Goal: Book appointment/travel/reservation

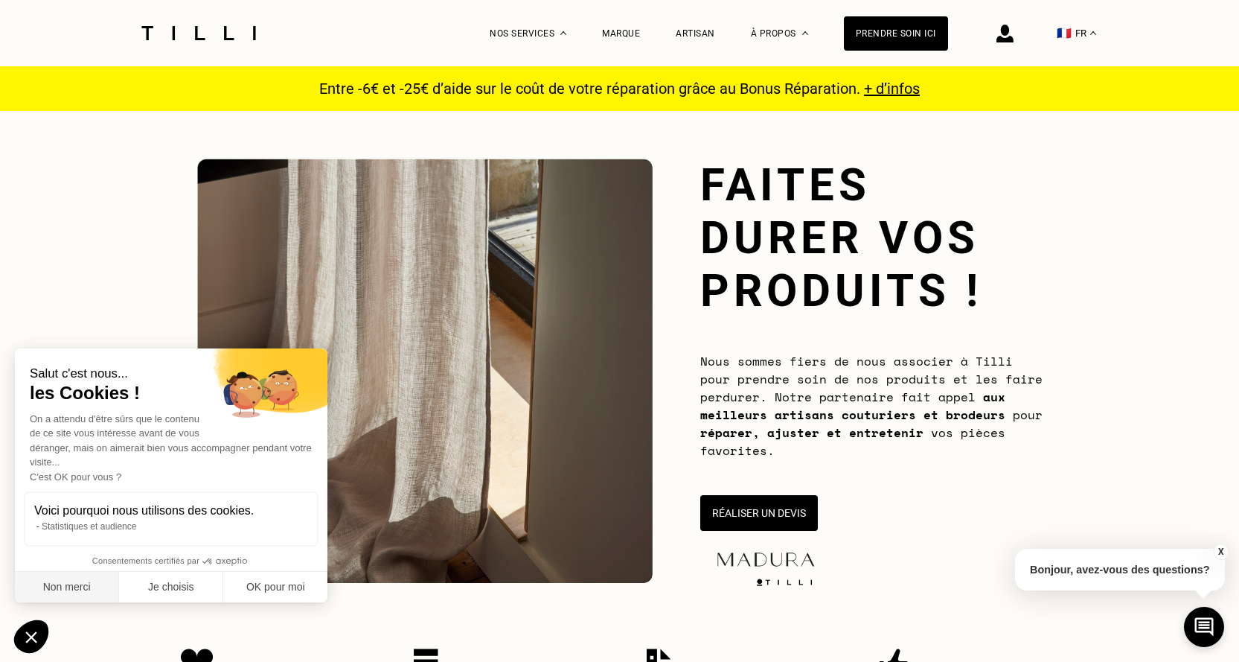
drag, startPoint x: 86, startPoint y: 589, endPoint x: 212, endPoint y: 554, distance: 131.1
click at [84, 589] on button "Non merci" at bounding box center [67, 587] width 104 height 31
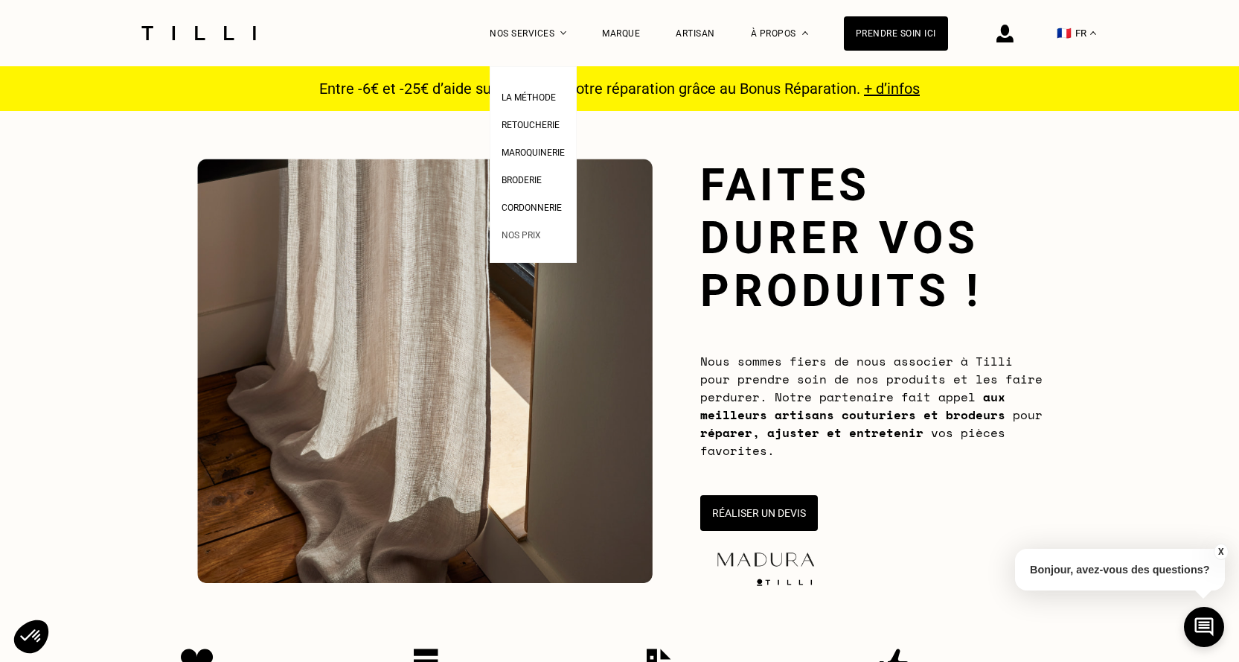
click at [541, 247] on li "Nos prix" at bounding box center [533, 234] width 63 height 28
click at [540, 235] on span "Nos prix" at bounding box center [521, 235] width 39 height 10
select select "FR"
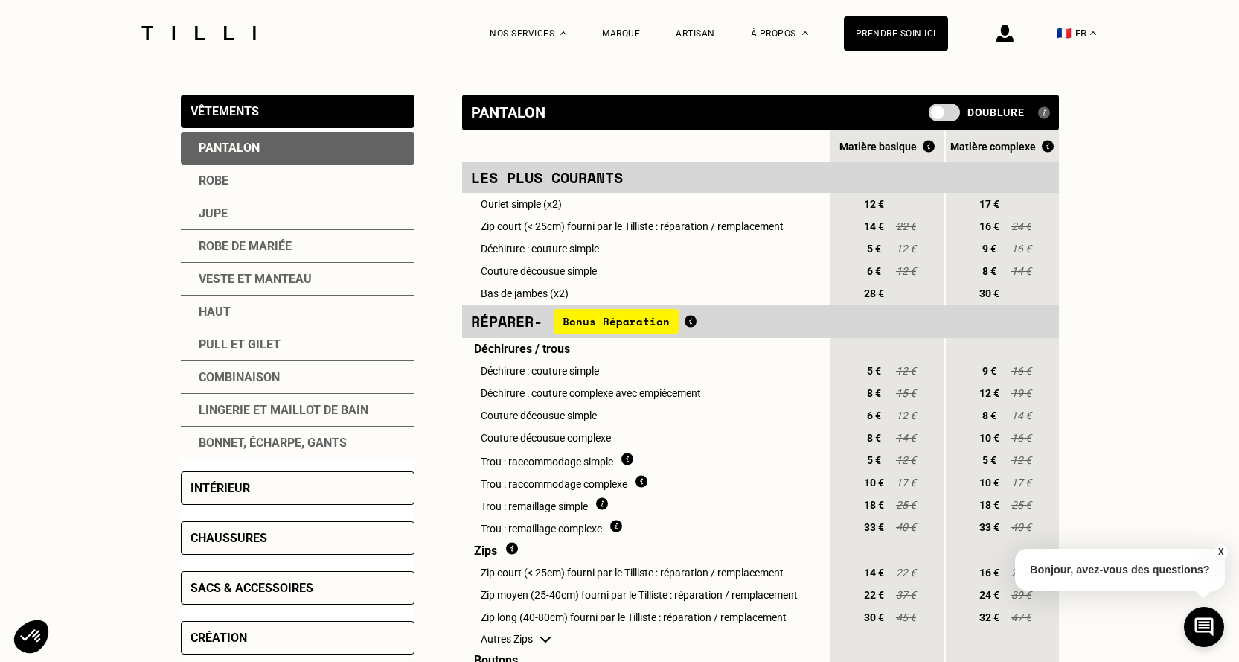
scroll to position [372, 0]
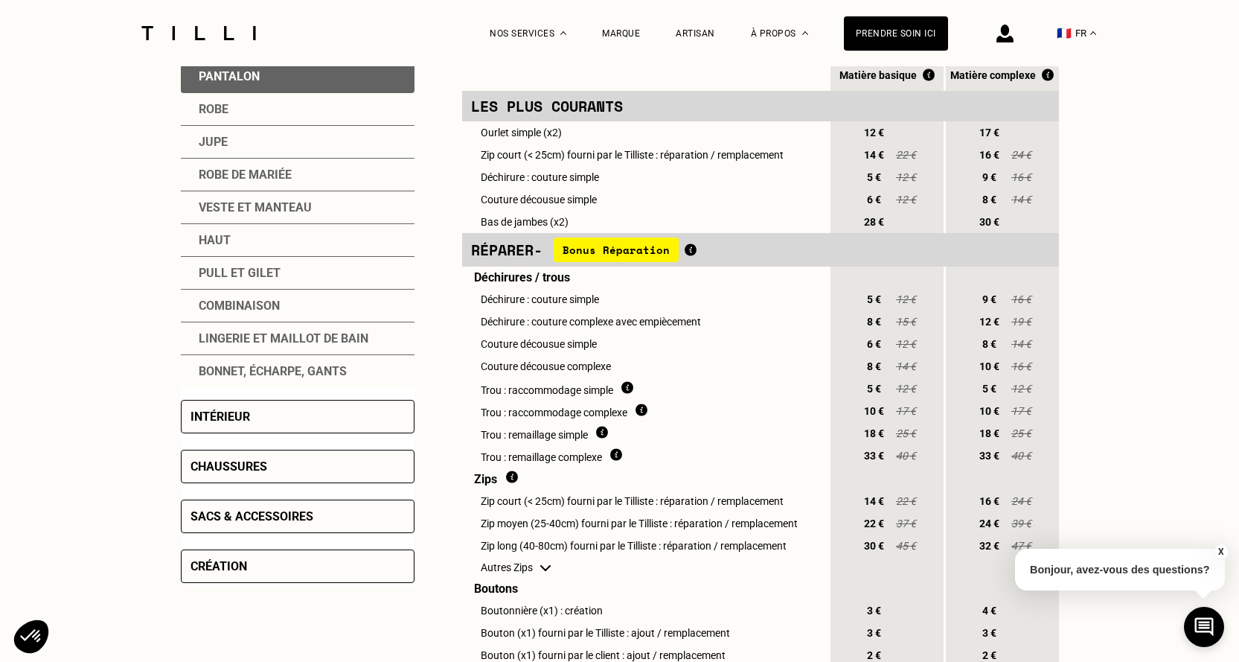
click at [241, 402] on div "Intérieur" at bounding box center [298, 416] width 234 height 33
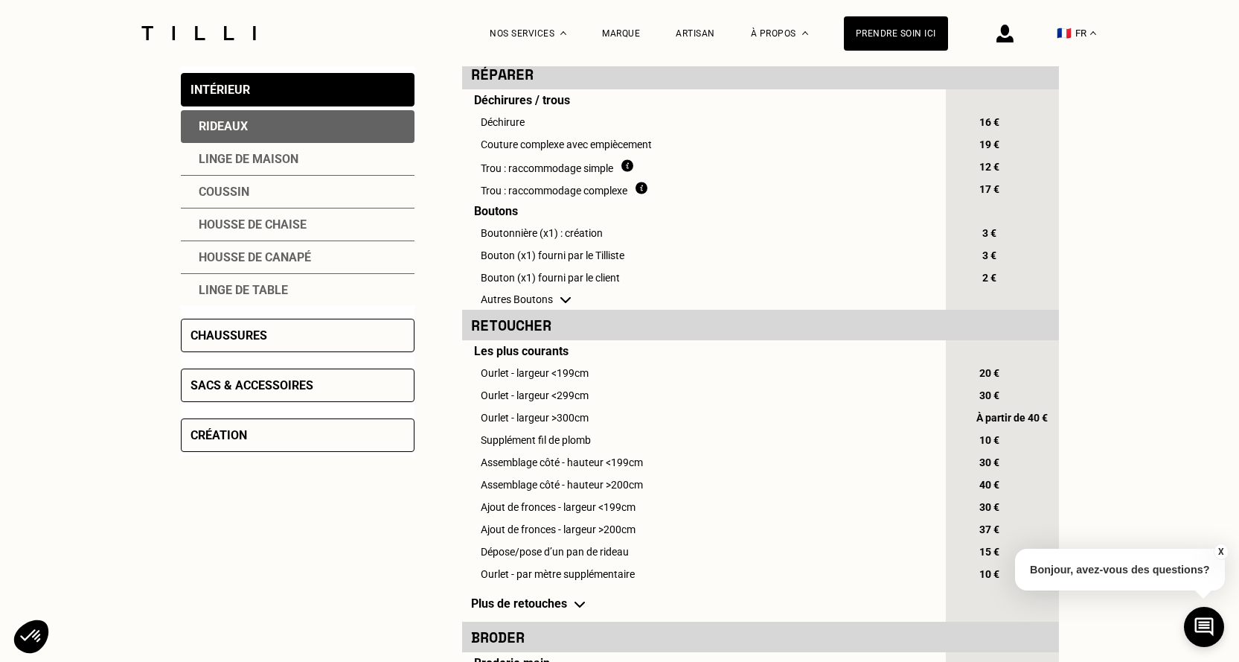
click at [244, 133] on div "Rideaux" at bounding box center [298, 126] width 234 height 33
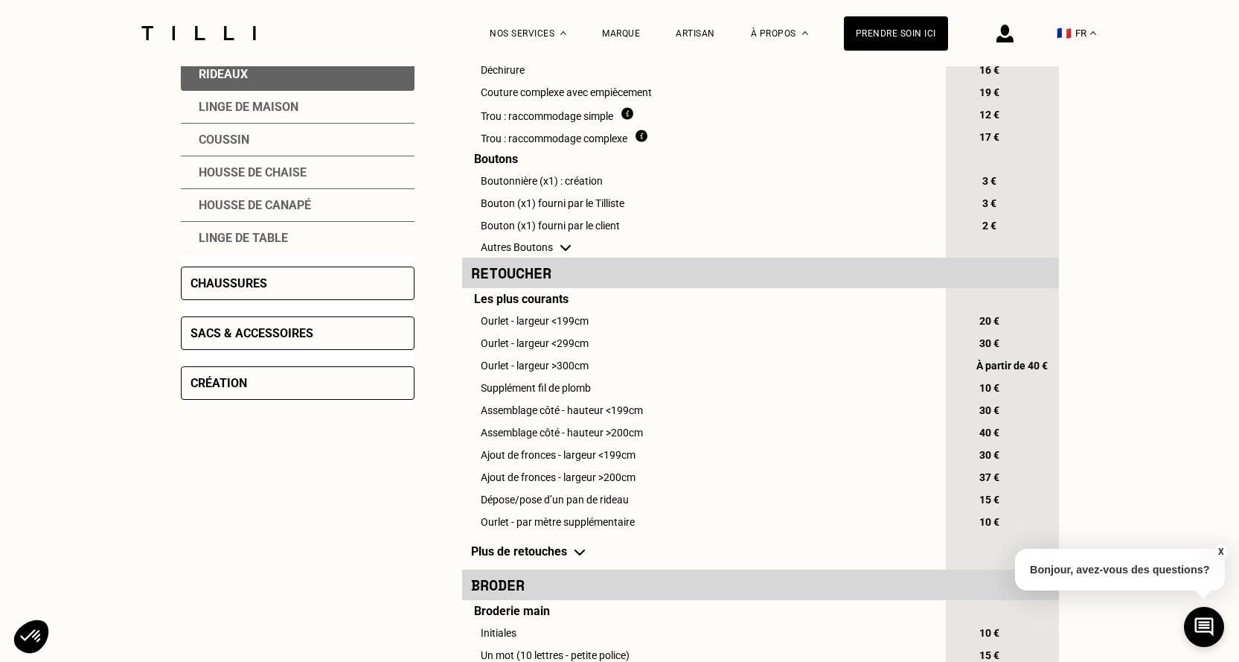
scroll to position [447, 0]
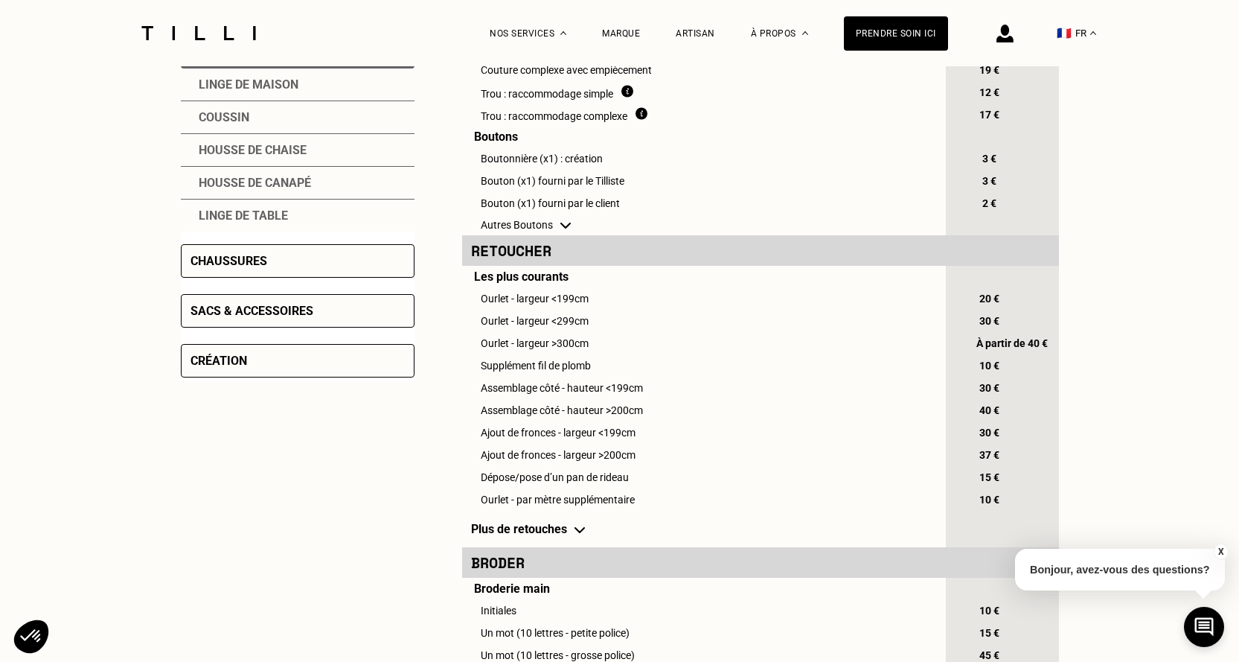
click at [581, 533] on img at bounding box center [580, 530] width 10 height 6
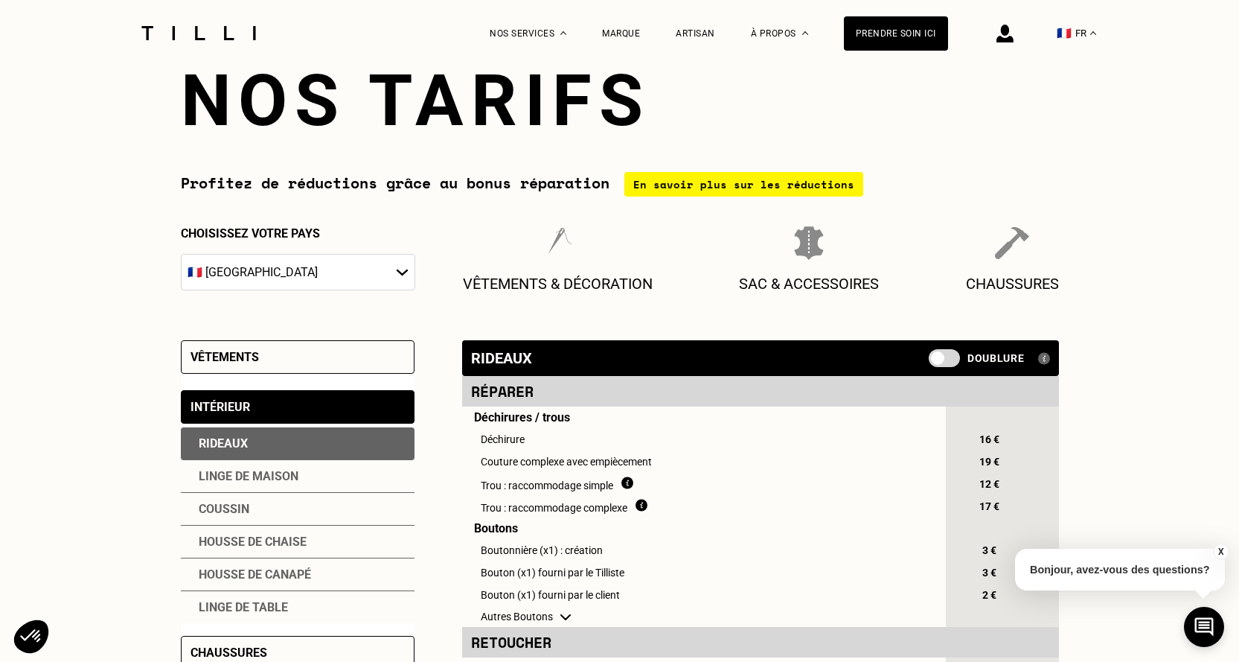
scroll to position [0, 0]
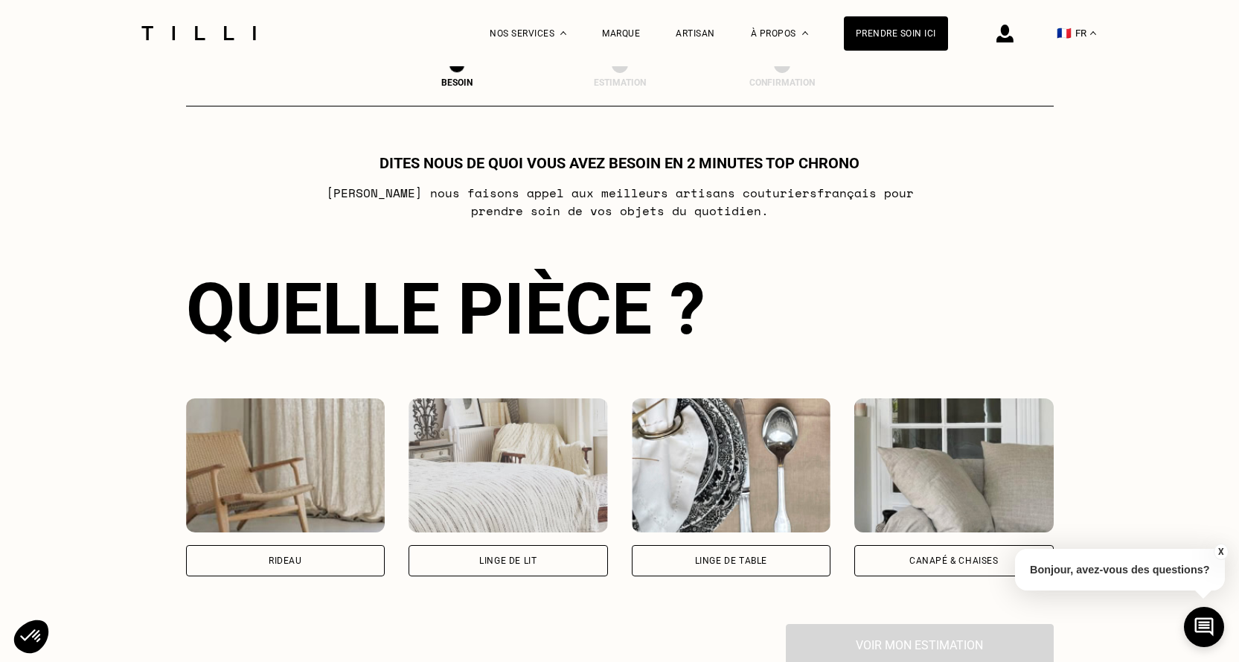
scroll to position [819, 0]
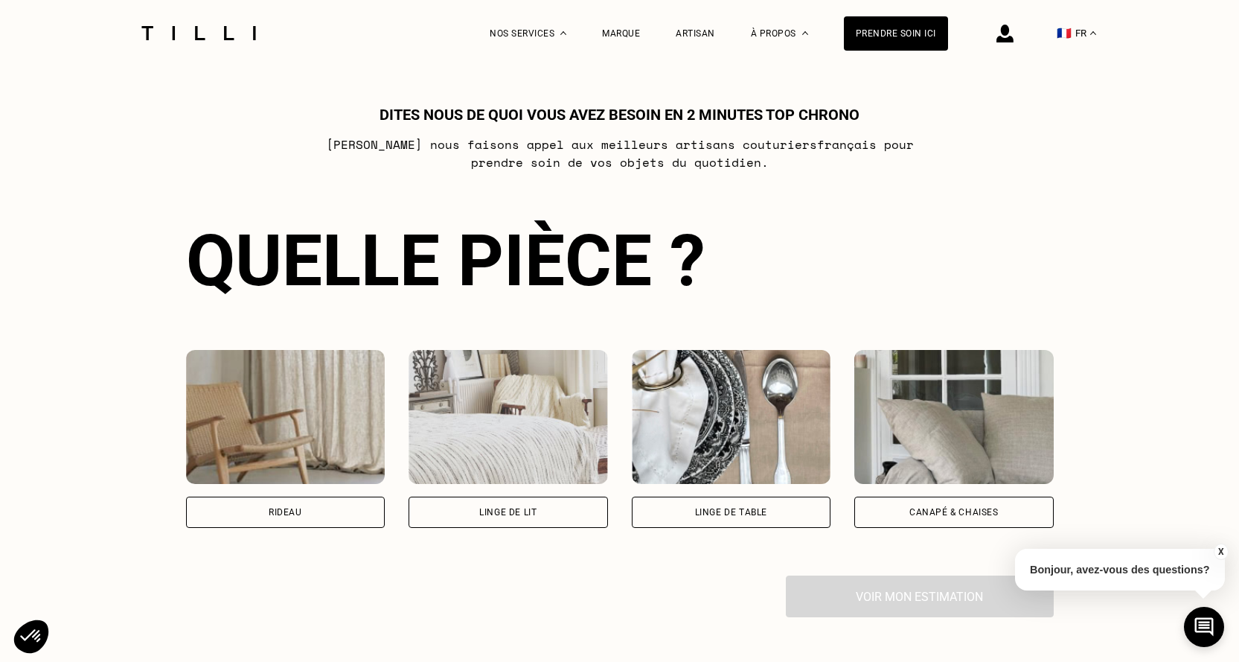
click at [378, 518] on div "Rideau" at bounding box center [285, 511] width 199 height 31
select select "FR"
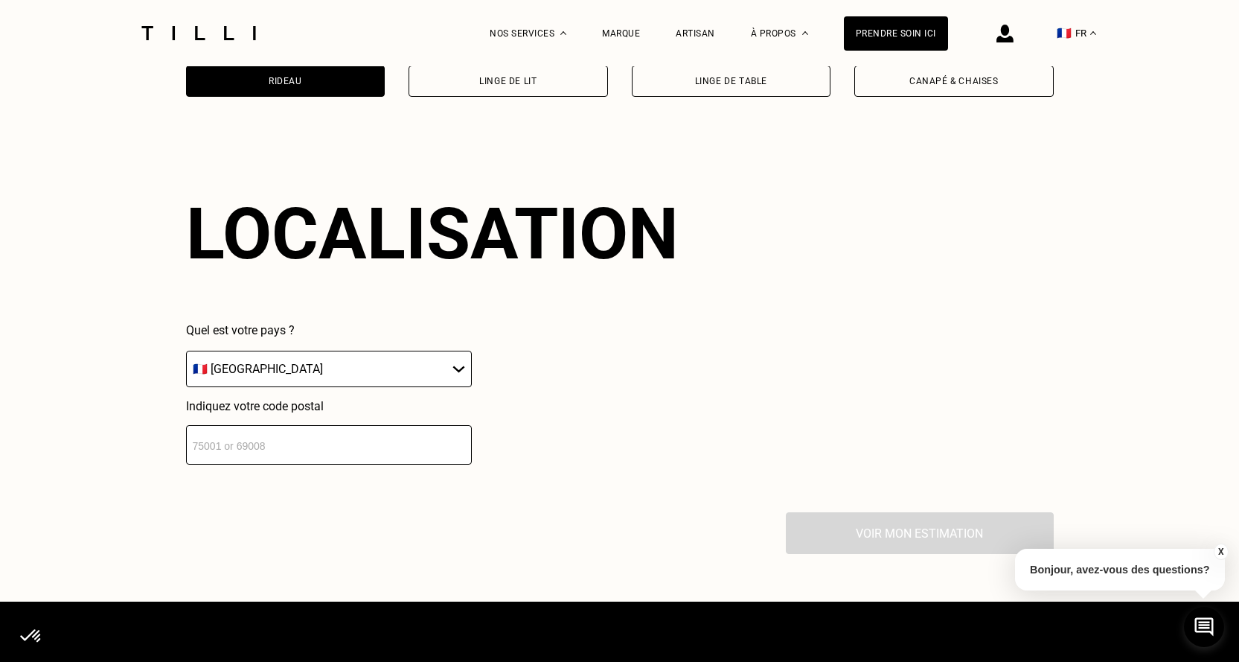
scroll to position [1260, 0]
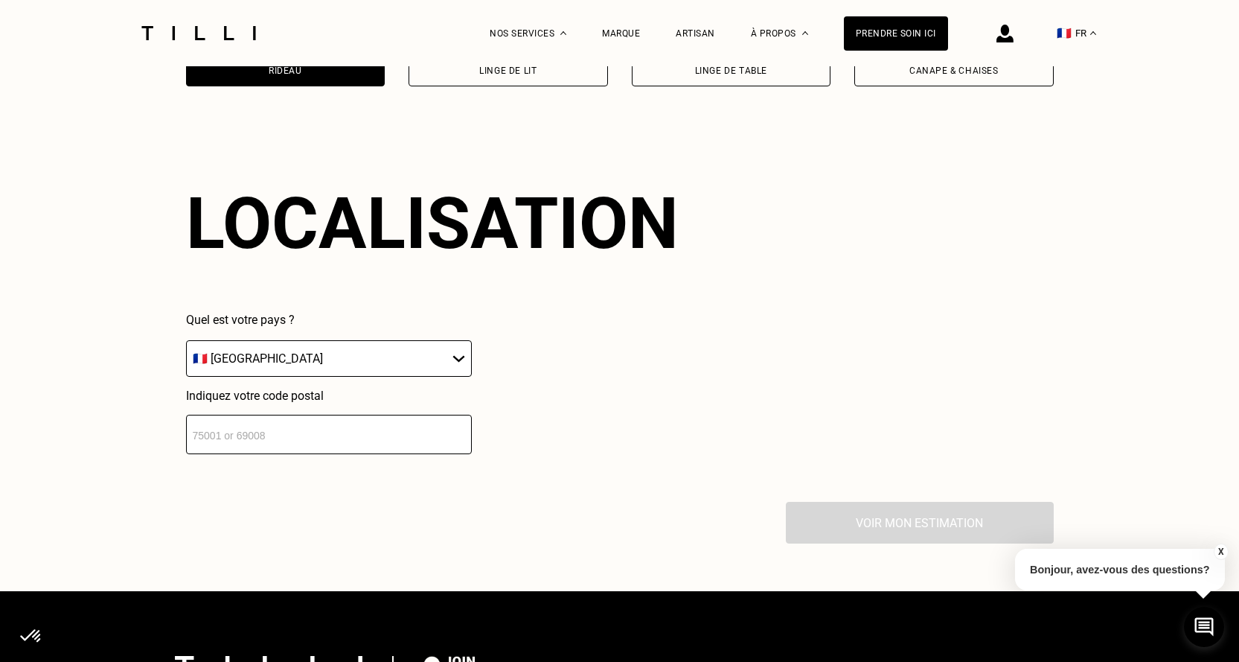
click at [284, 453] on input "number" at bounding box center [329, 434] width 286 height 39
type input "59700"
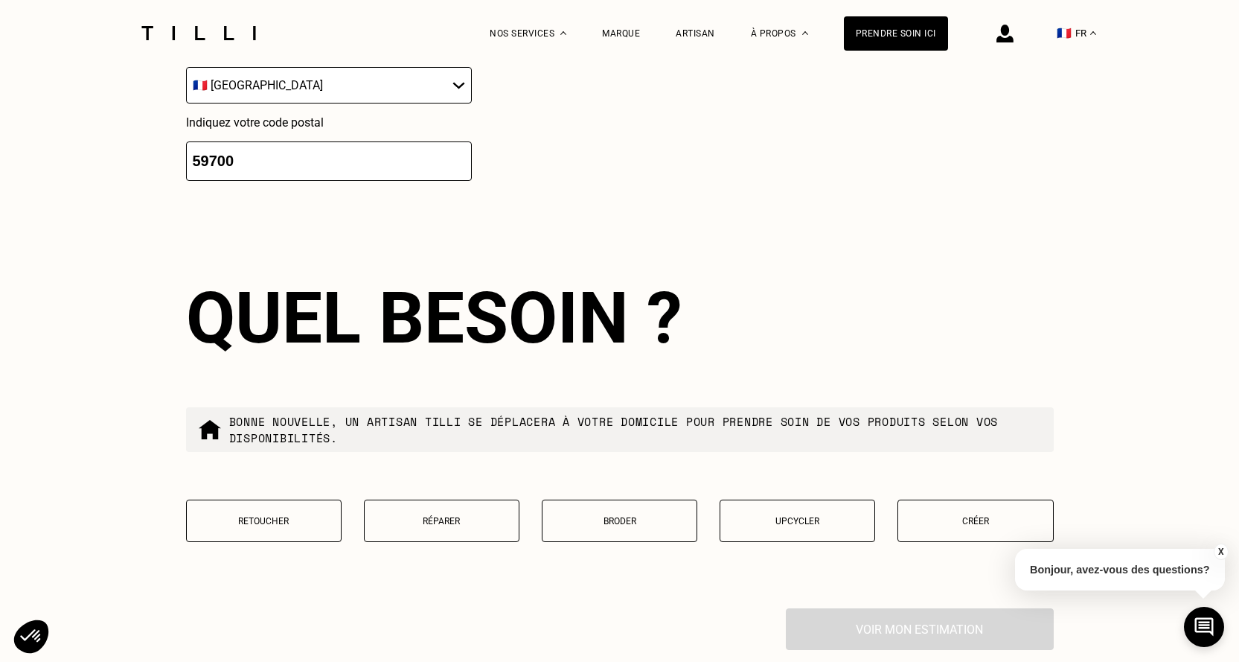
scroll to position [1675, 0]
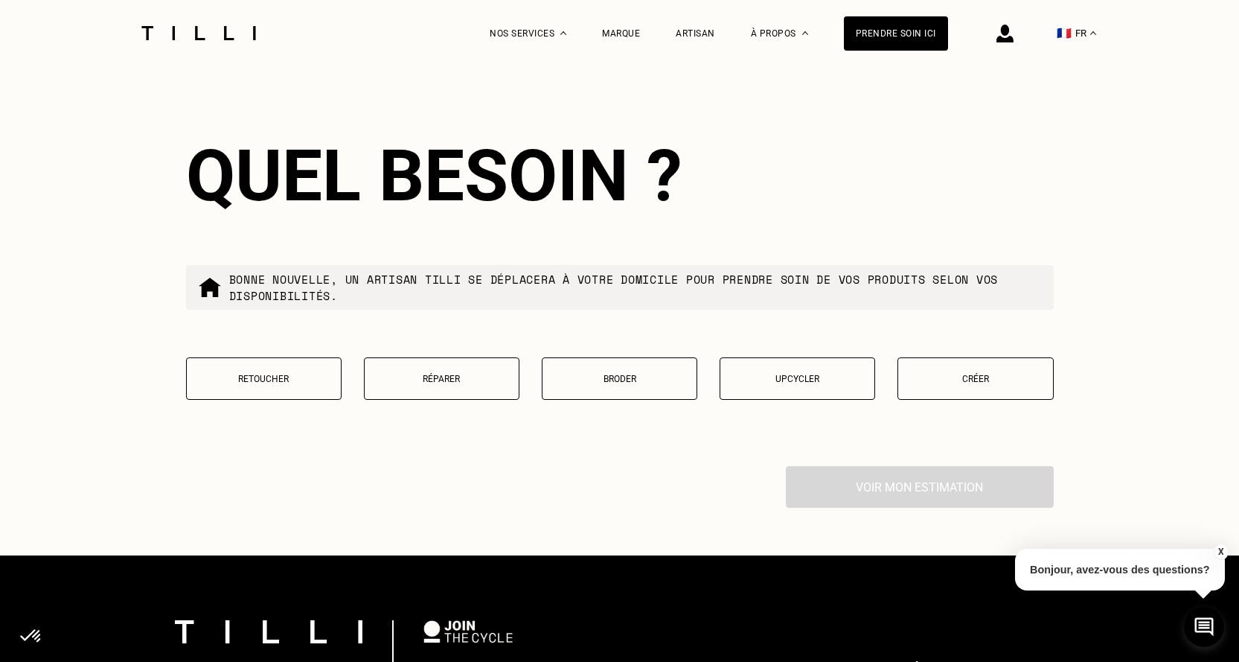
click at [245, 383] on p "Retoucher" at bounding box center [263, 379] width 139 height 10
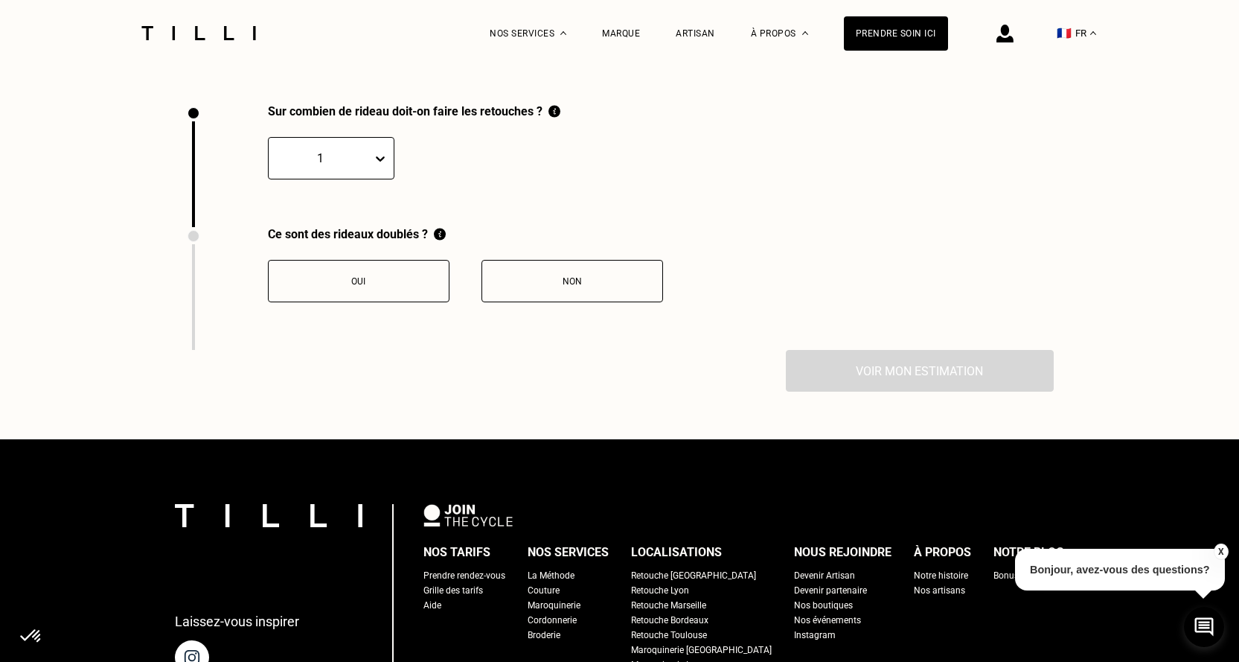
scroll to position [2057, 0]
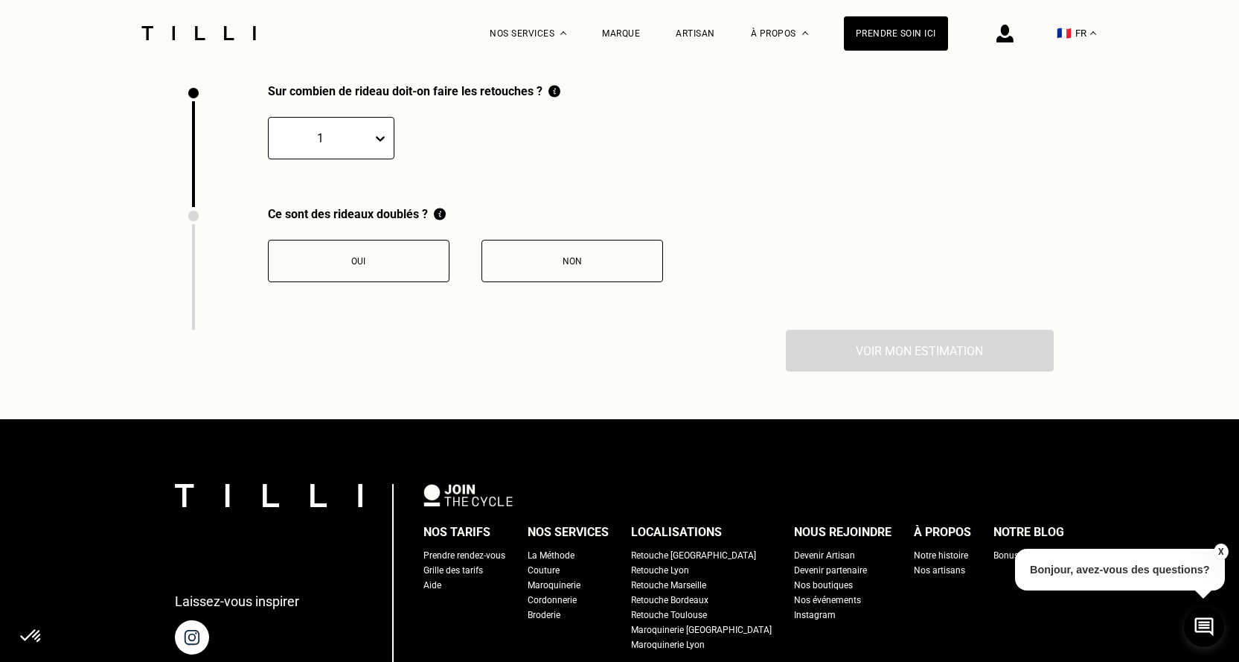
click at [355, 132] on div "1" at bounding box center [331, 138] width 127 height 42
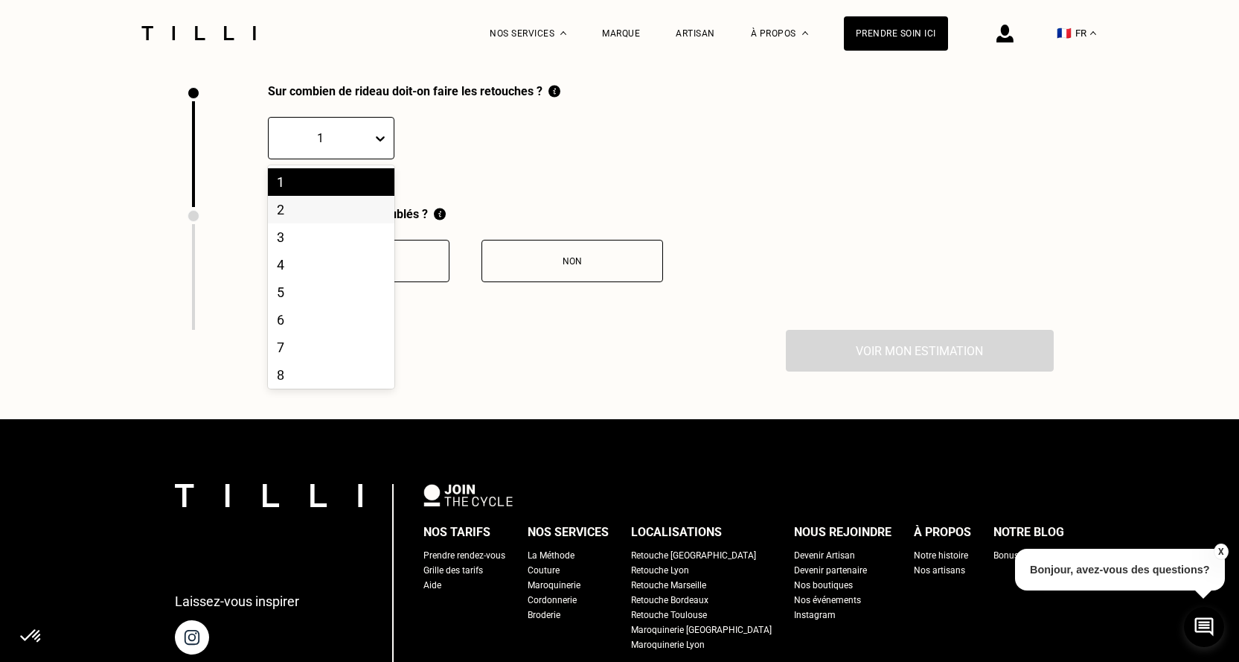
click at [327, 211] on div "2" at bounding box center [331, 210] width 127 height 28
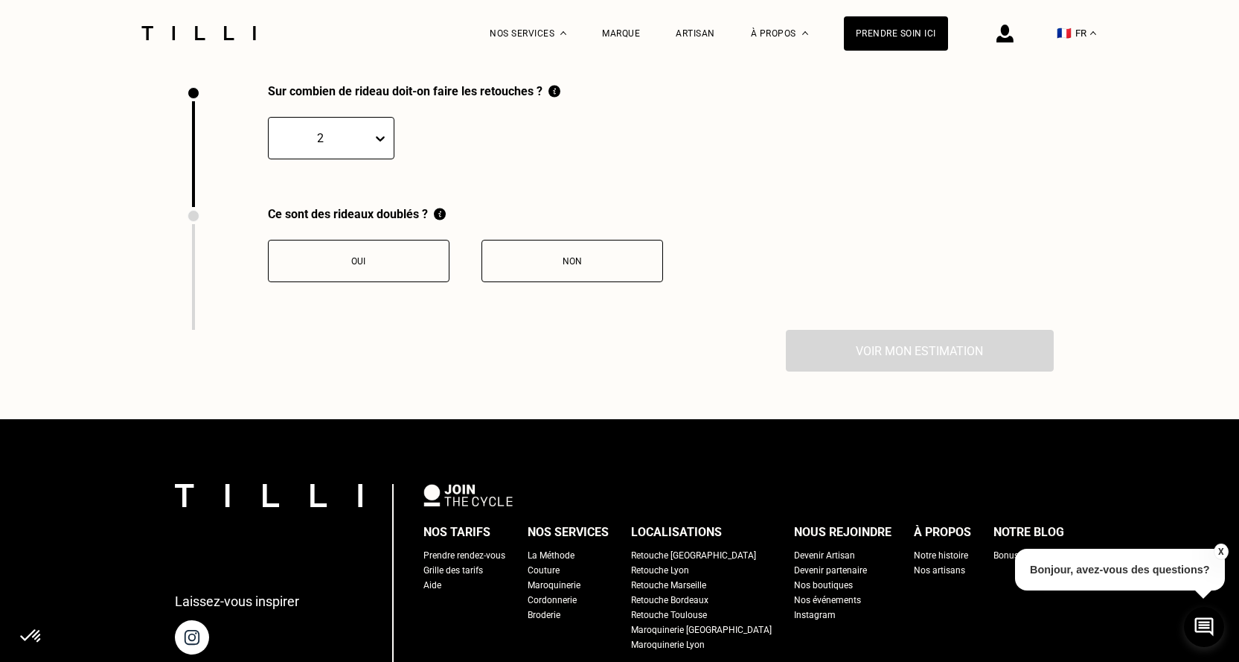
click at [644, 265] on div "Non" at bounding box center [572, 261] width 165 height 10
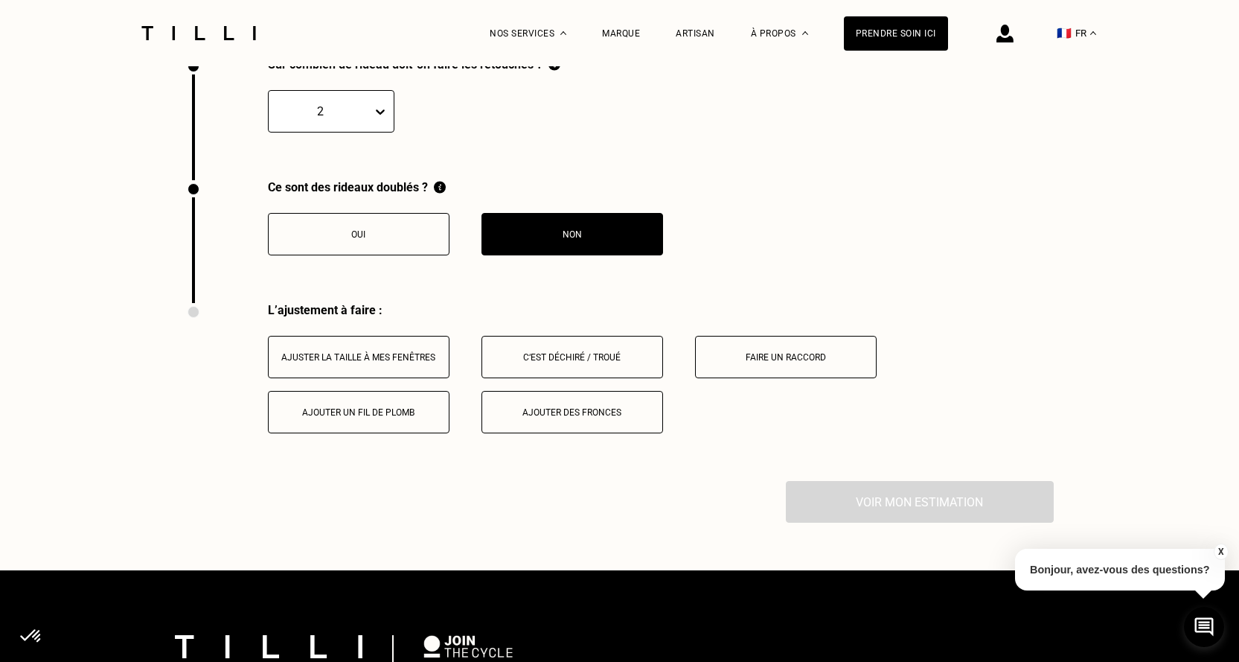
scroll to position [2080, 0]
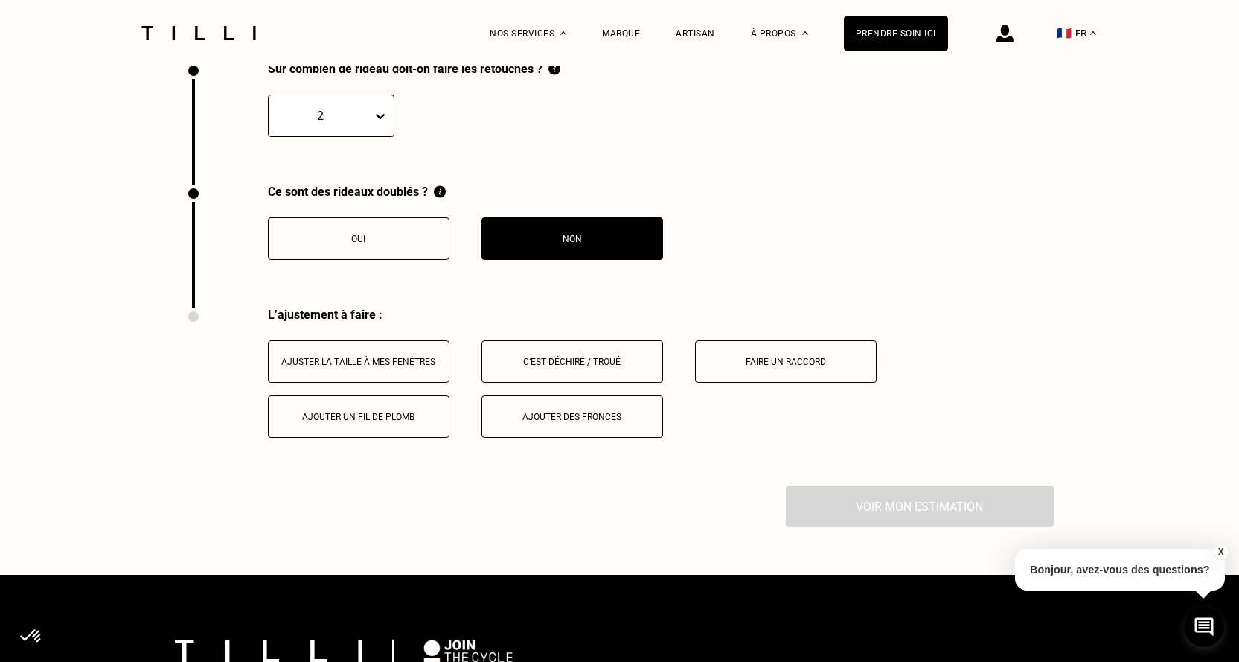
click at [373, 367] on div "Ajuster la taille à mes fenêtres" at bounding box center [358, 362] width 165 height 10
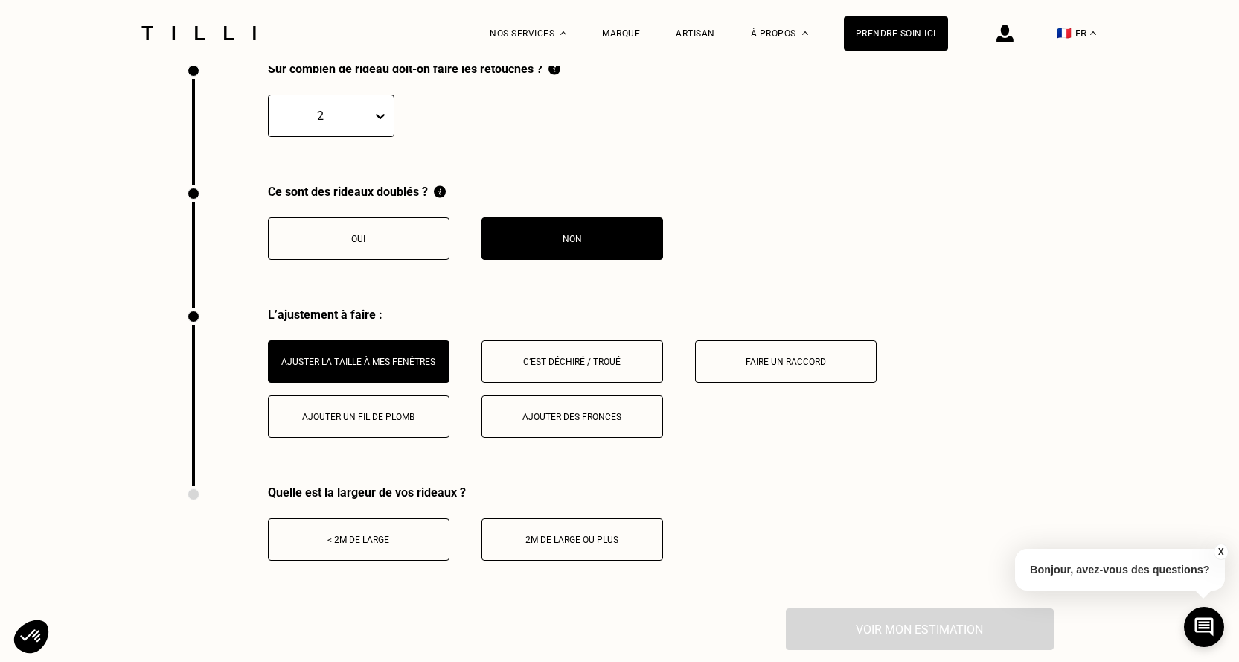
click at [371, 554] on button "< 2m de large" at bounding box center [359, 539] width 182 height 42
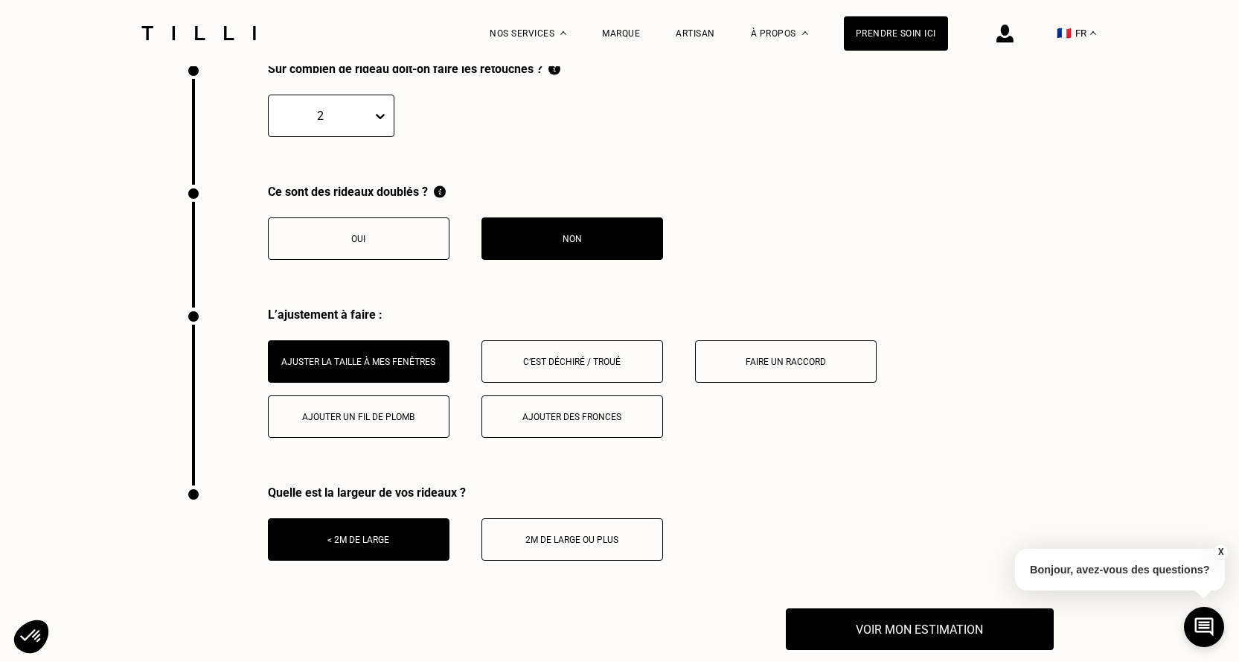
scroll to position [2154, 0]
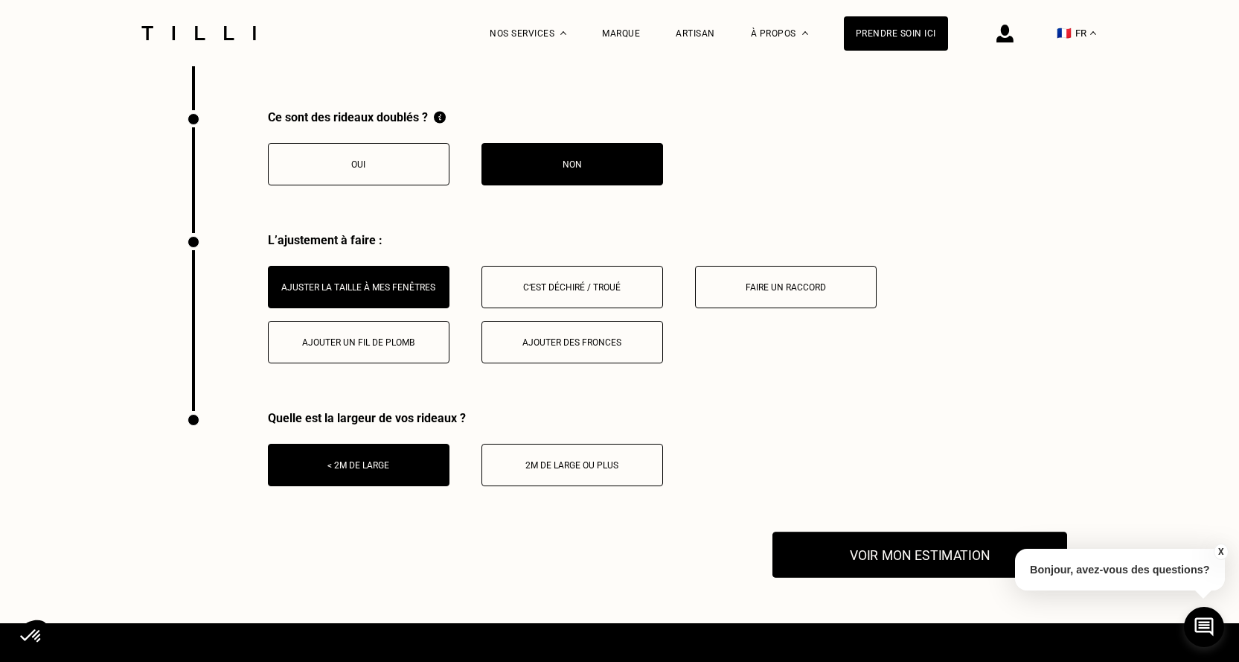
click at [927, 563] on button "Voir mon estimation" at bounding box center [920, 554] width 295 height 46
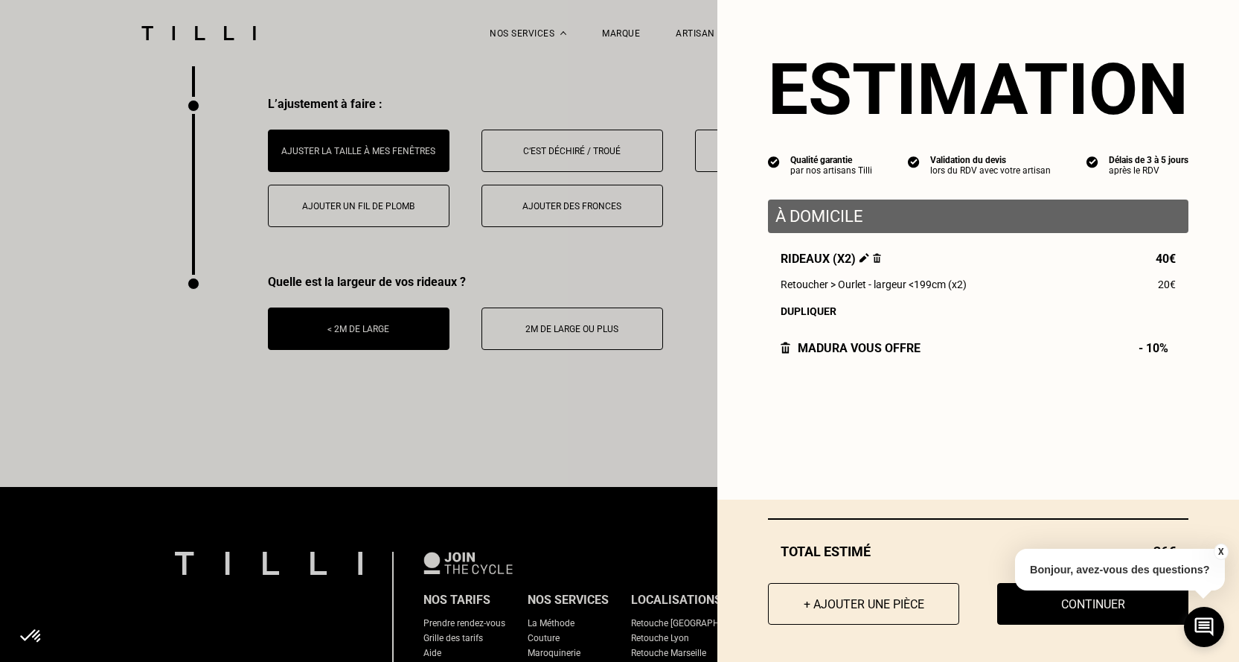
scroll to position [2303, 0]
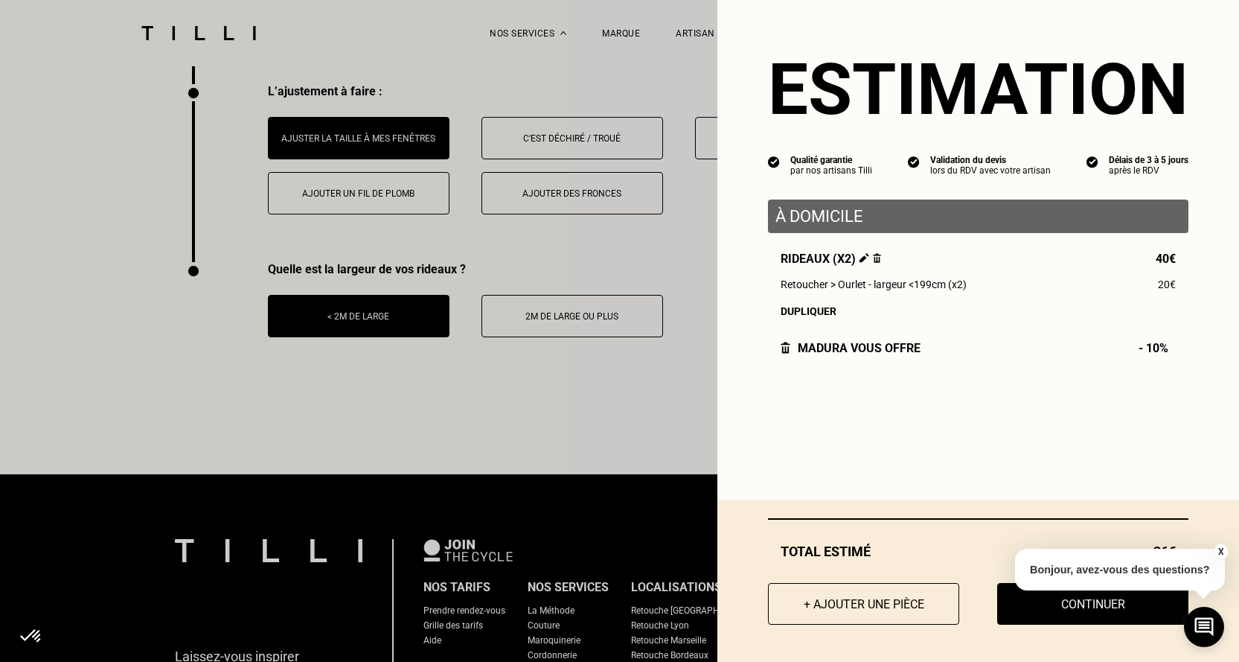
click at [1221, 549] on button "X" at bounding box center [1220, 551] width 15 height 16
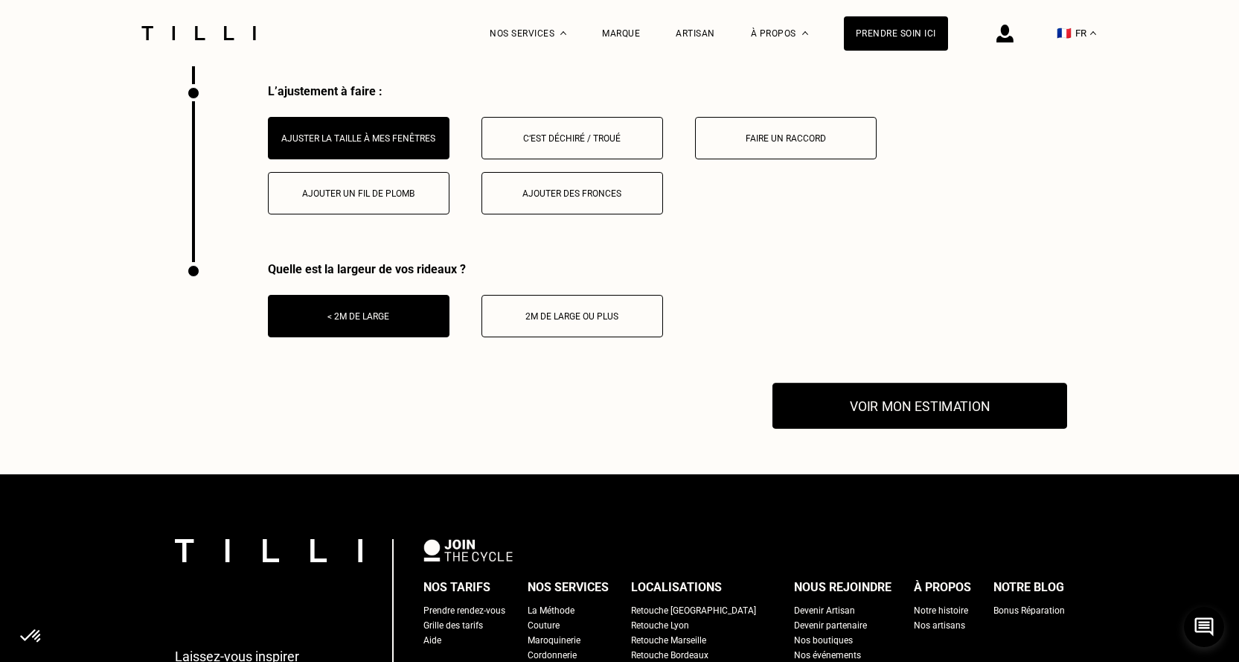
click at [992, 411] on button "Voir mon estimation" at bounding box center [920, 406] width 295 height 46
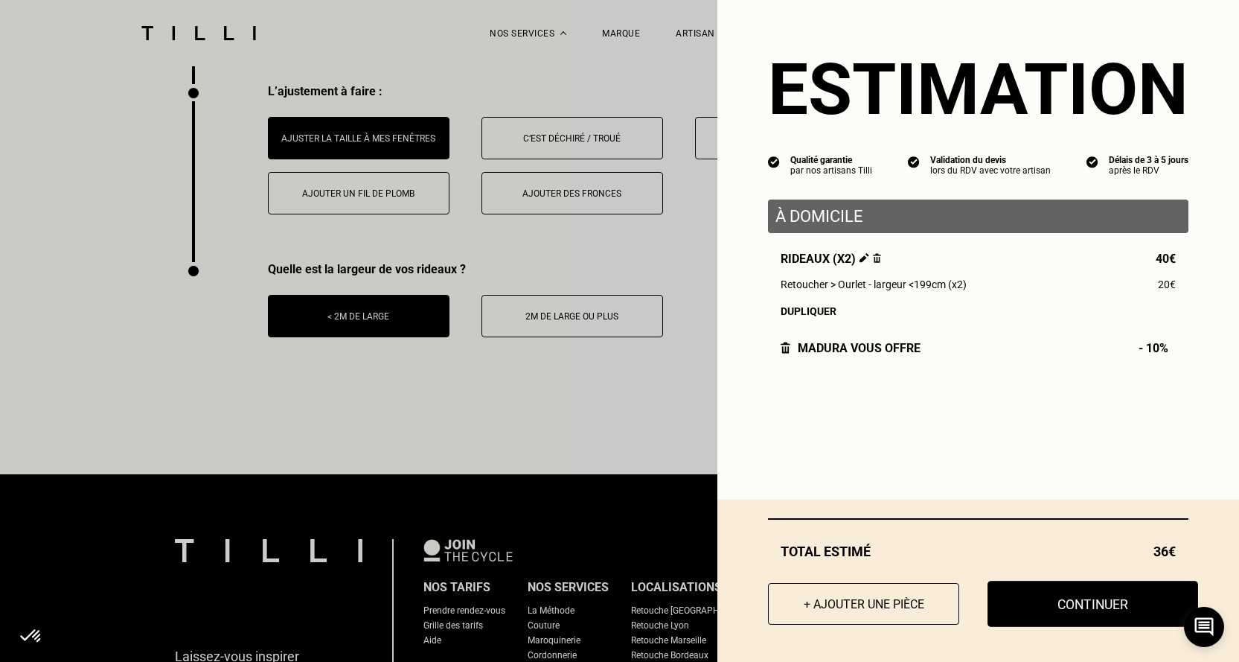
click at [1089, 601] on button "Continuer" at bounding box center [1093, 604] width 211 height 46
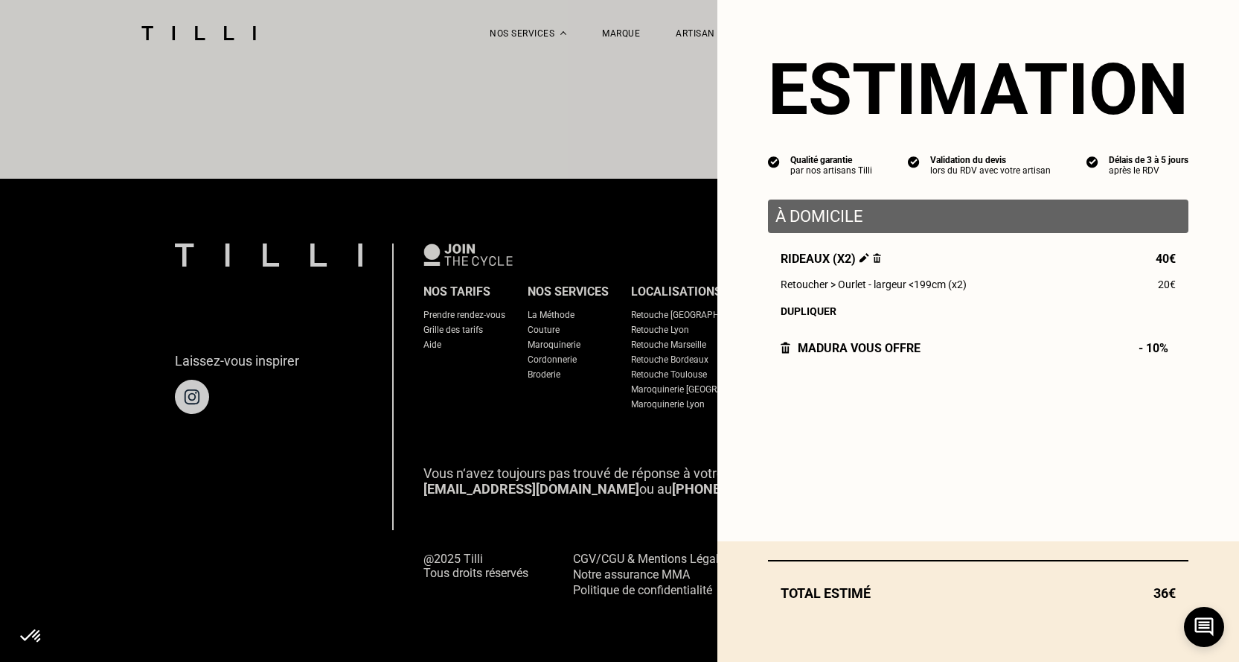
scroll to position [1308, 0]
select select "FR"
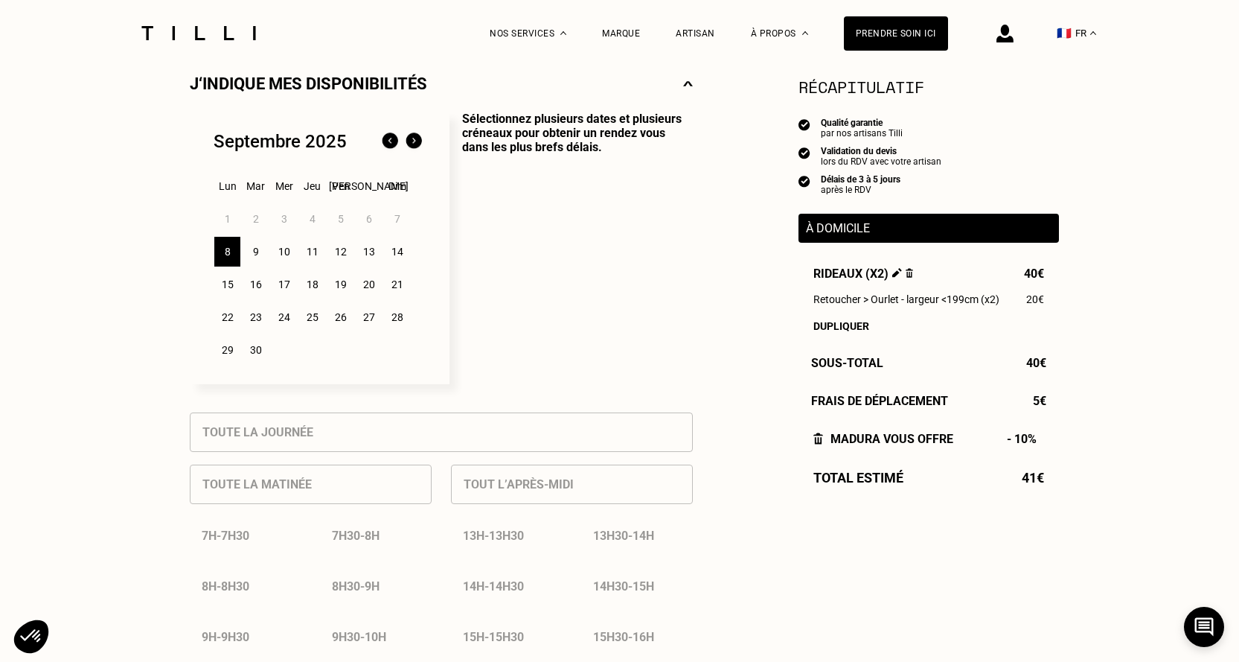
scroll to position [372, 0]
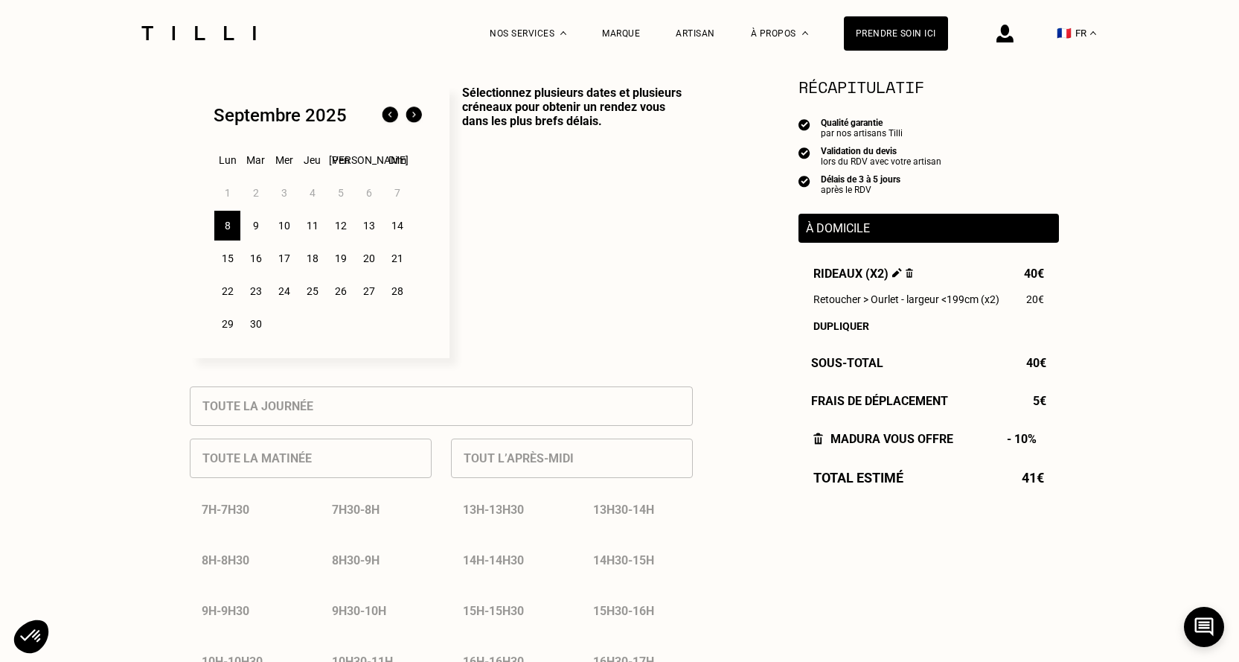
drag, startPoint x: 383, startPoint y: 456, endPoint x: 480, endPoint y: 462, distance: 96.9
click at [384, 456] on div "Toute la matinée 7h - 7h30 7h30 - 8h 8h - 8h30 8h30 - 9h 9h - 9h30 9h30 - 10h 1…" at bounding box center [311, 604] width 242 height 356
click at [498, 461] on div "Tout l’après-midi 13h - 13h30 13h30 - 14h 14h - 14h30 14h30 - 15h 15h - 15h30 1…" at bounding box center [572, 604] width 242 height 356
click at [259, 227] on div "9" at bounding box center [256, 226] width 26 height 30
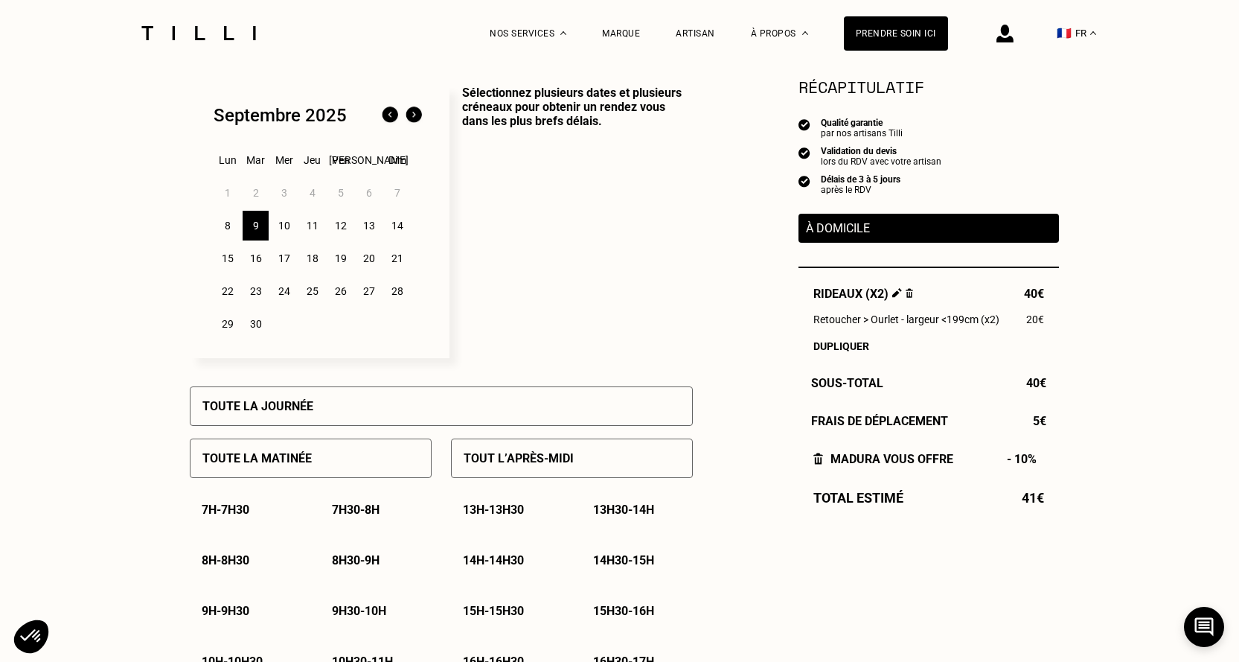
scroll to position [298, 0]
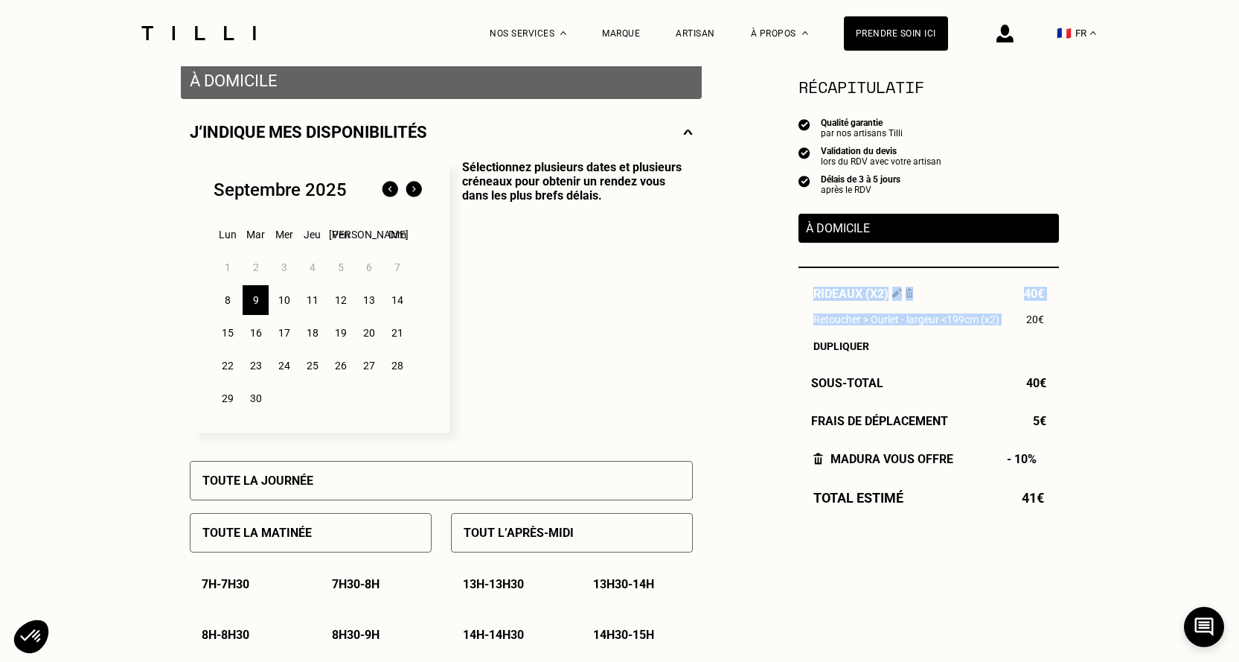
drag, startPoint x: 809, startPoint y: 297, endPoint x: 1023, endPoint y: 313, distance: 214.2
click at [1023, 313] on div "Rideaux (x2) 40€ Retoucher > Ourlet - largeur <199cm (x2) 20€ Dupliquer" at bounding box center [929, 319] width 260 height 65
click at [950, 356] on div "Récapitulatif Qualité garantie par nos artisans Tilli Validation du devis lors …" at bounding box center [929, 269] width 260 height 391
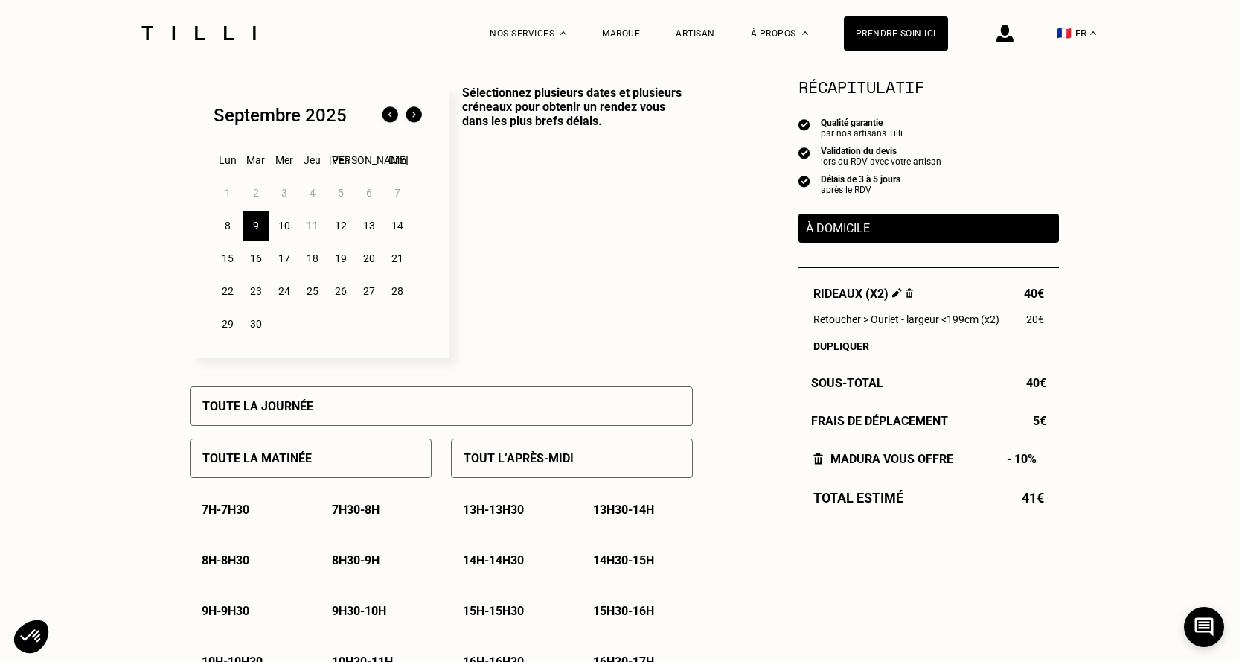
click at [533, 478] on div "Tout l’après-midi" at bounding box center [572, 457] width 242 height 39
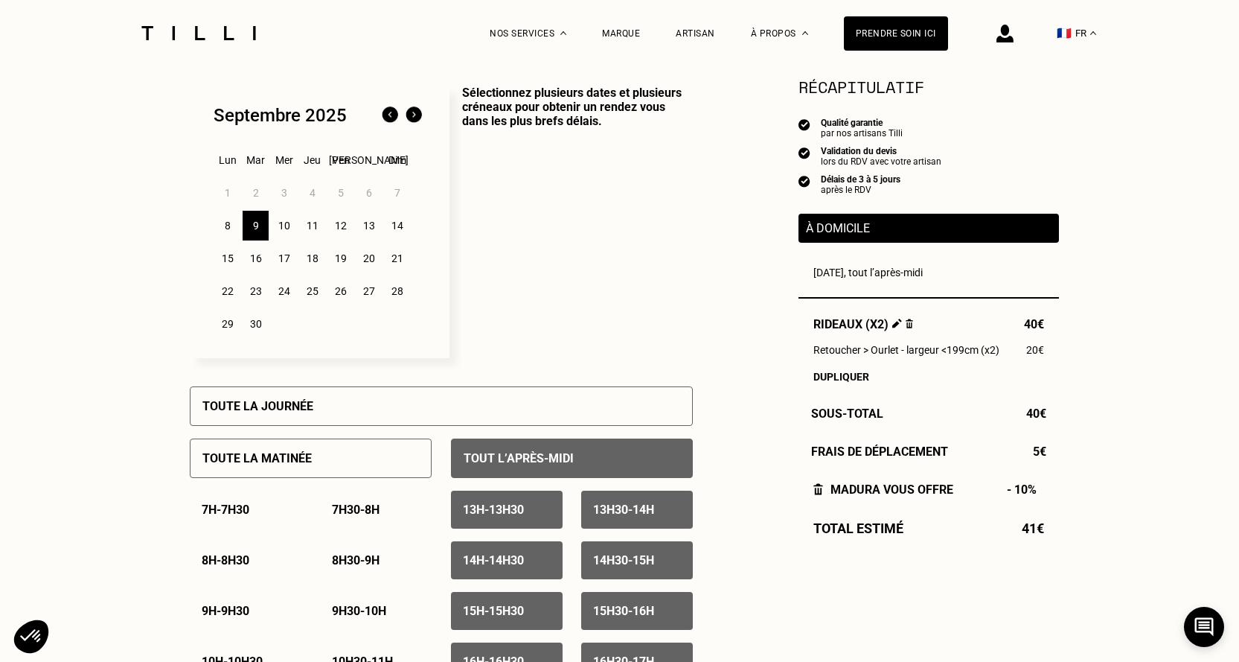
click at [541, 515] on div "13h - 13h30" at bounding box center [507, 509] width 112 height 38
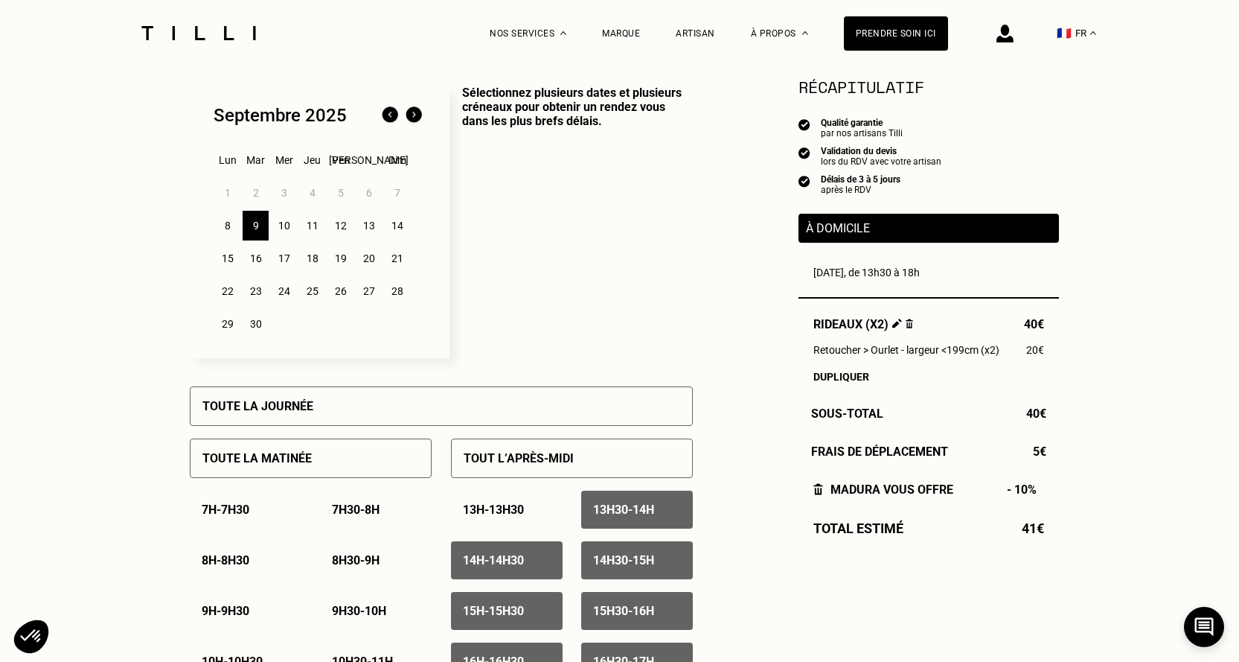
click at [614, 515] on p "13h30 - 14h" at bounding box center [623, 509] width 61 height 14
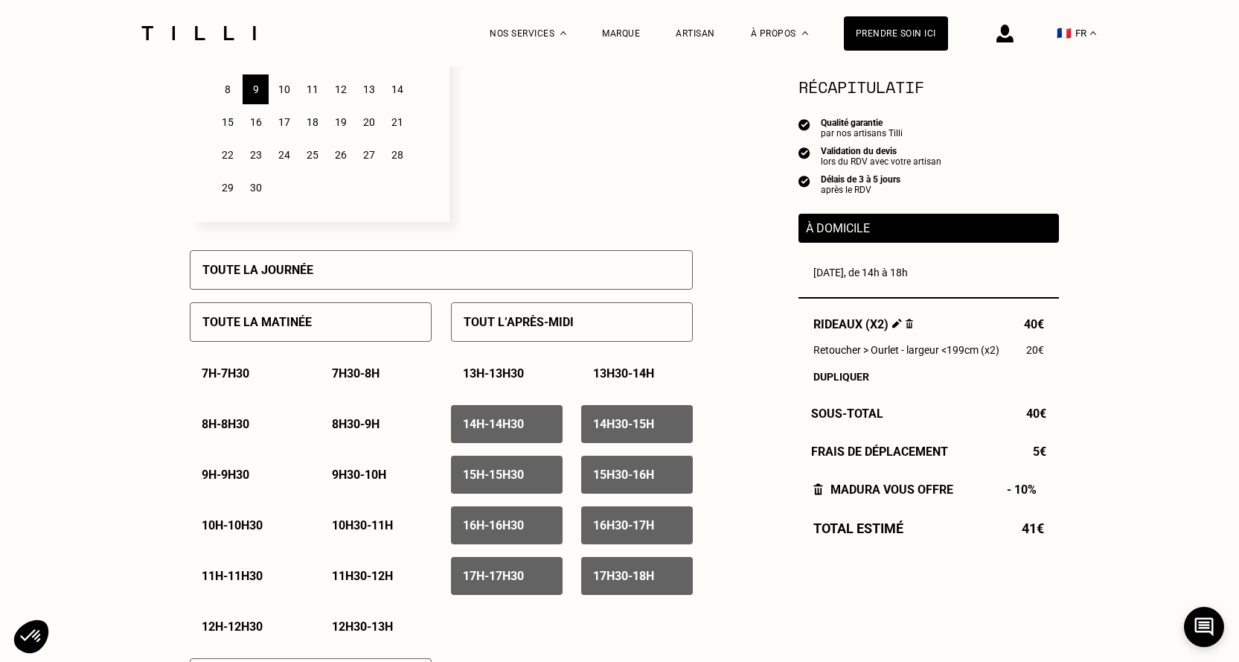
scroll to position [521, 0]
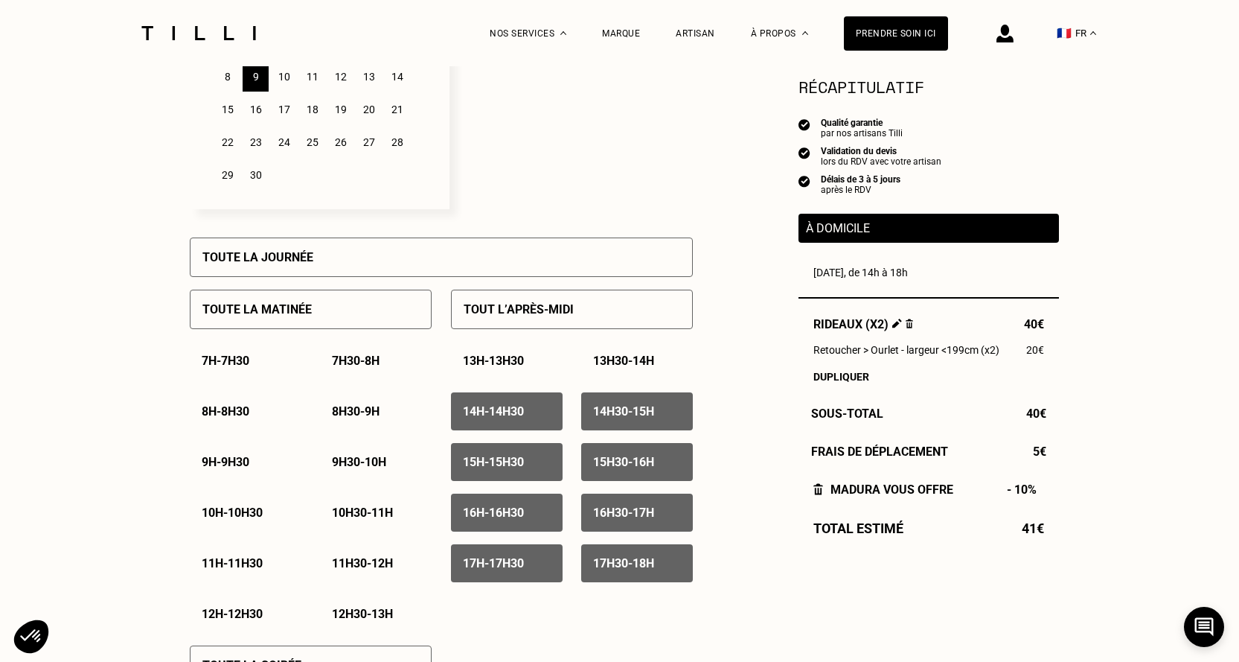
click at [527, 558] on div "17h - 17h30" at bounding box center [507, 563] width 112 height 38
click at [667, 562] on div "17h30 - 18h" at bounding box center [637, 563] width 112 height 38
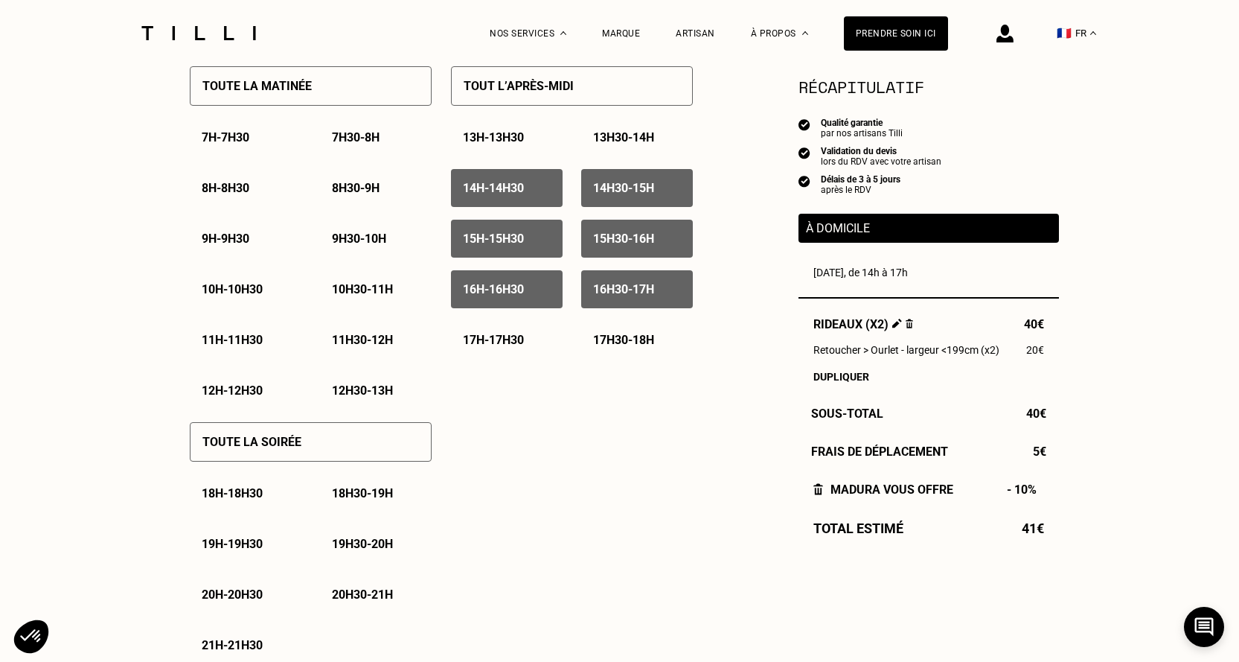
scroll to position [372, 0]
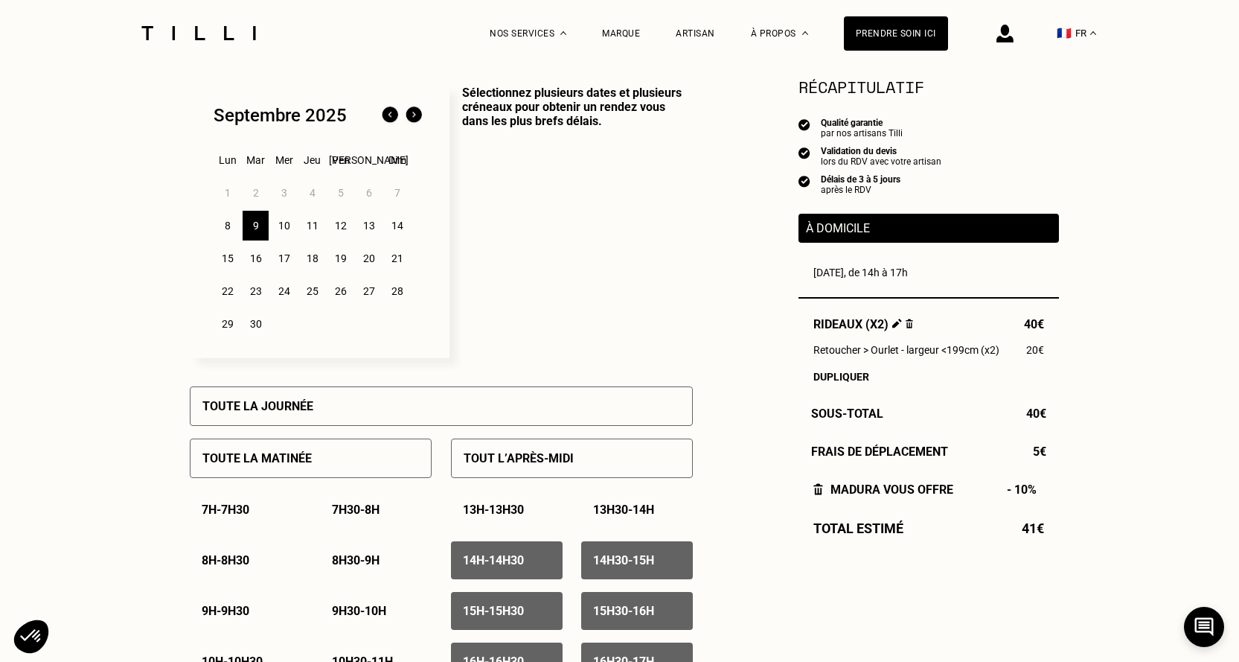
click at [284, 229] on div "10" at bounding box center [284, 226] width 26 height 30
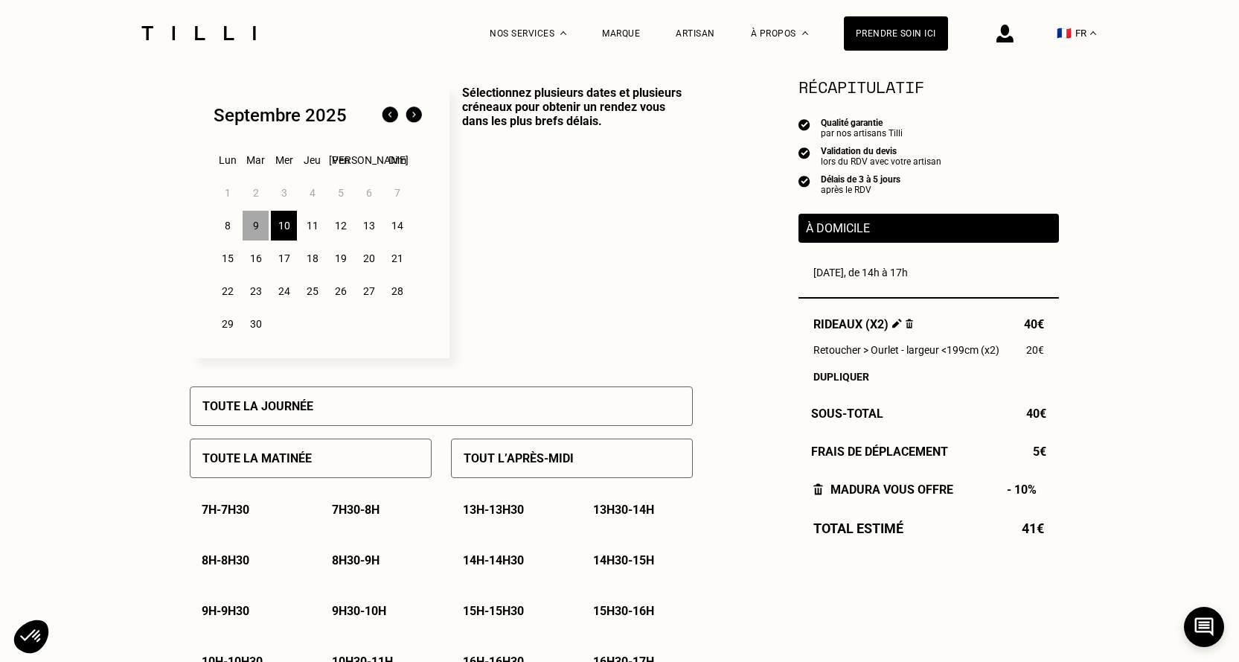
click at [317, 227] on div "11" at bounding box center [312, 226] width 26 height 30
click at [289, 406] on p "Toute la journée" at bounding box center [257, 406] width 111 height 14
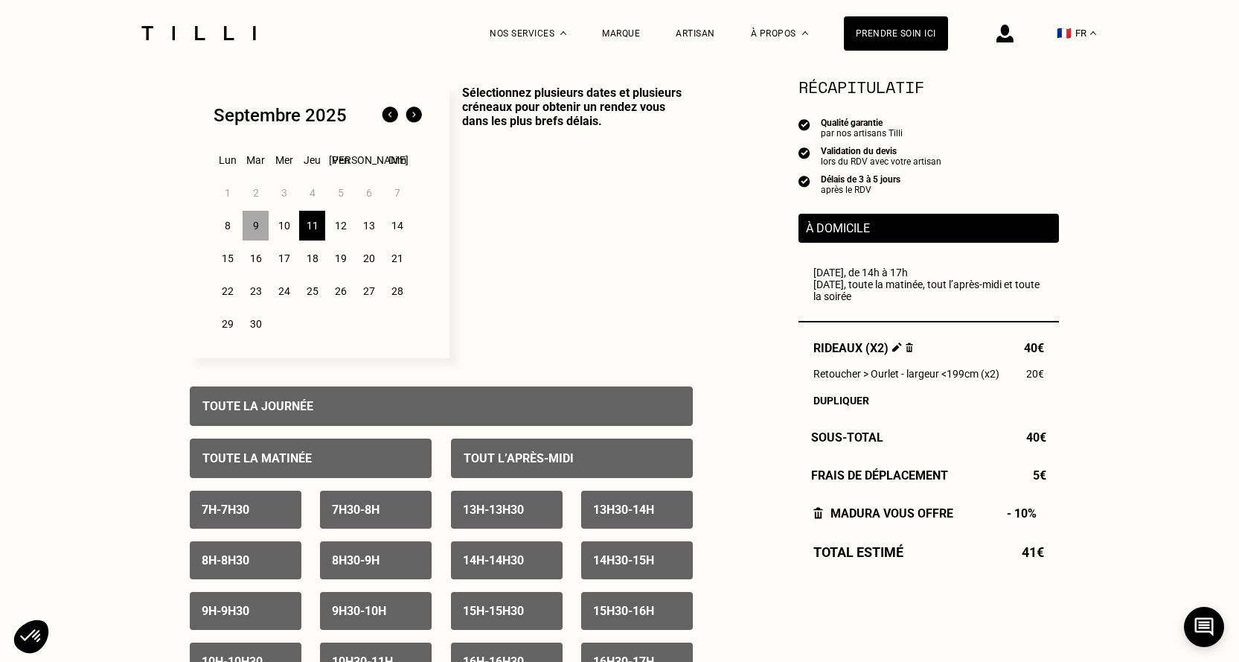
click at [289, 406] on p "Toute la journée" at bounding box center [257, 406] width 111 height 14
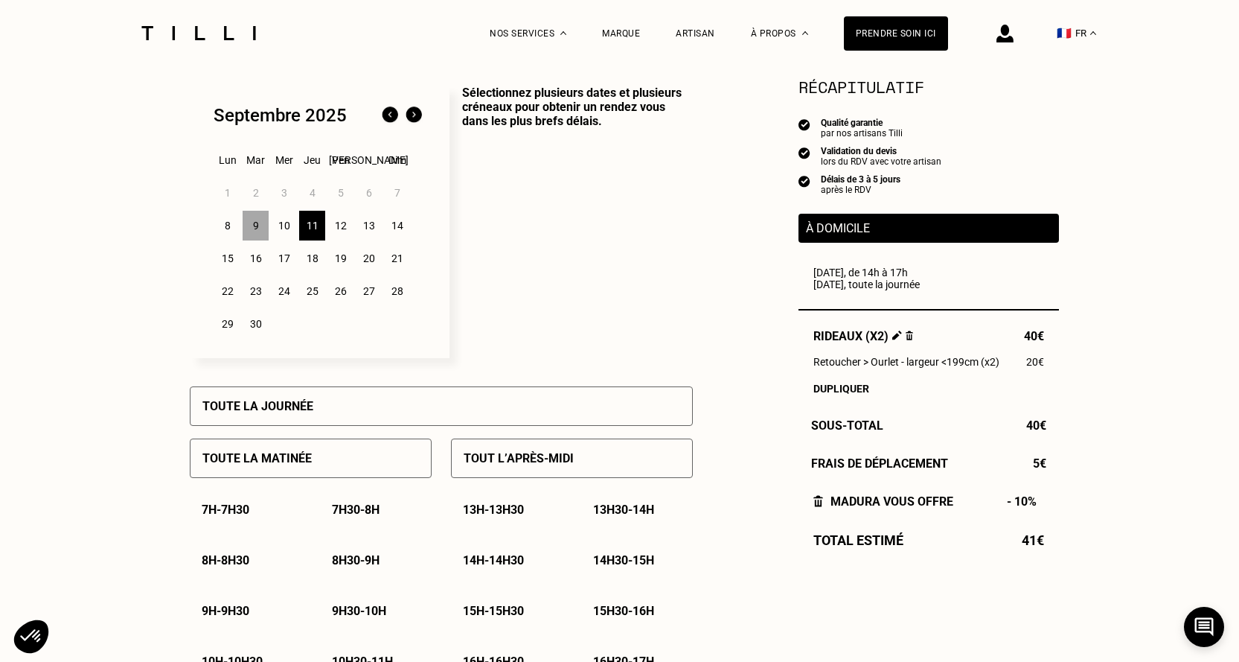
click at [356, 462] on div "Toute la matinée" at bounding box center [311, 457] width 242 height 39
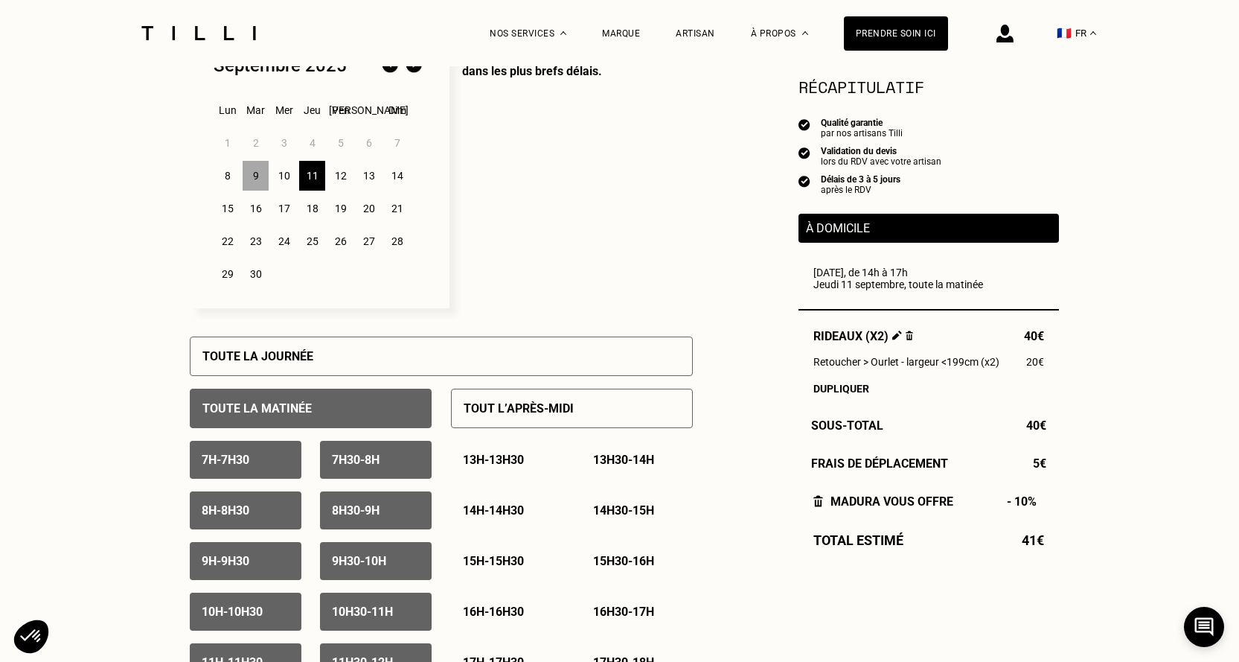
scroll to position [521, 0]
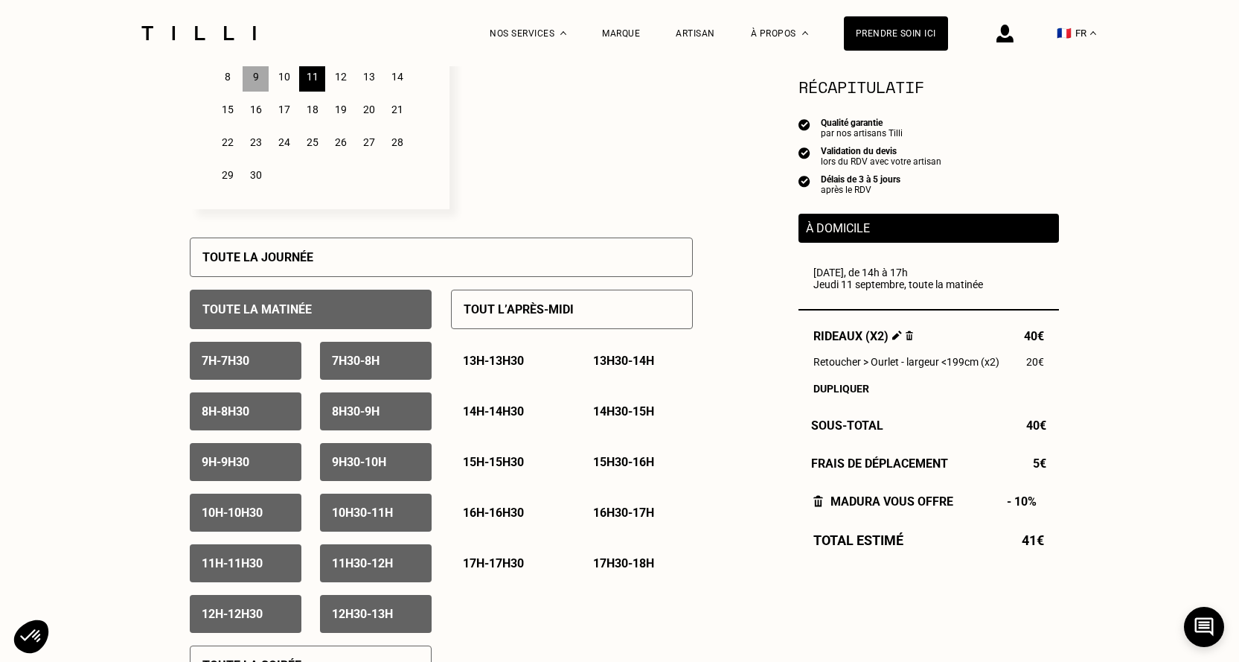
click at [249, 360] on p "7h - 7h30" at bounding box center [226, 361] width 48 height 14
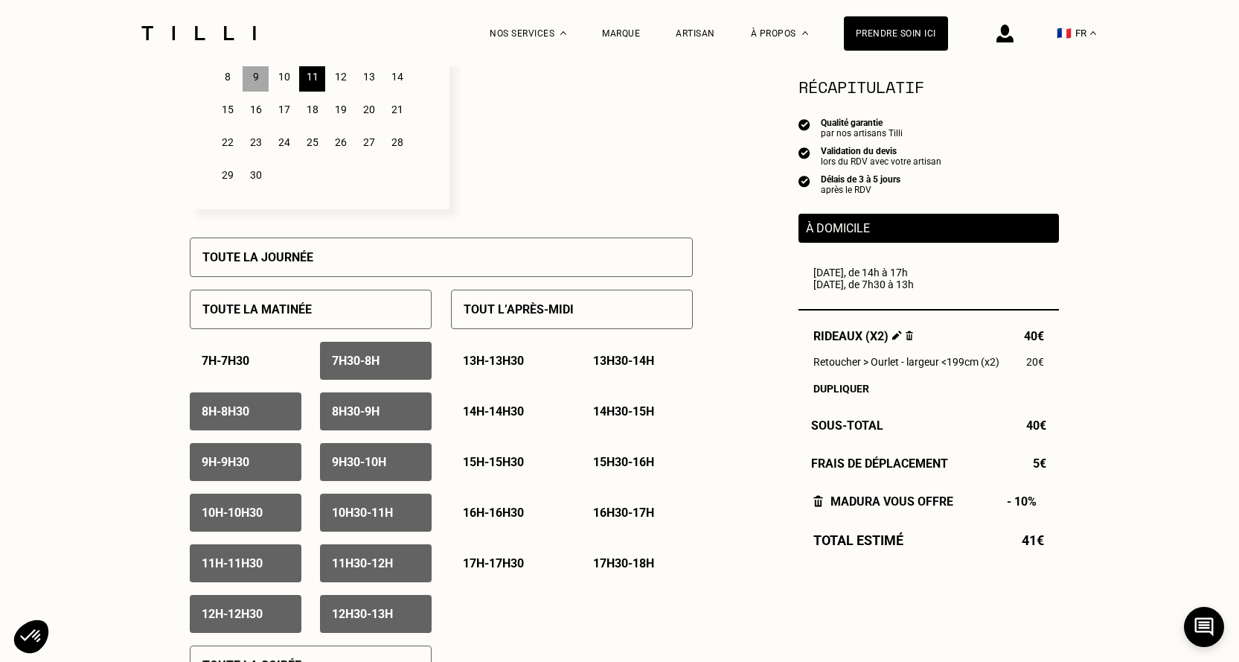
click at [400, 361] on div "7h30 - 8h" at bounding box center [376, 361] width 112 height 38
click at [249, 411] on p "8h - 8h30" at bounding box center [226, 411] width 48 height 14
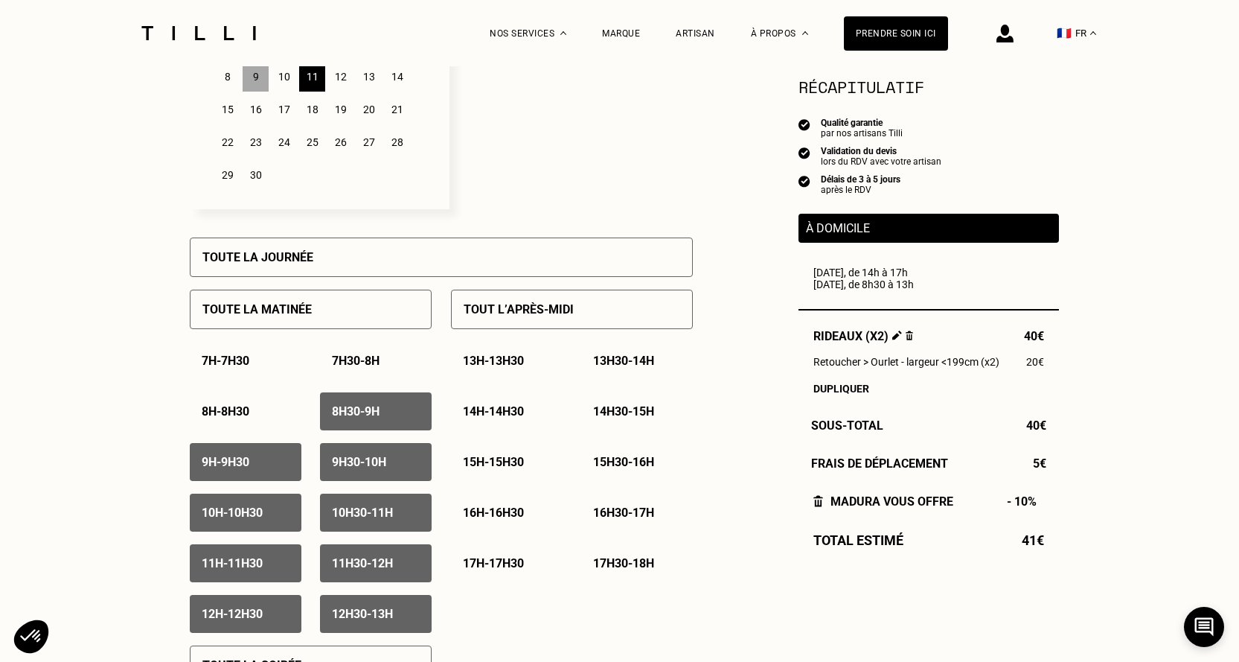
click at [342, 418] on p "8h30 - 9h" at bounding box center [356, 411] width 48 height 14
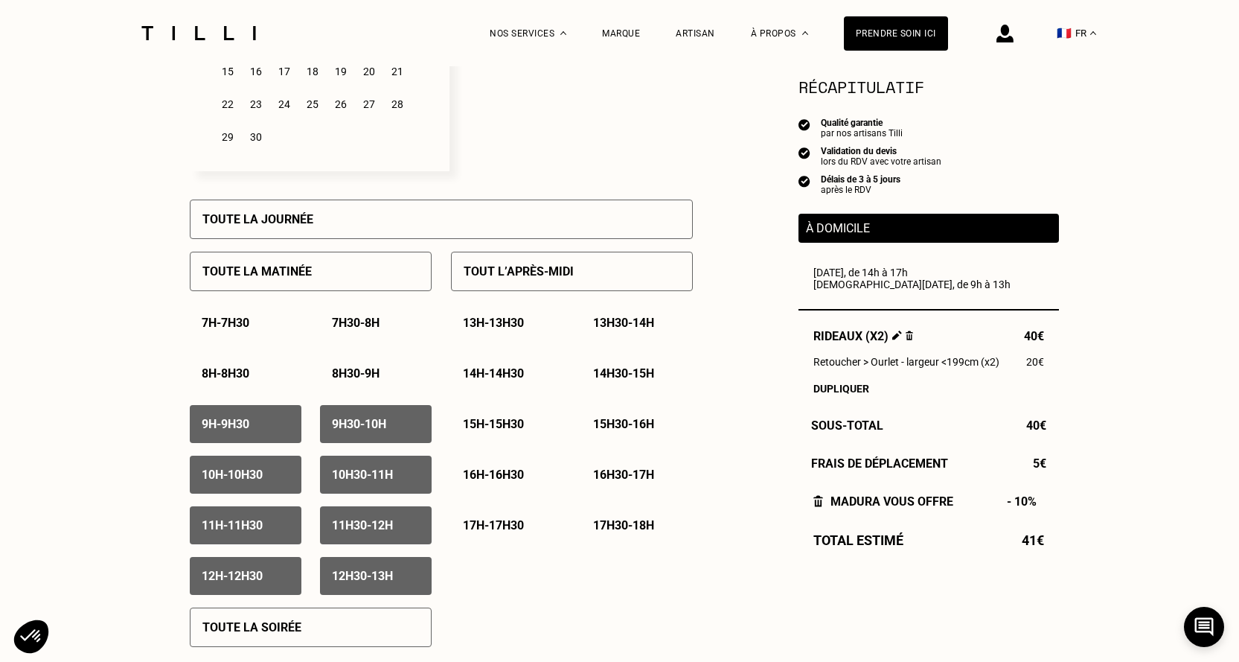
scroll to position [595, 0]
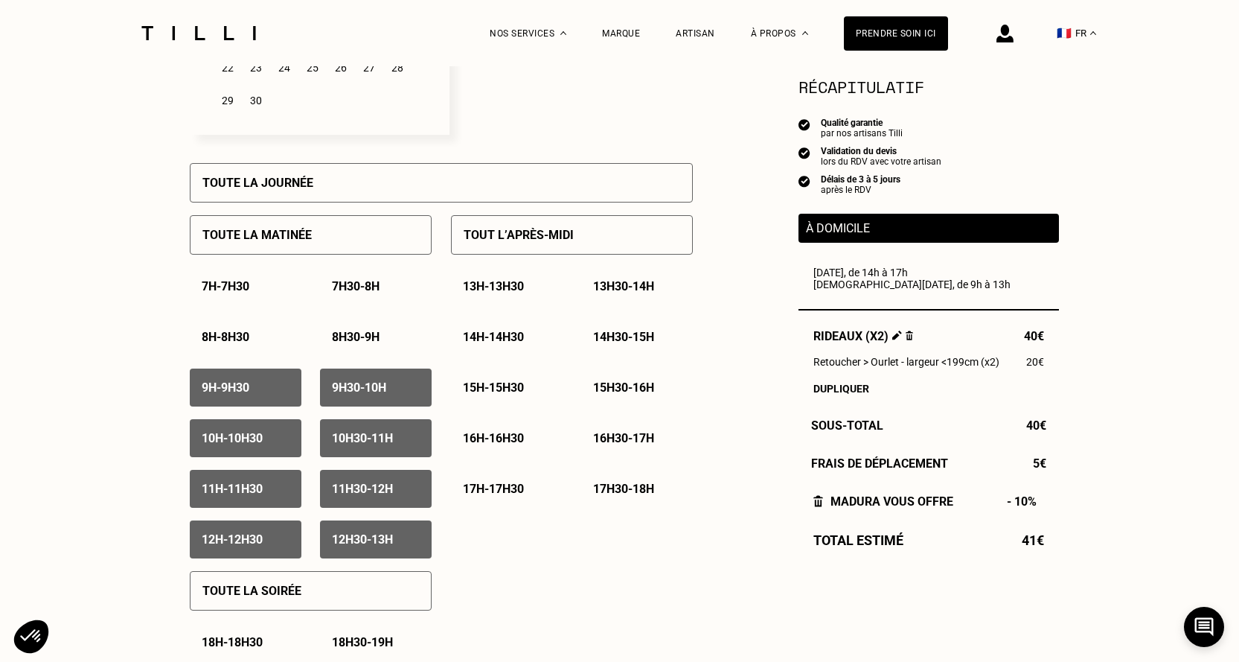
click at [232, 441] on p "10h - 10h30" at bounding box center [232, 438] width 61 height 14
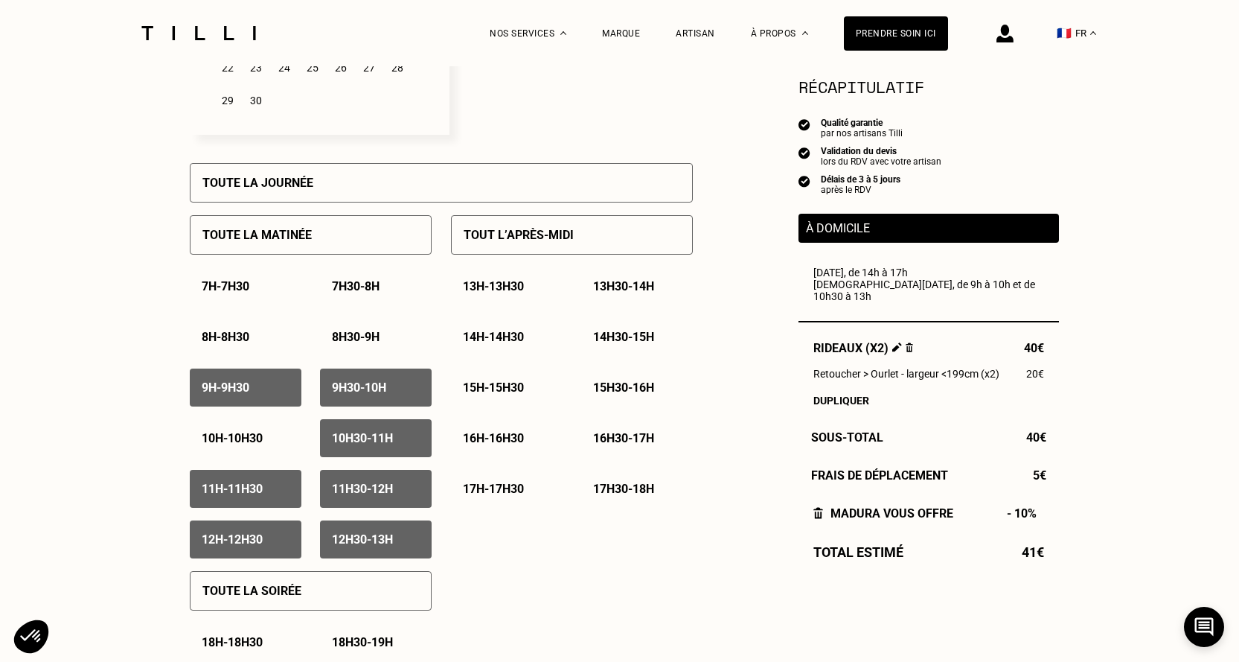
click at [270, 396] on div "9h - 9h30" at bounding box center [246, 387] width 112 height 38
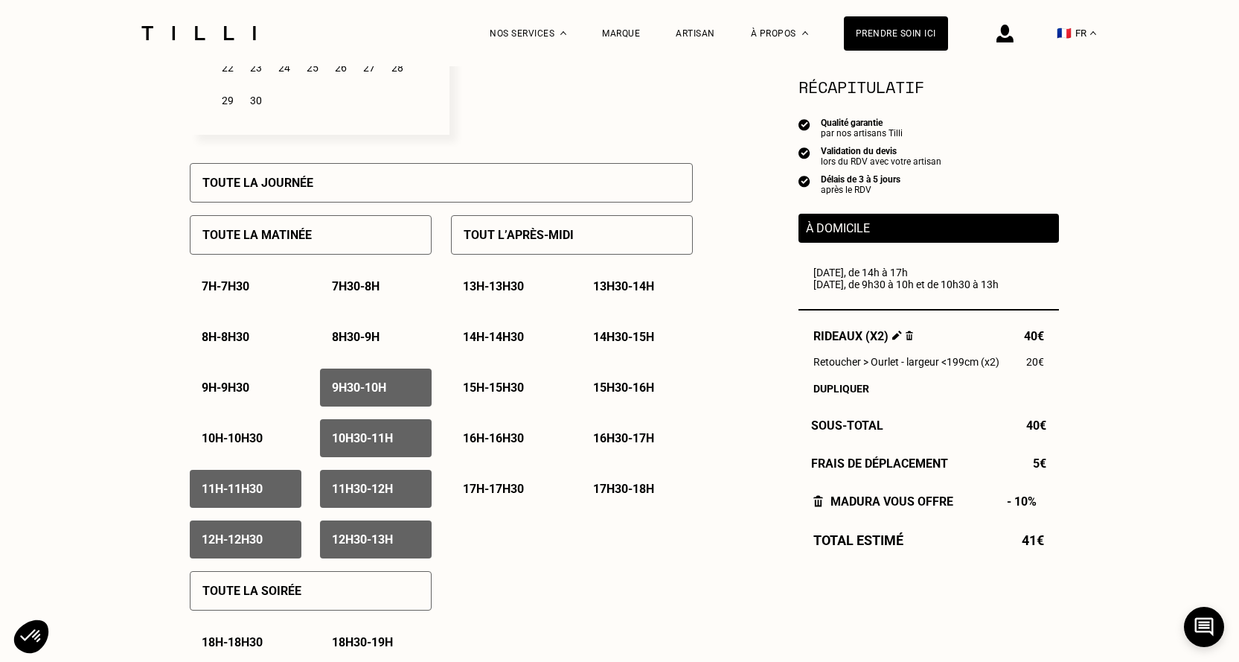
click at [344, 382] on div "9h30 - 10h" at bounding box center [376, 387] width 112 height 38
click at [362, 455] on div "10h30 - 11h" at bounding box center [376, 438] width 112 height 38
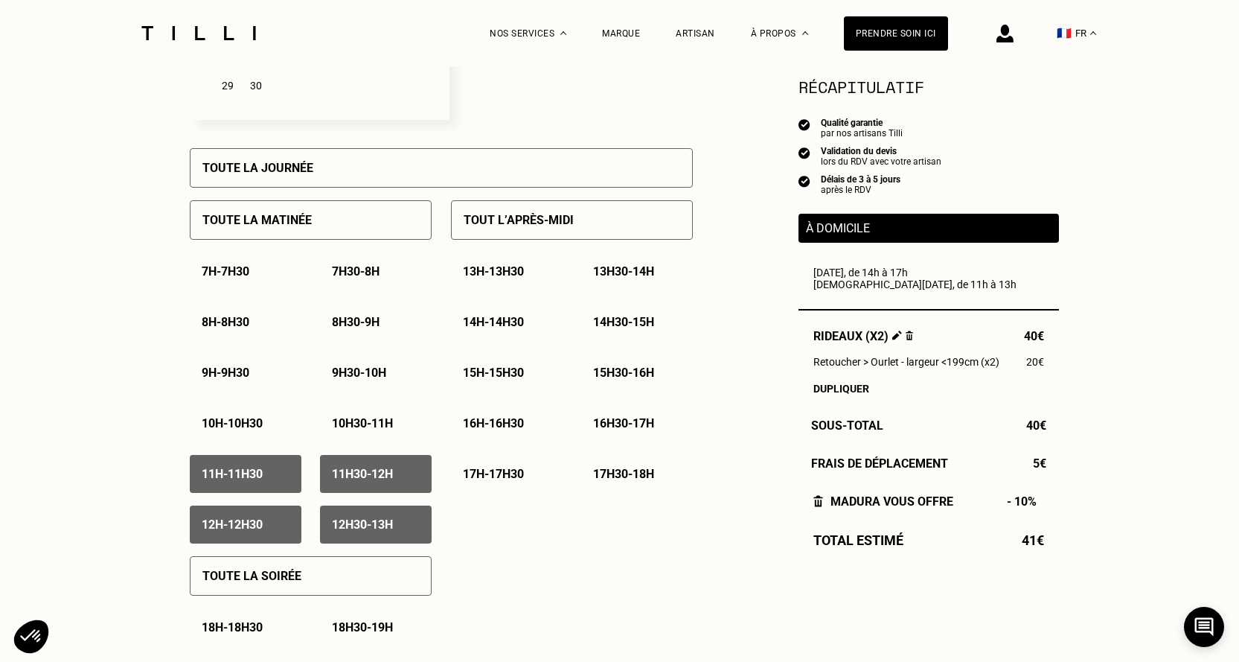
scroll to position [521, 0]
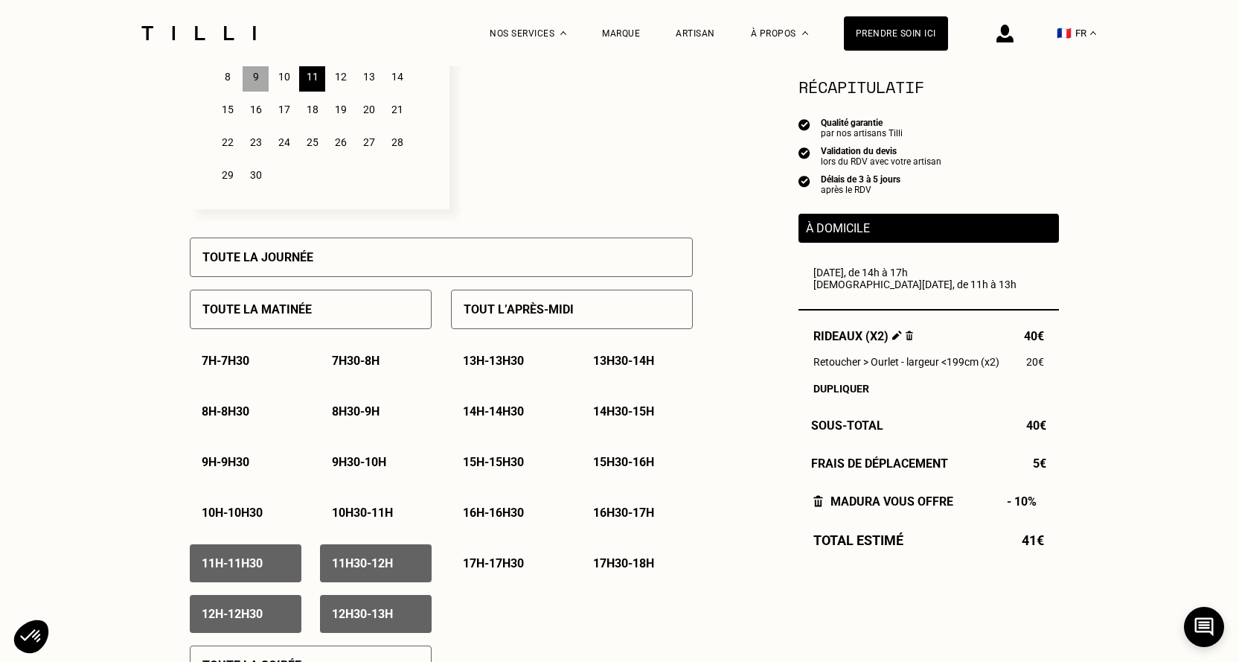
click at [290, 90] on div "10" at bounding box center [284, 77] width 26 height 30
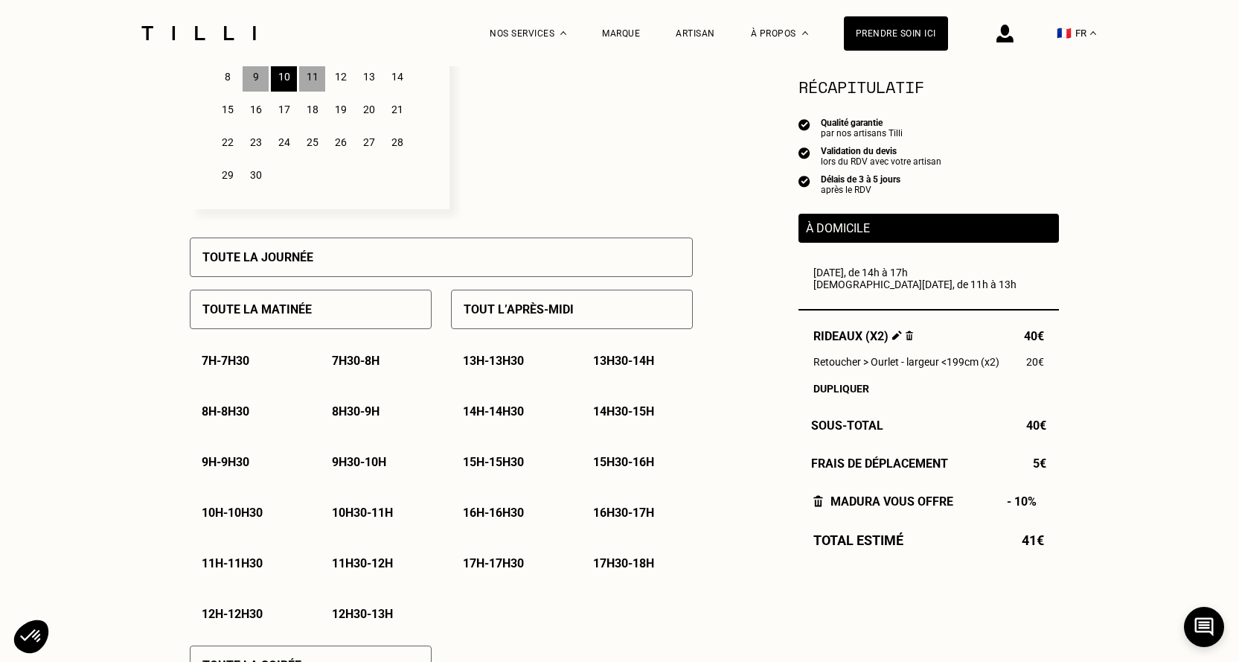
click at [345, 264] on div "Toute la journée" at bounding box center [441, 256] width 503 height 39
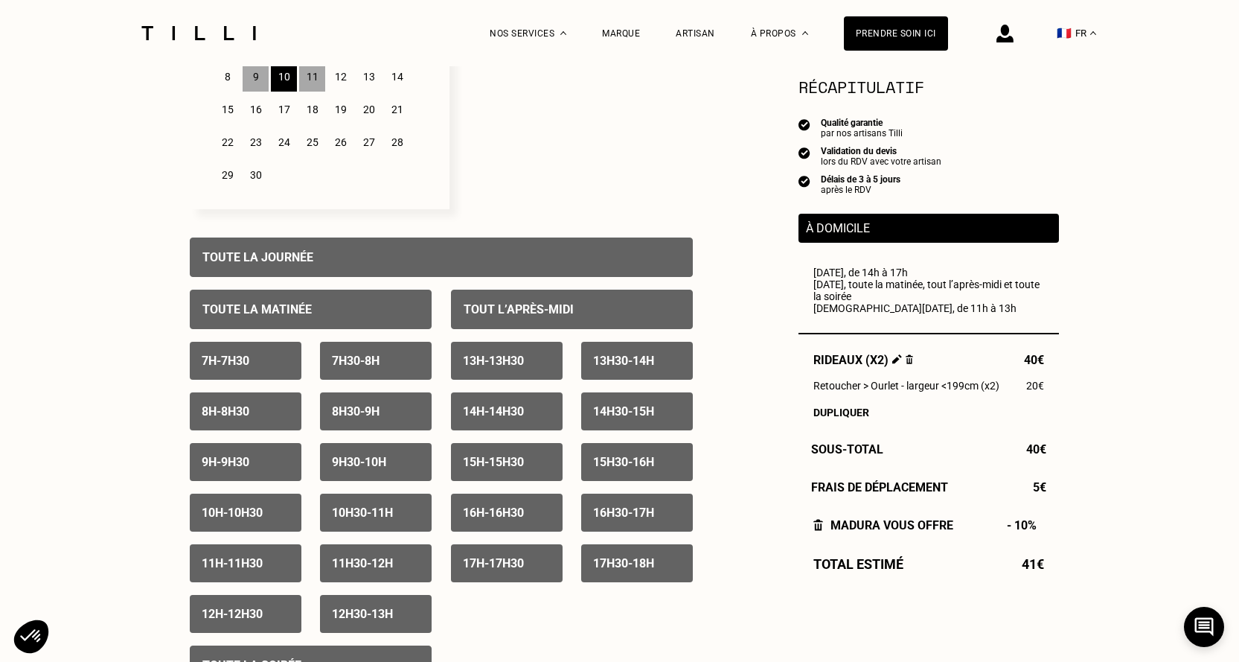
click at [262, 380] on div "7h - 7h30" at bounding box center [246, 361] width 112 height 38
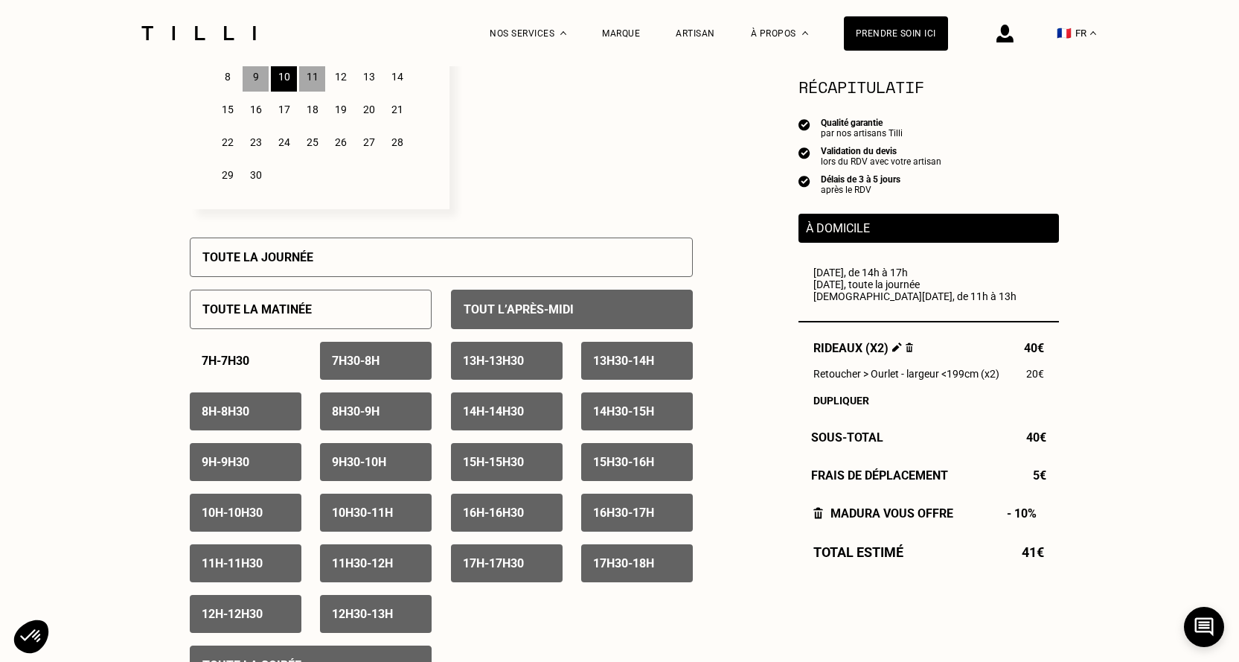
click at [345, 368] on p "7h30 - 8h" at bounding box center [356, 361] width 48 height 14
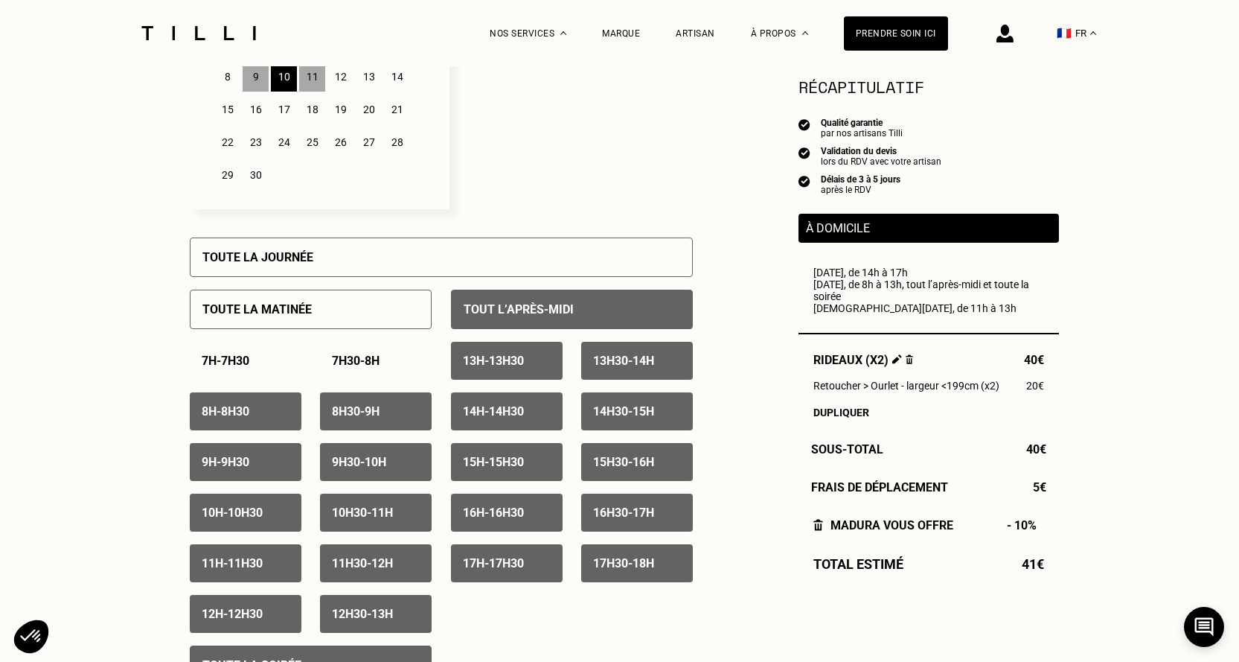
click at [252, 408] on div "8h - 8h30" at bounding box center [246, 411] width 112 height 38
click at [353, 423] on div "8h30 - 9h" at bounding box center [376, 411] width 112 height 38
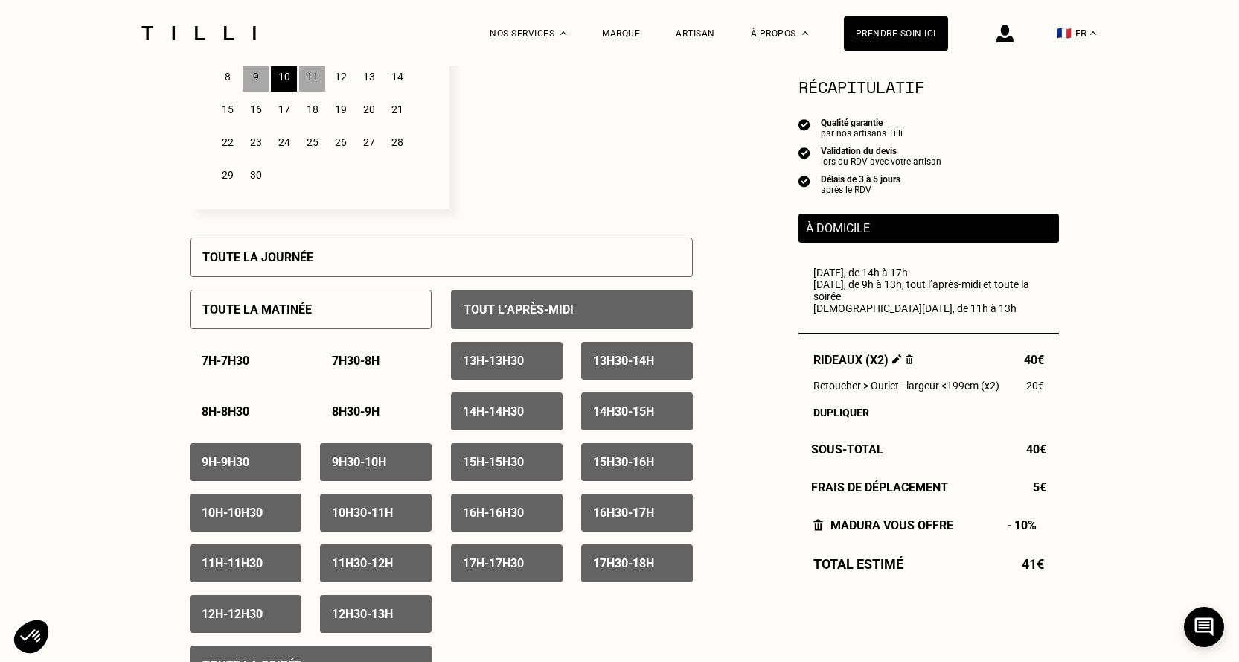
click at [294, 457] on div "9h - 9h30" at bounding box center [246, 462] width 112 height 38
click at [488, 307] on p "Tout l’après-midi" at bounding box center [519, 309] width 110 height 14
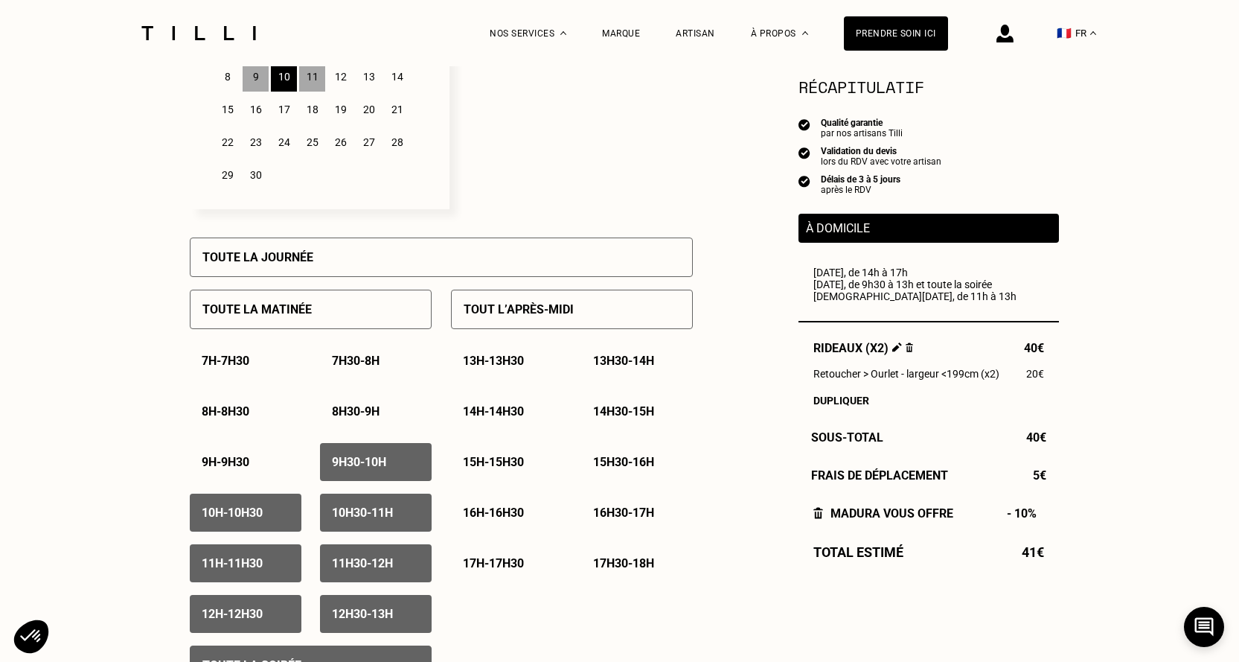
click at [390, 321] on div "Toute la matinée" at bounding box center [311, 309] width 242 height 39
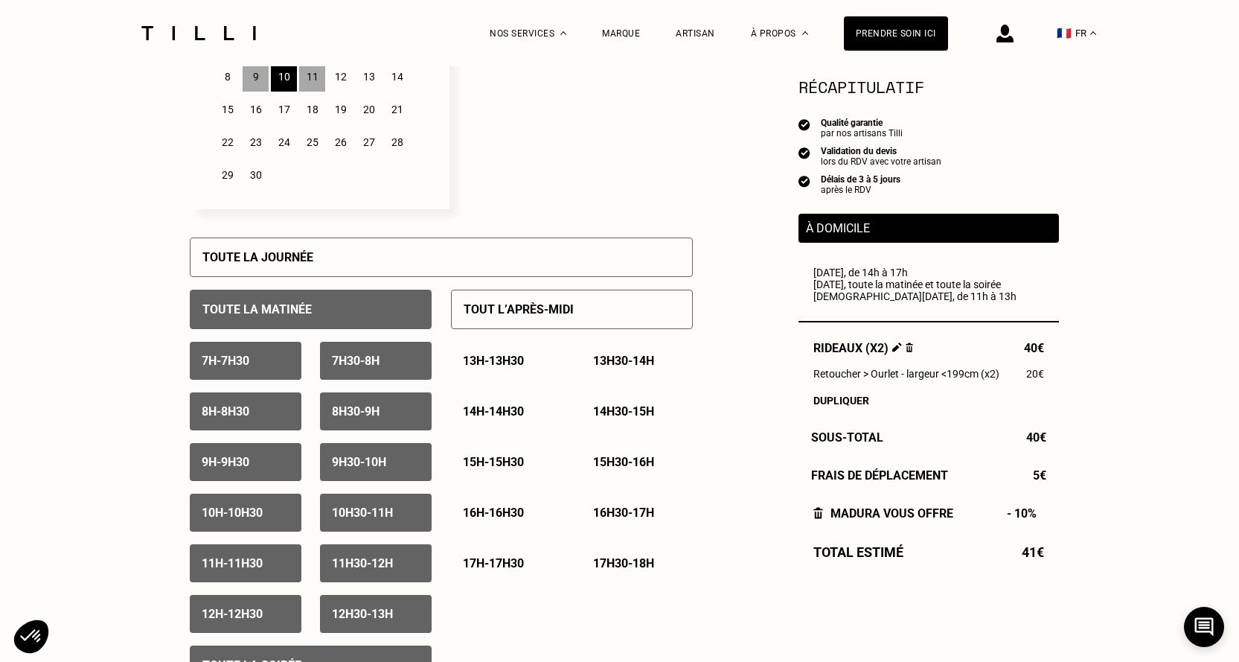
click at [389, 322] on div "Toute la matinée" at bounding box center [311, 309] width 242 height 39
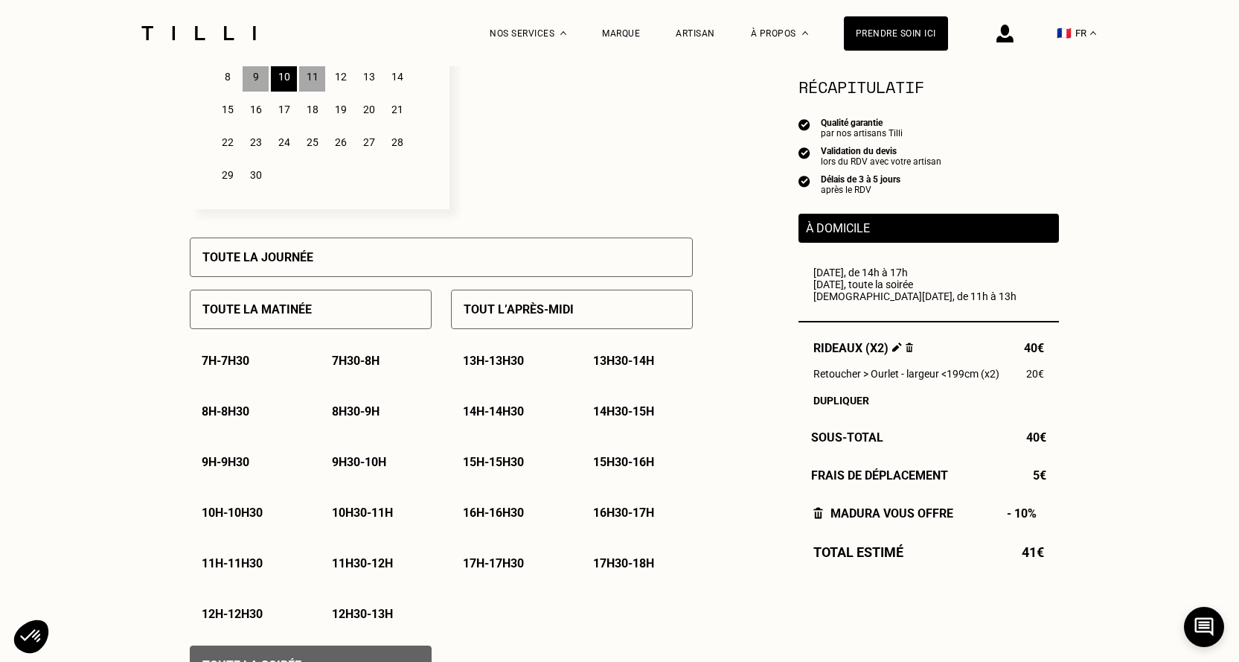
click at [550, 316] on p "Tout l’après-midi" at bounding box center [519, 309] width 110 height 14
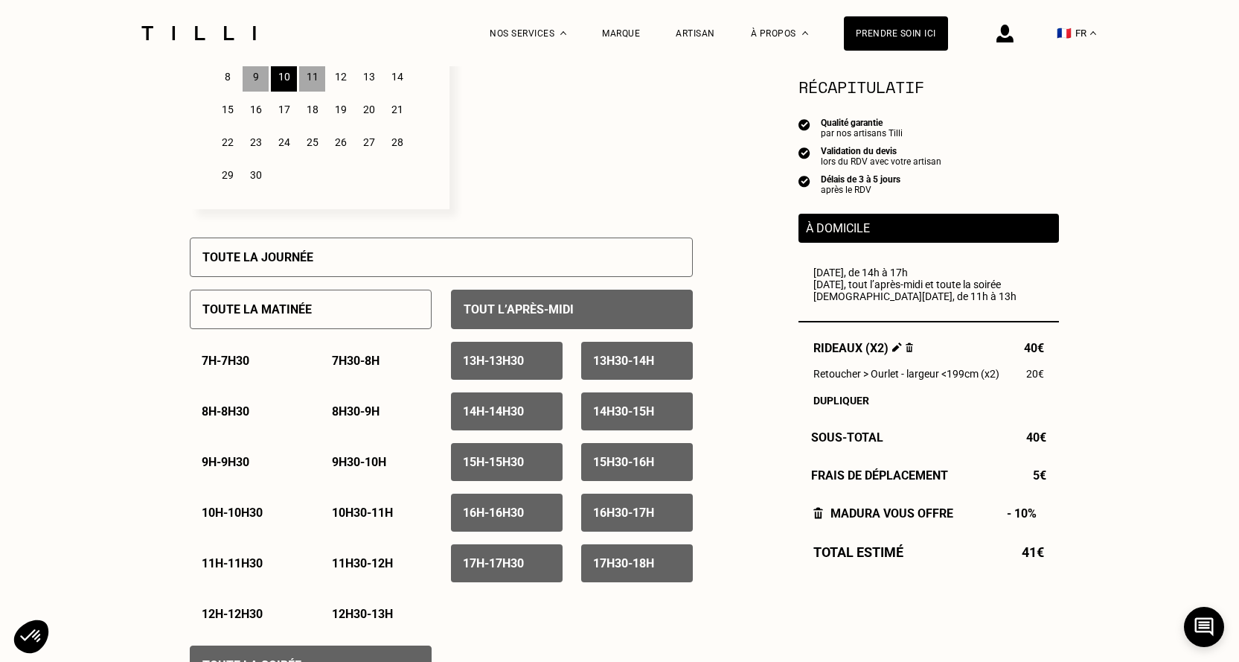
click at [538, 365] on div "13h - 13h30" at bounding box center [507, 361] width 112 height 38
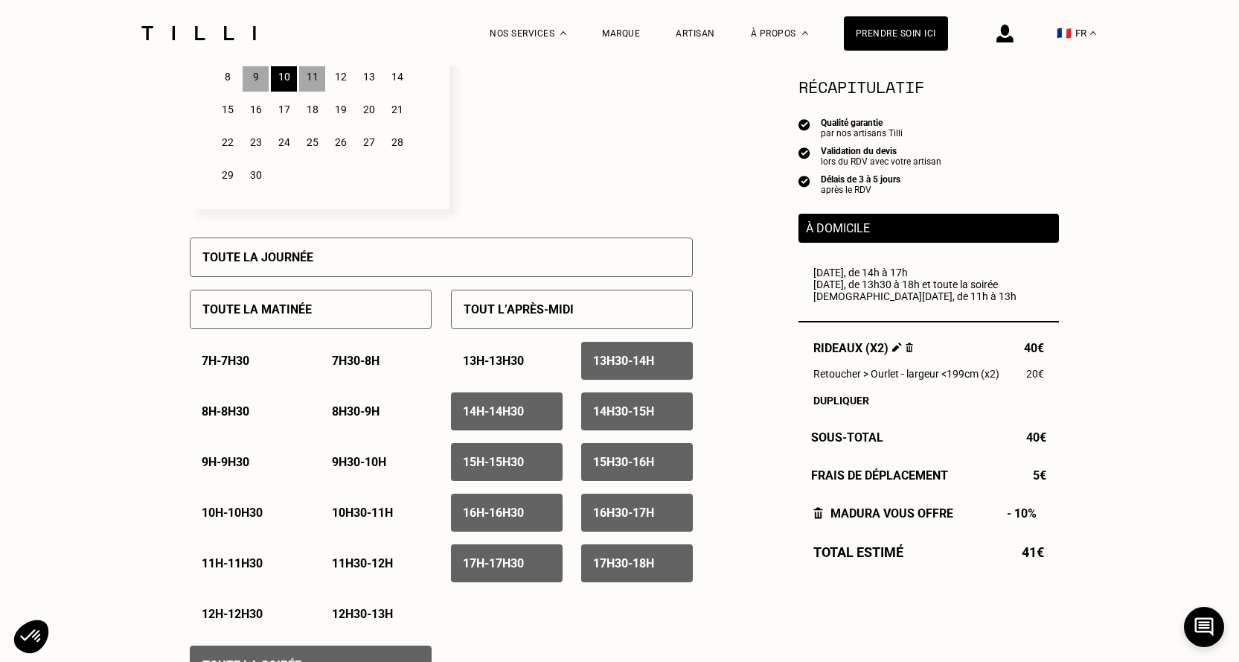
click at [604, 365] on p "13h30 - 14h" at bounding box center [623, 361] width 61 height 14
drag, startPoint x: 608, startPoint y: 459, endPoint x: 559, endPoint y: 472, distance: 50.7
click at [606, 461] on div "15h30 - 16h" at bounding box center [637, 462] width 112 height 38
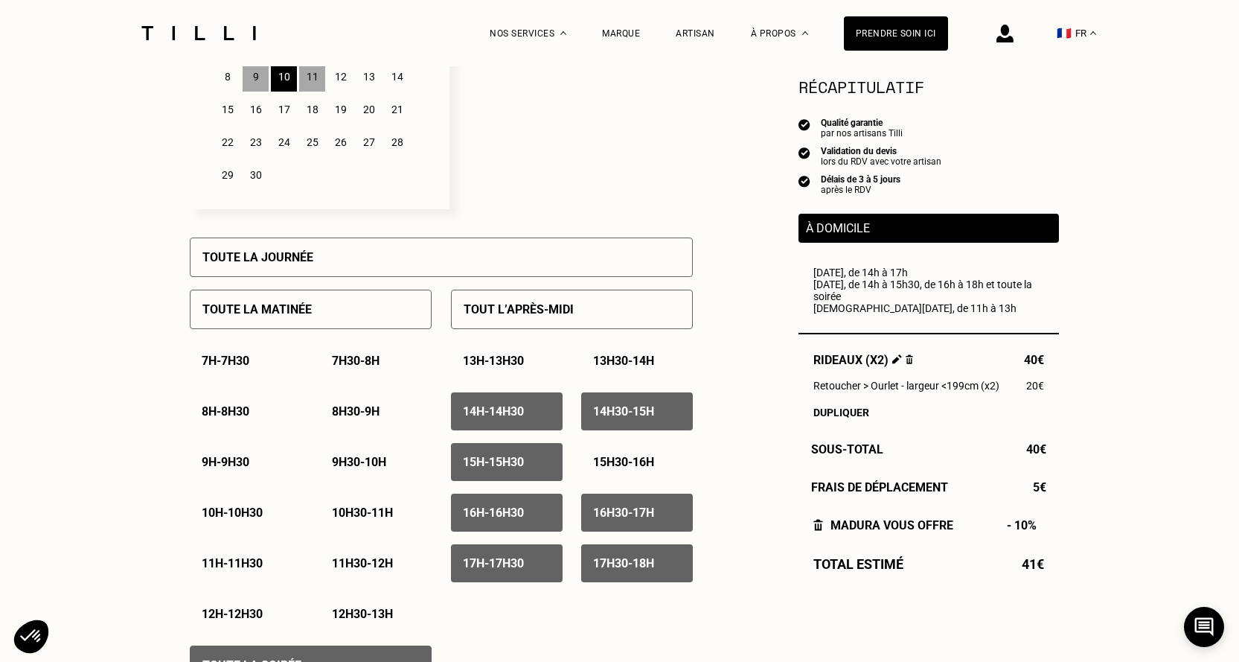
click at [524, 465] on p "15h - 15h30" at bounding box center [493, 462] width 61 height 14
click at [524, 406] on div "14h - 14h30" at bounding box center [507, 411] width 112 height 38
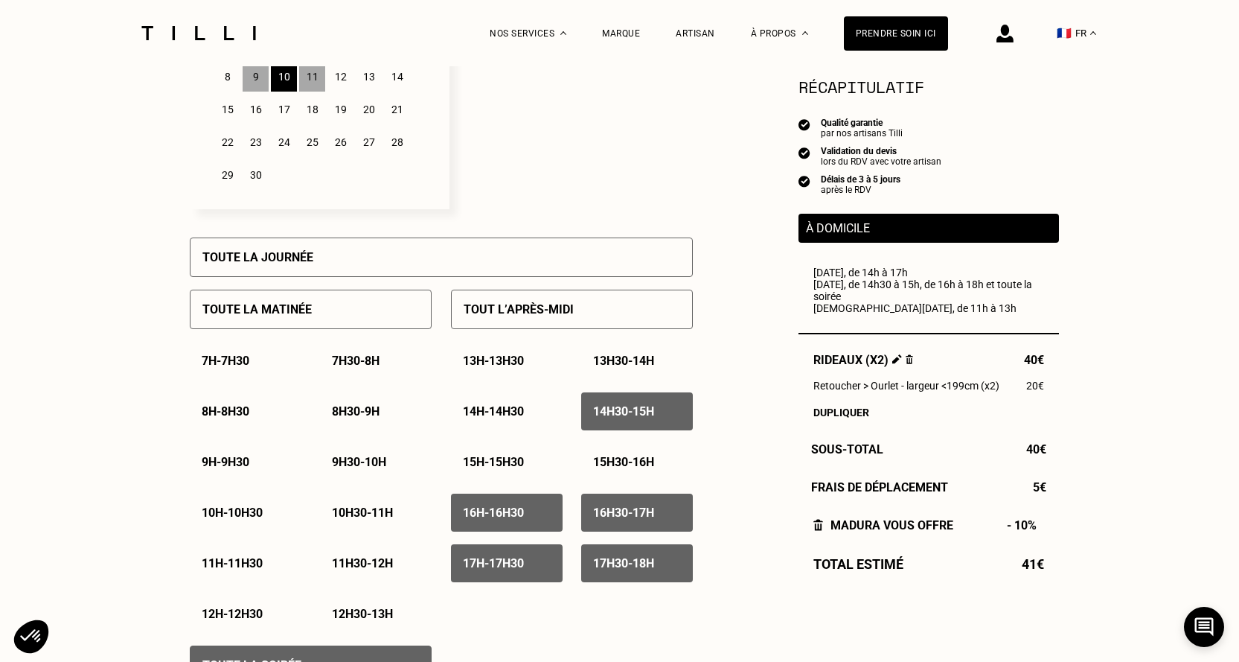
click at [641, 417] on p "14h30 - 15h" at bounding box center [623, 411] width 61 height 14
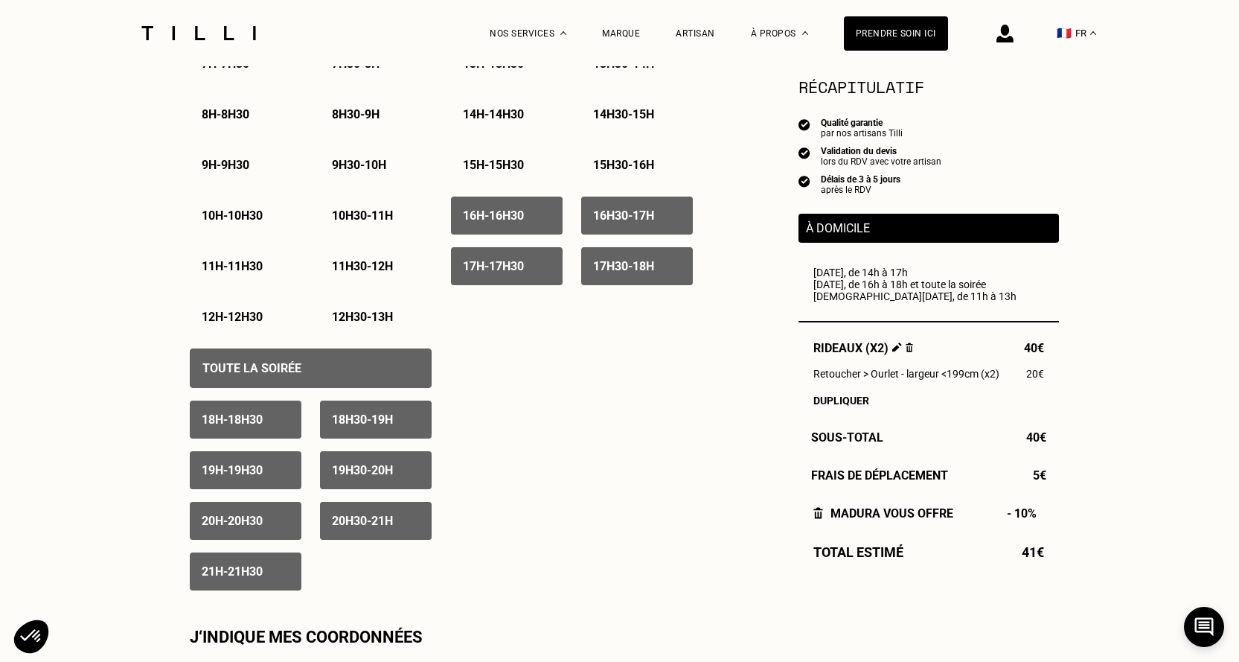
scroll to position [819, 0]
click at [292, 367] on p "Toute la soirée" at bounding box center [251, 367] width 99 height 14
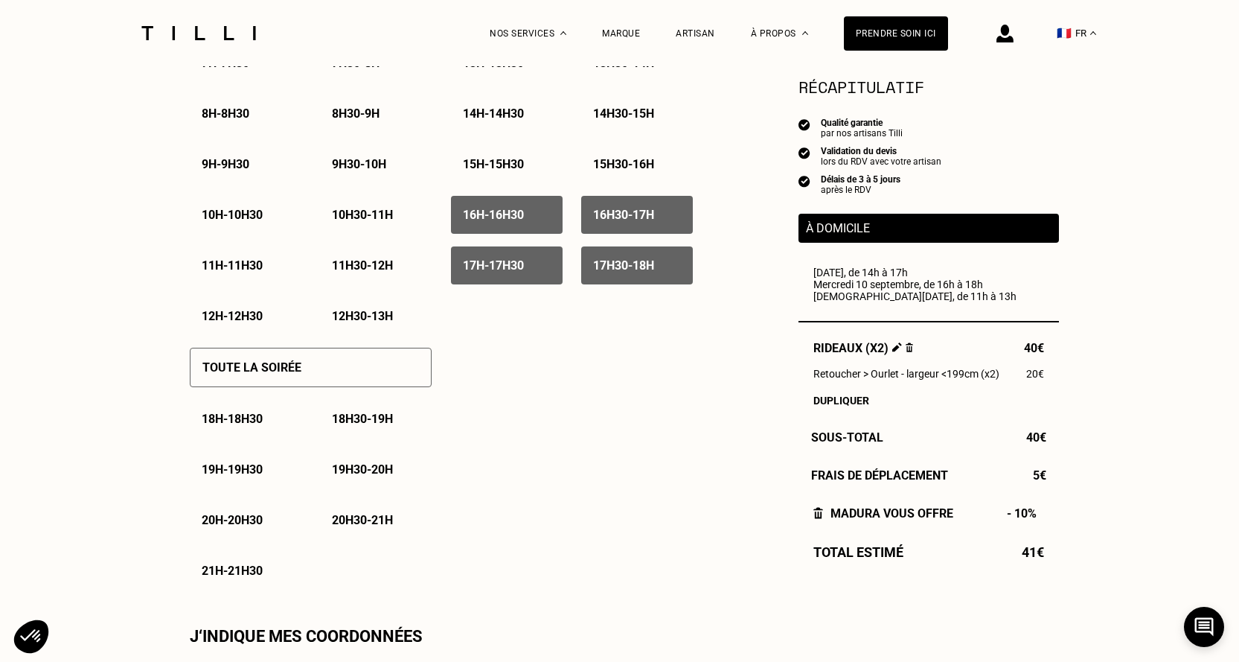
scroll to position [893, 0]
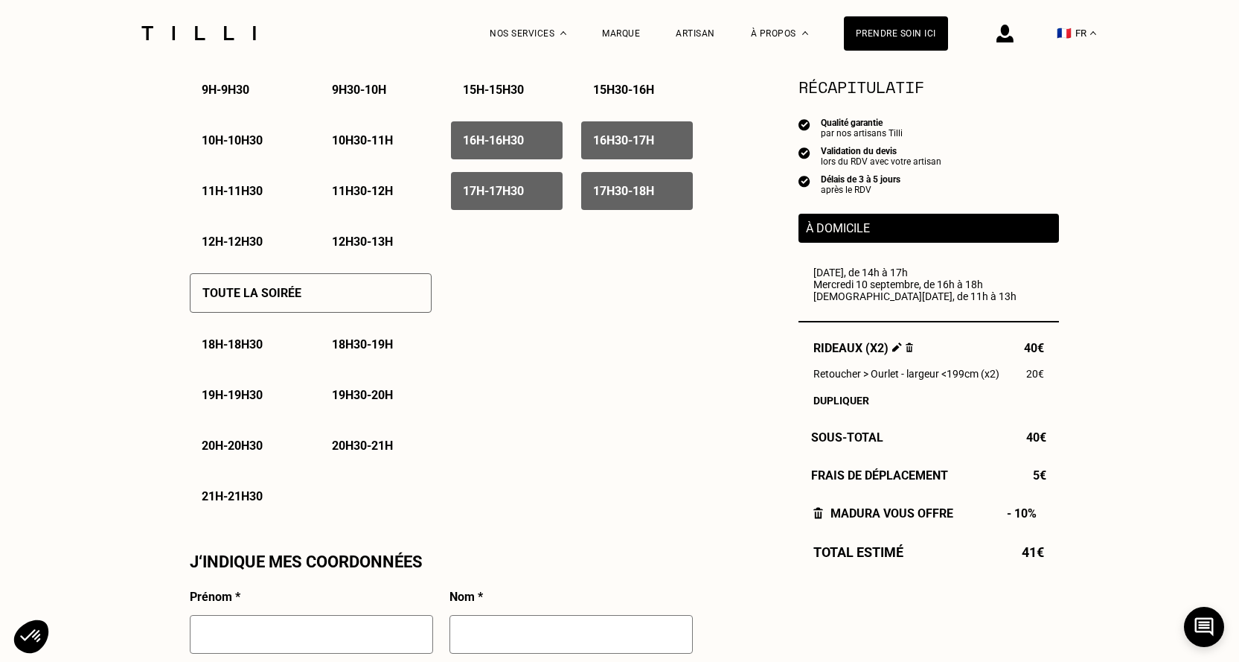
drag, startPoint x: 526, startPoint y: 149, endPoint x: 546, endPoint y: 147, distance: 20.2
click at [524, 147] on p "16h - 16h30" at bounding box center [493, 140] width 61 height 14
click at [623, 147] on p "16h30 - 17h" at bounding box center [623, 140] width 61 height 14
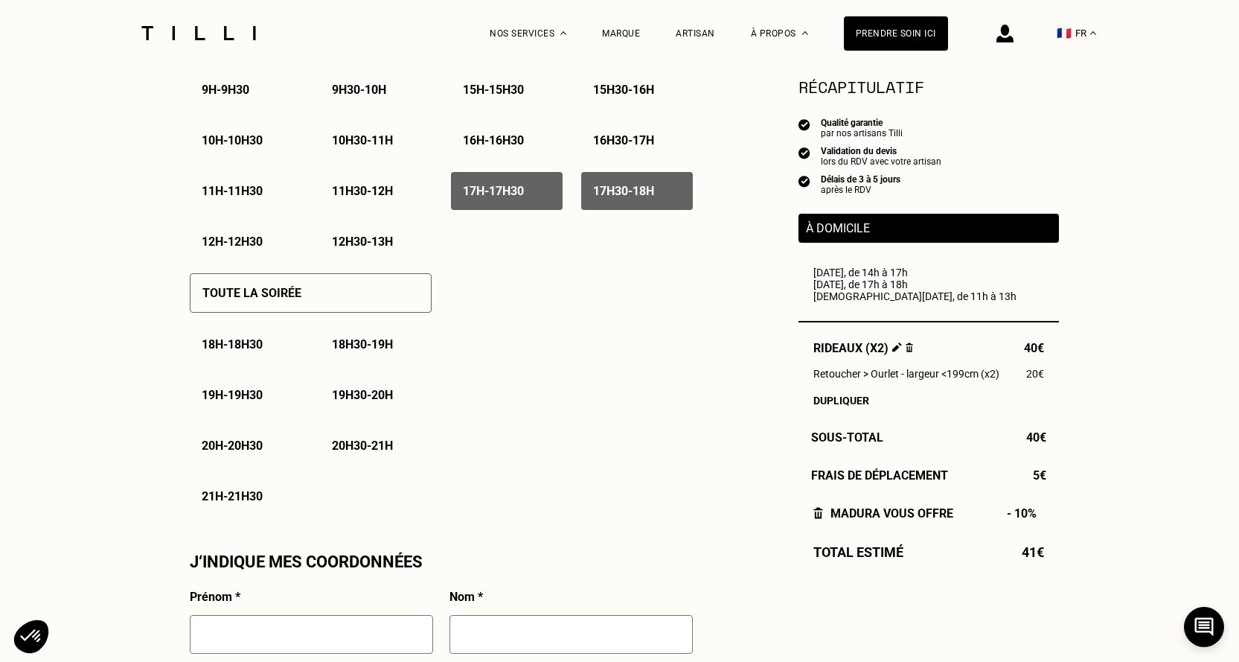
drag, startPoint x: 636, startPoint y: 188, endPoint x: 550, endPoint y: 204, distance: 87.9
click at [636, 188] on div "17h30 - 18h" at bounding box center [637, 191] width 112 height 38
click at [496, 193] on p "17h - 17h30" at bounding box center [493, 191] width 61 height 14
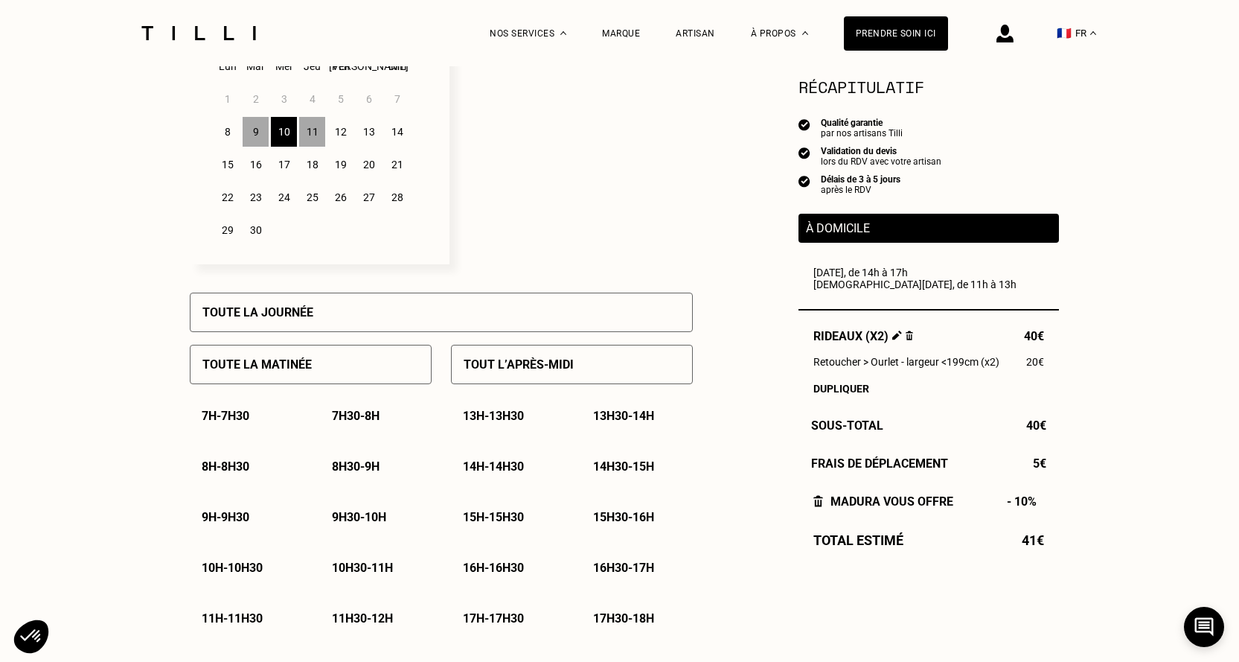
scroll to position [372, 0]
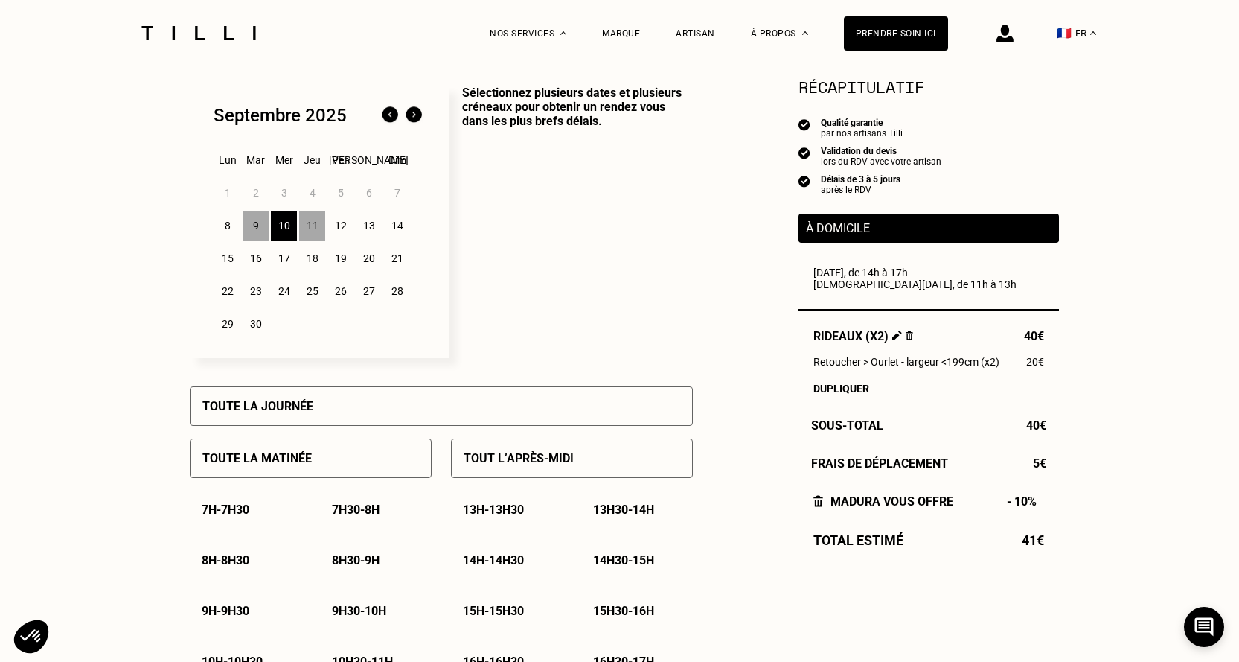
click at [260, 263] on div "16" at bounding box center [256, 258] width 26 height 30
click at [321, 260] on div "18" at bounding box center [312, 258] width 26 height 30
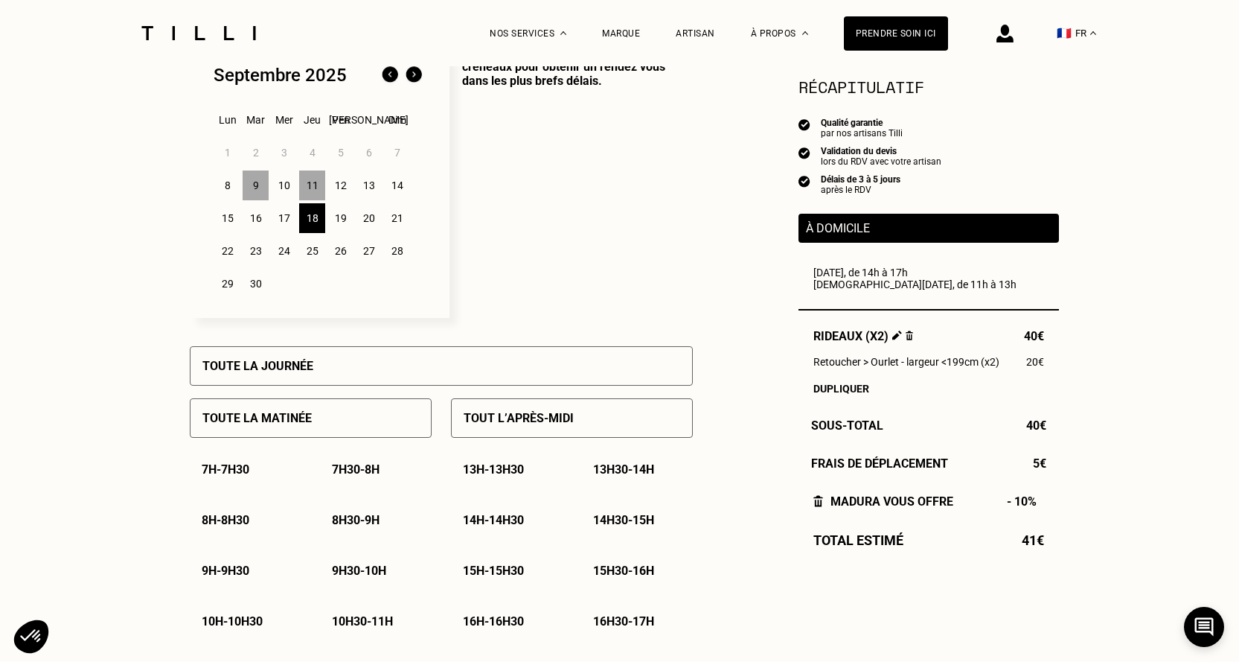
scroll to position [447, 0]
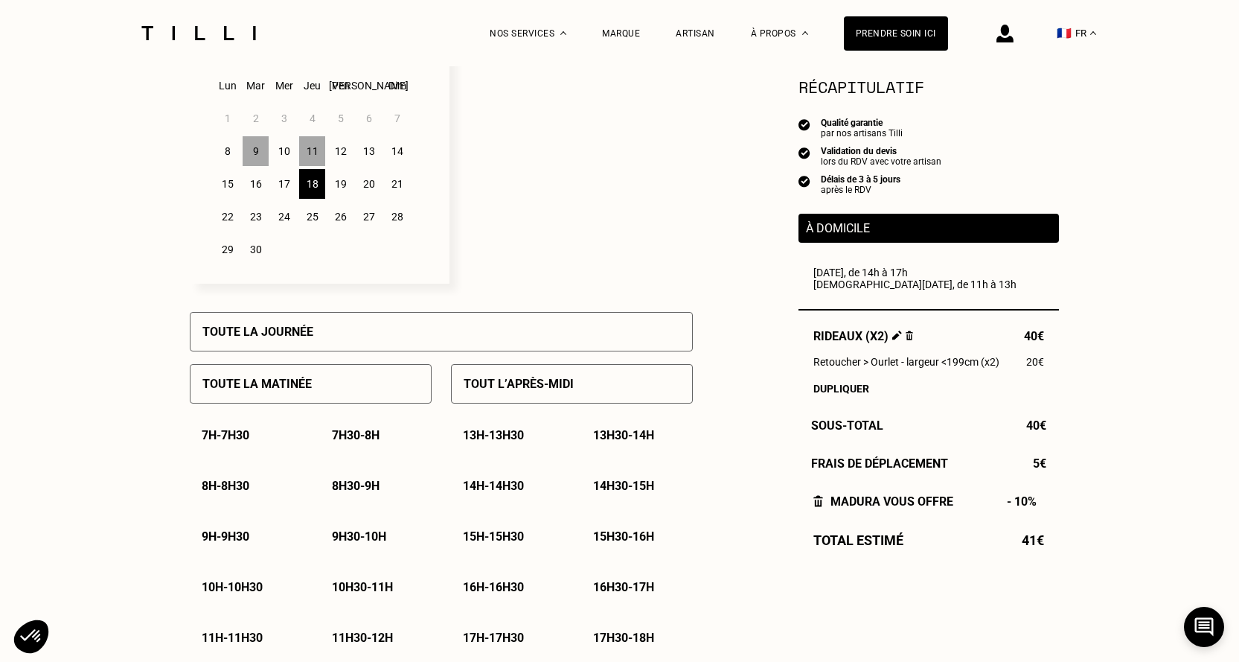
click at [380, 594] on p "10h30 - 11h" at bounding box center [362, 587] width 61 height 14
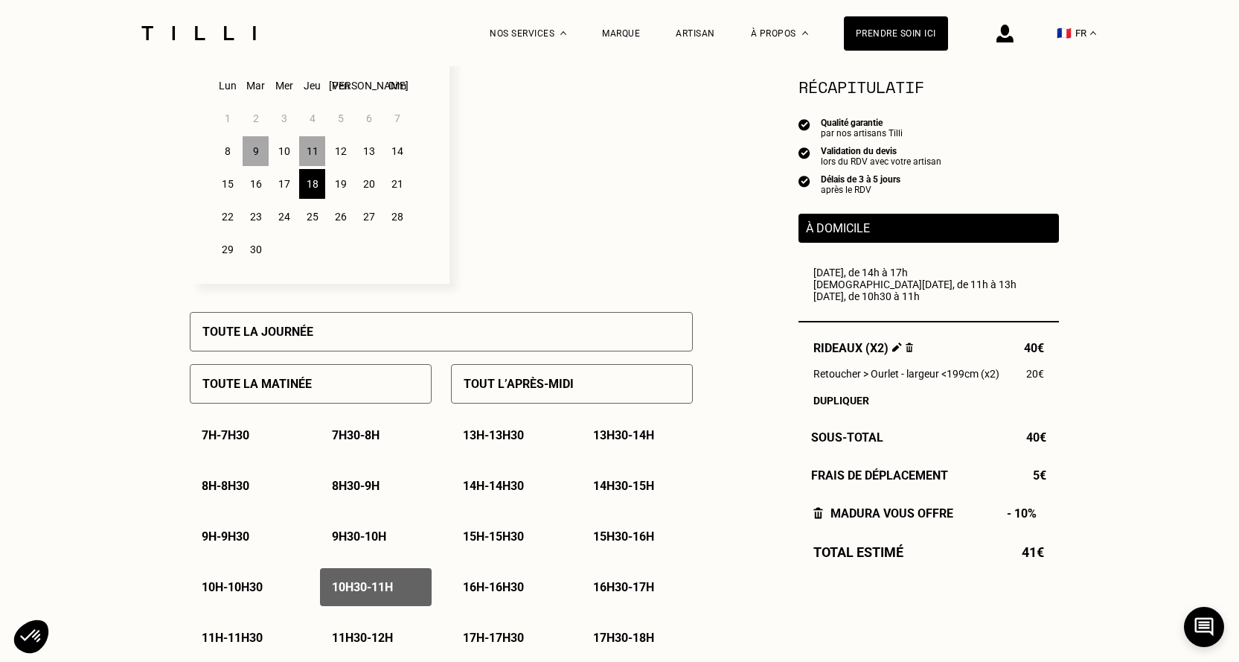
click at [256, 594] on p "10h - 10h30" at bounding box center [232, 587] width 61 height 14
click at [386, 543] on p "9h30 - 10h" at bounding box center [359, 536] width 54 height 14
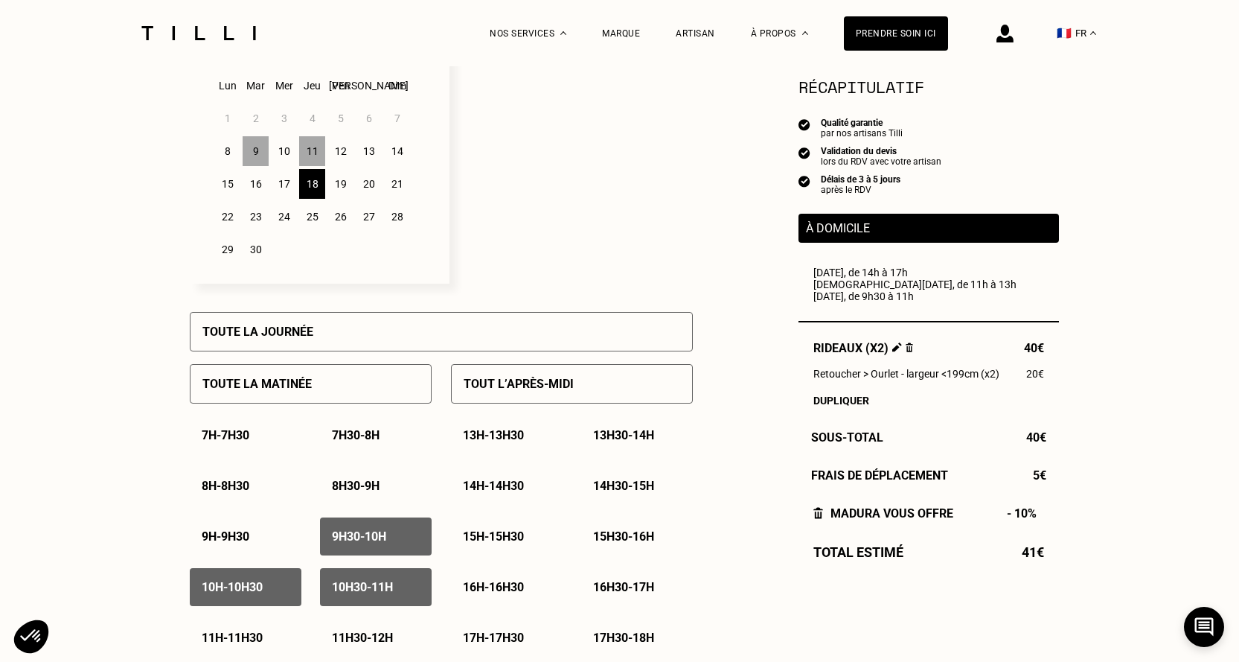
scroll to position [521, 0]
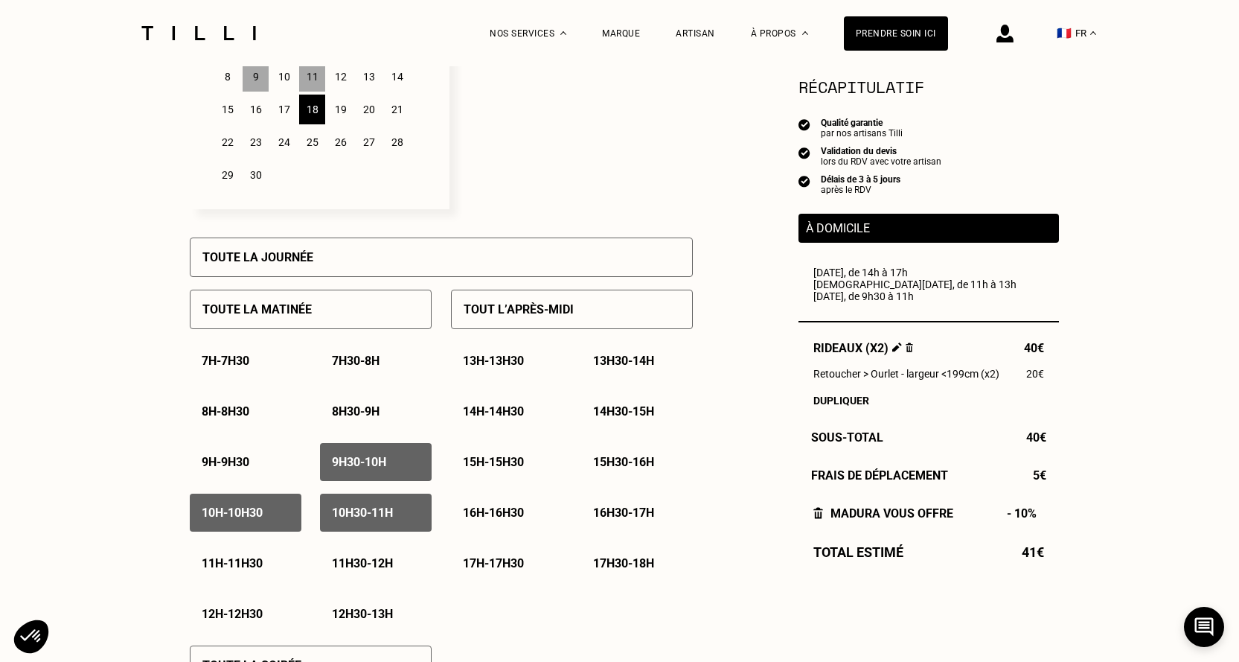
click at [518, 465] on p "15h - 15h30" at bounding box center [493, 462] width 61 height 14
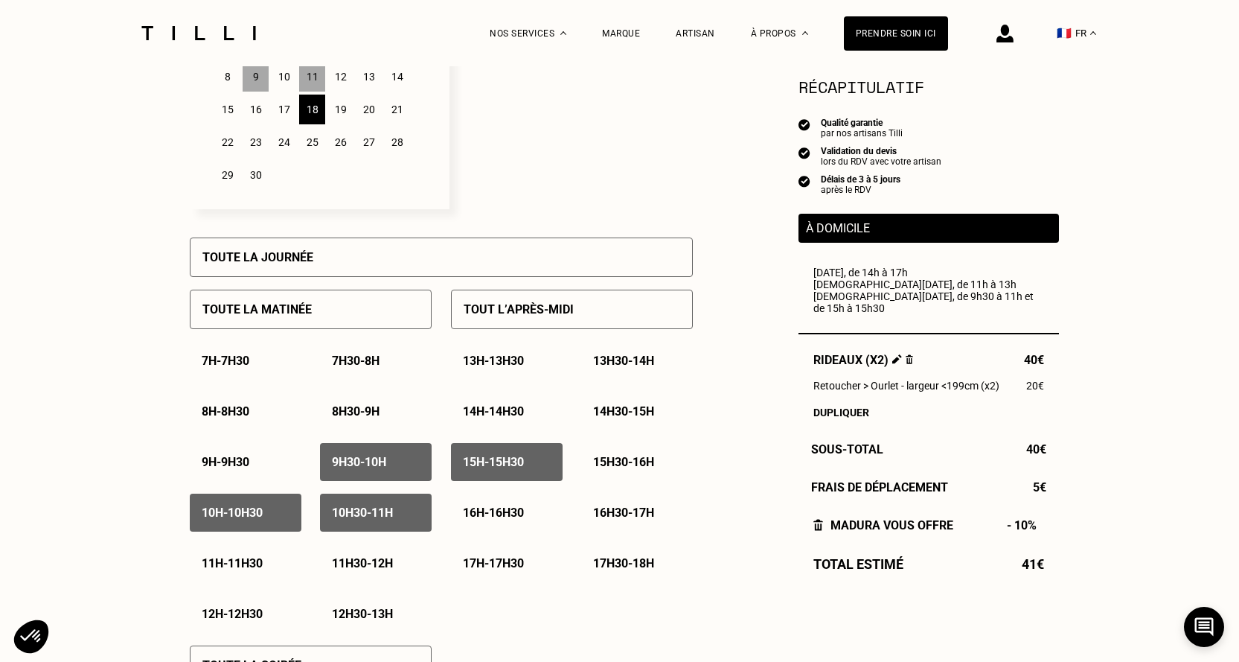
click at [603, 469] on p "15h30 - 16h" at bounding box center [623, 462] width 61 height 14
click at [513, 570] on p "17h - 17h30" at bounding box center [493, 563] width 61 height 14
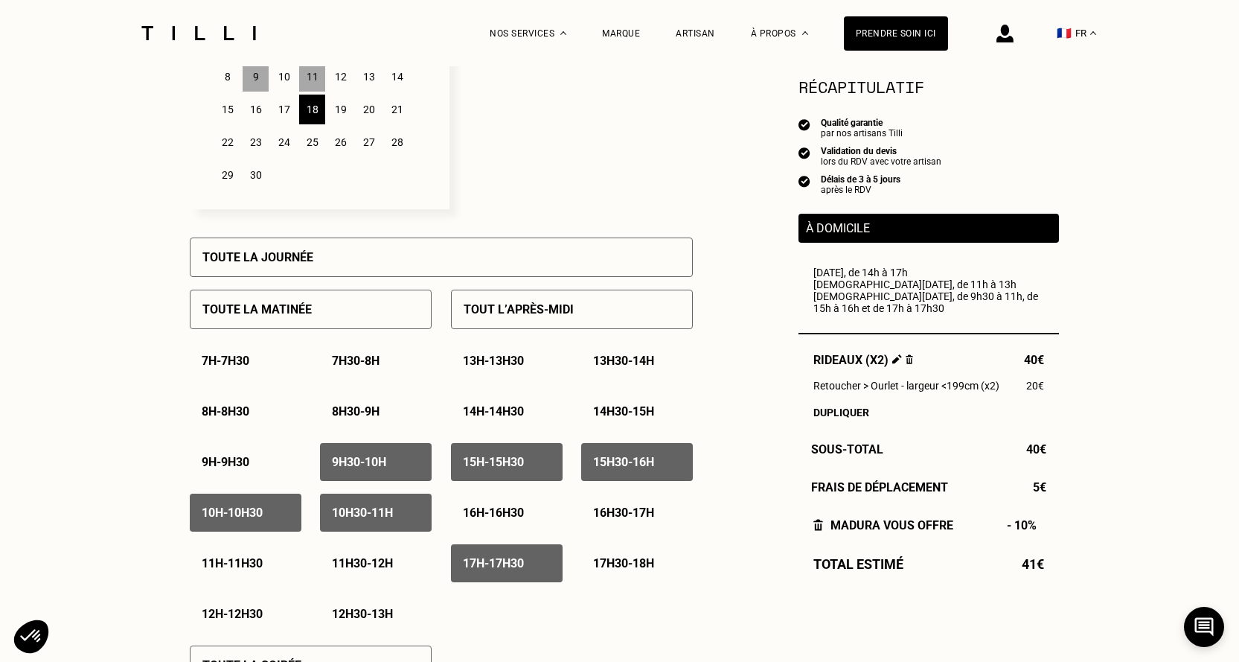
click at [530, 579] on div "17h - 17h30" at bounding box center [507, 563] width 112 height 38
drag, startPoint x: 371, startPoint y: 469, endPoint x: 459, endPoint y: 468, distance: 88.6
click at [371, 469] on p "9h30 - 10h" at bounding box center [359, 462] width 54 height 14
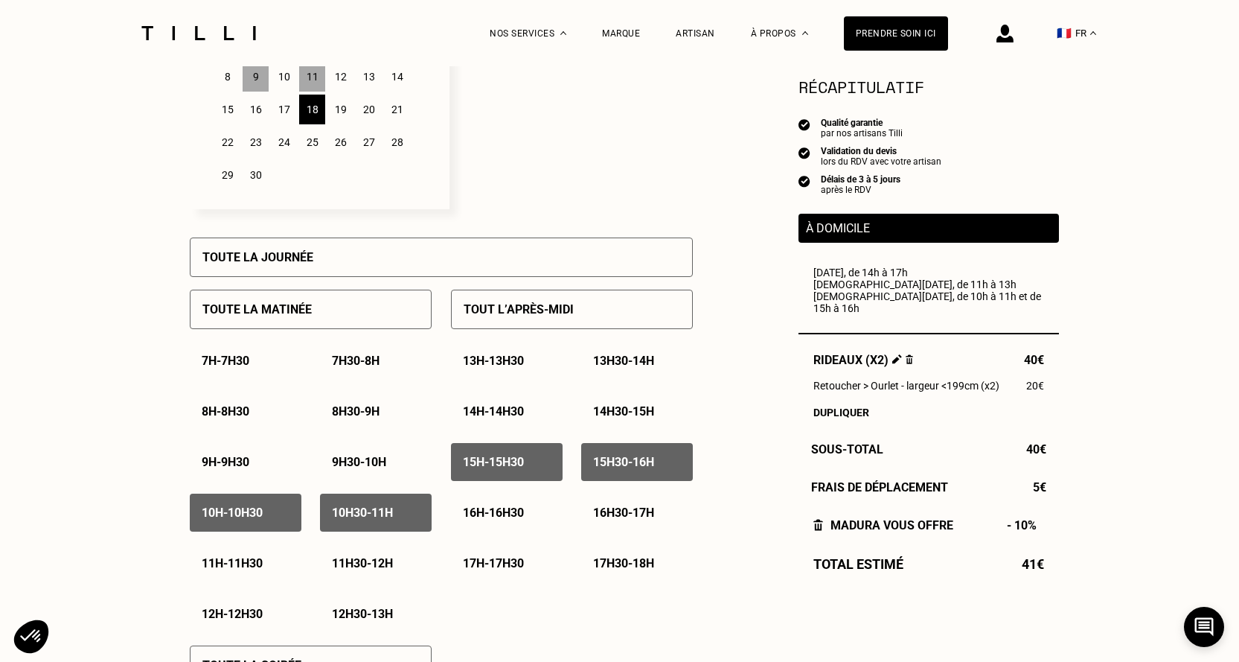
click at [533, 464] on div "15h - 15h30" at bounding box center [507, 462] width 112 height 38
click at [644, 464] on p "15h30 - 16h" at bounding box center [623, 462] width 61 height 14
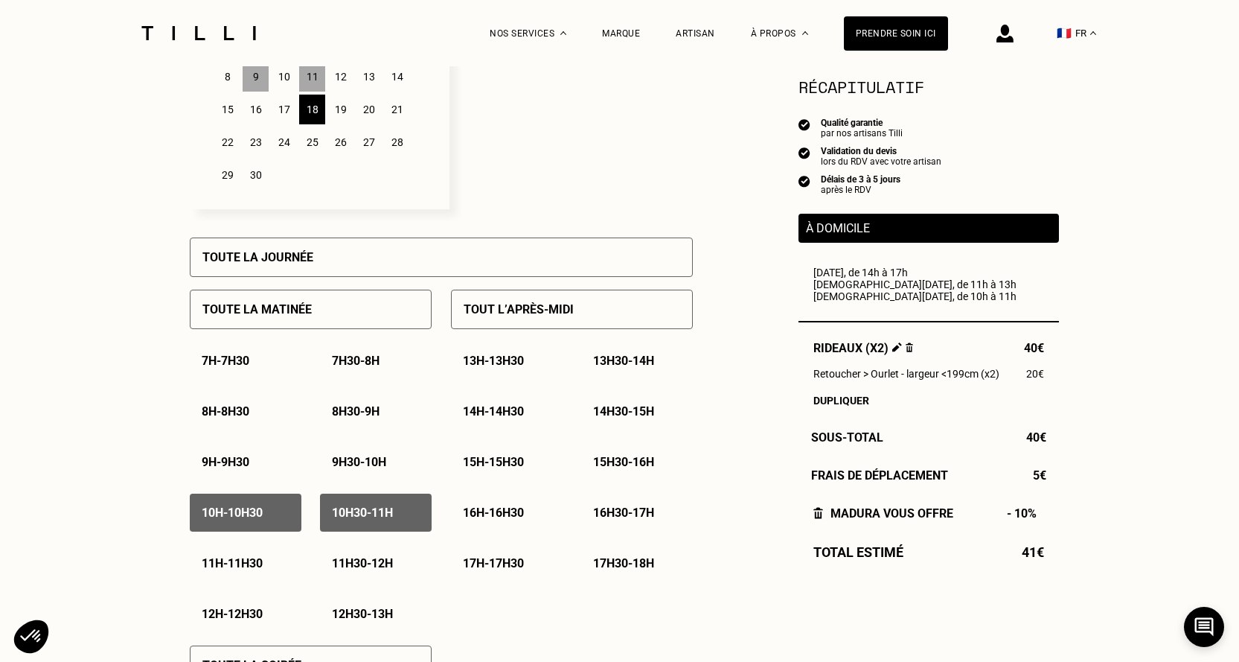
drag, startPoint x: 422, startPoint y: 510, endPoint x: 313, endPoint y: 517, distance: 109.7
click at [419, 510] on div "10h30 - 11h" at bounding box center [376, 512] width 112 height 38
click at [241, 520] on p "10h - 10h30" at bounding box center [232, 512] width 61 height 14
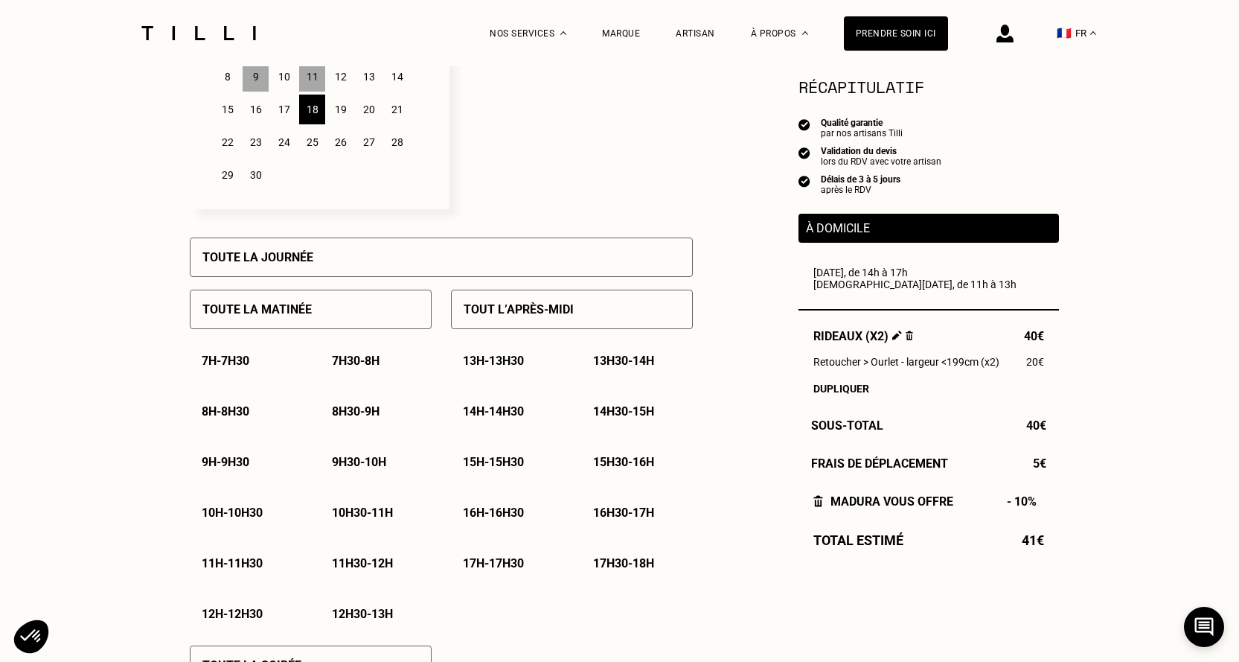
click at [345, 118] on div "19" at bounding box center [340, 110] width 26 height 30
click at [362, 322] on div "Toute la matinée" at bounding box center [311, 309] width 242 height 39
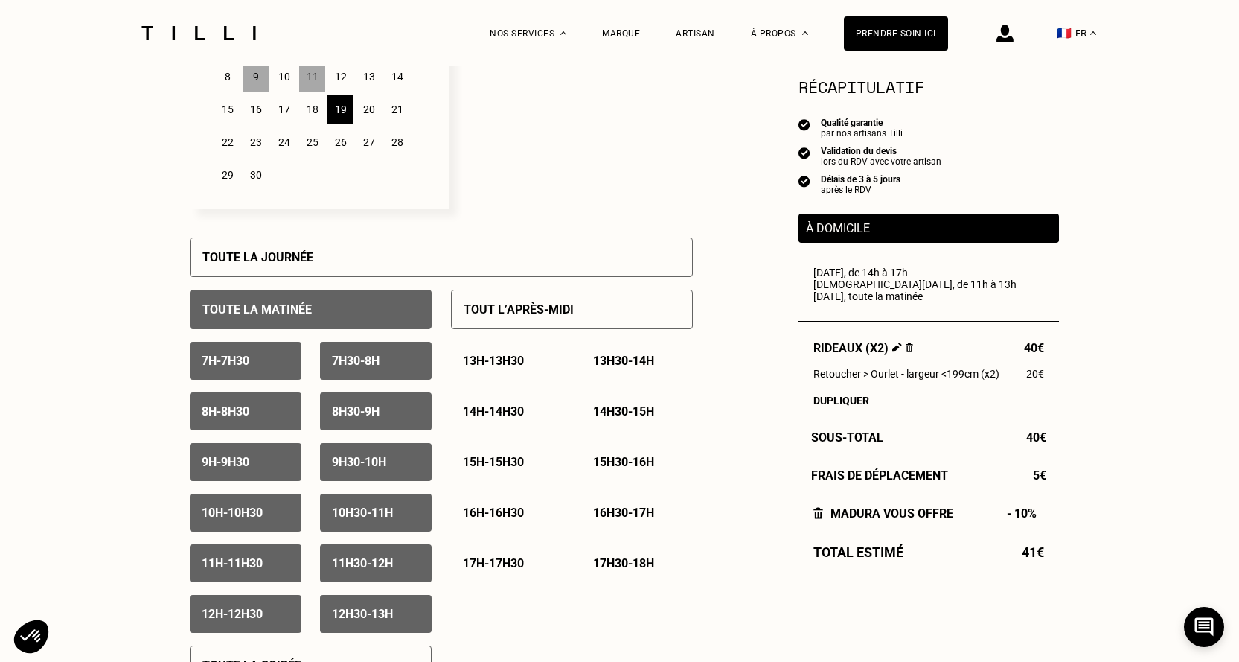
click at [266, 371] on div "7h - 7h30" at bounding box center [246, 361] width 112 height 38
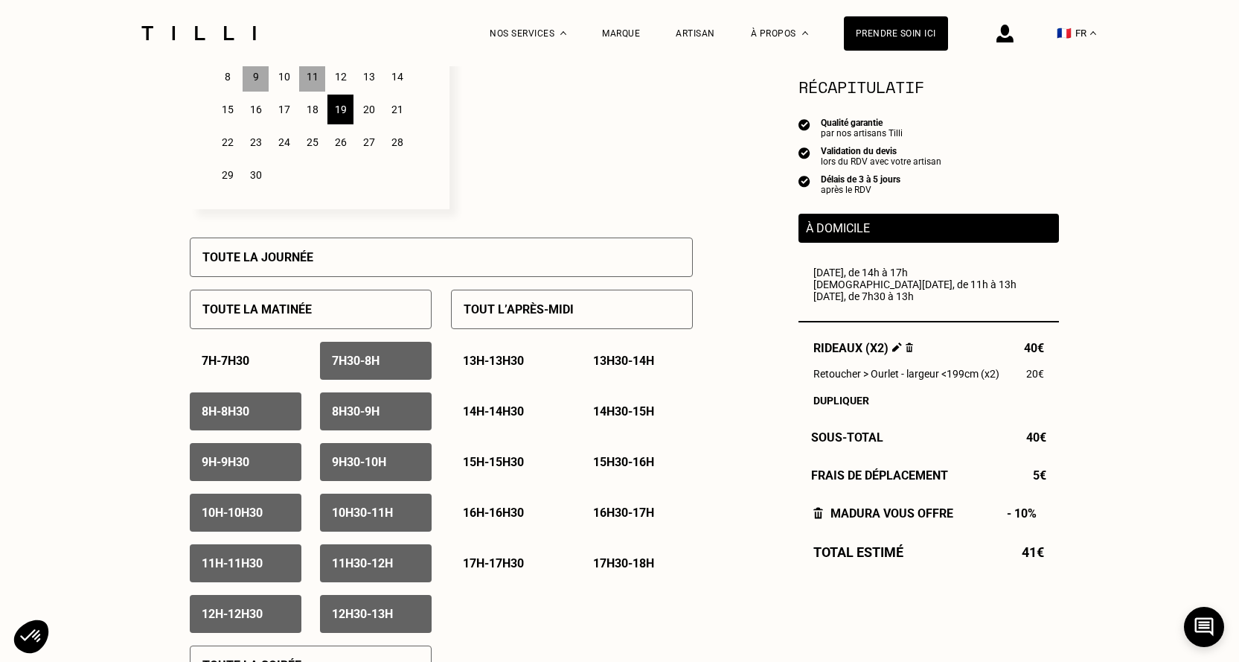
click at [380, 368] on p "7h30 - 8h" at bounding box center [356, 361] width 48 height 14
click at [266, 410] on div "8h - 8h30" at bounding box center [246, 411] width 112 height 38
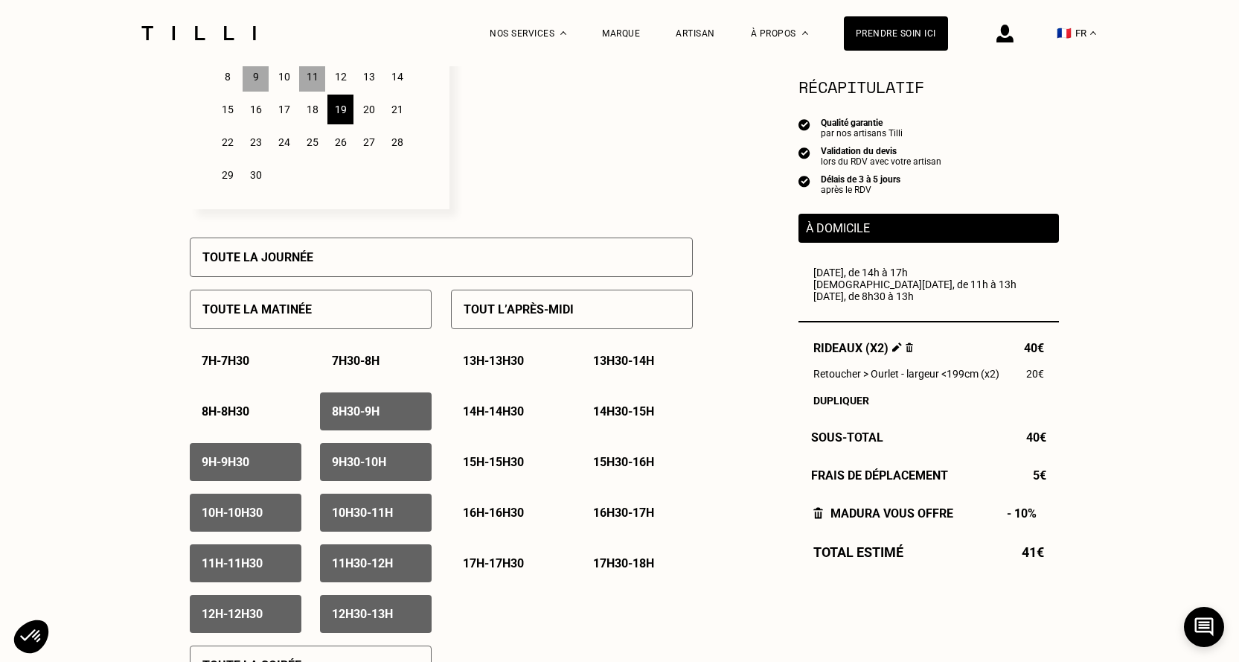
click at [250, 607] on div "12h - 12h30" at bounding box center [246, 614] width 112 height 38
drag, startPoint x: 385, startPoint y: 618, endPoint x: 426, endPoint y: 620, distance: 41.7
click at [385, 618] on p "12h30 - 13h" at bounding box center [362, 614] width 61 height 14
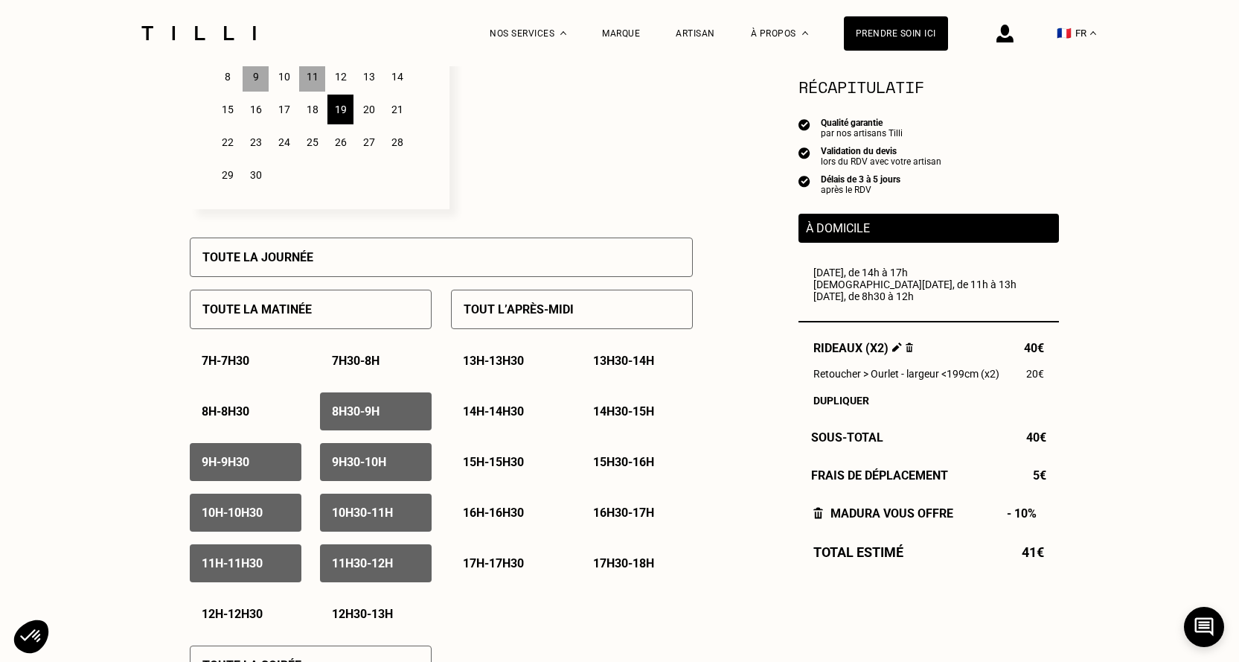
click at [610, 318] on div "Tout l’après-midi" at bounding box center [572, 309] width 242 height 39
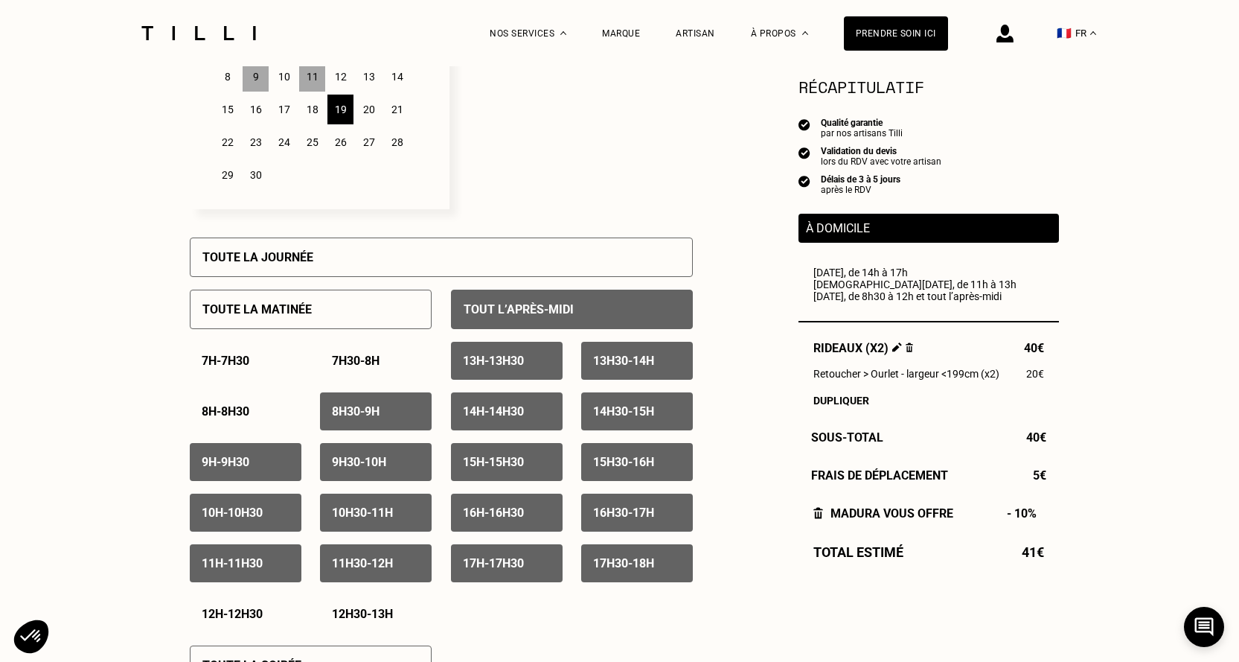
click at [538, 374] on div "13h - 13h30" at bounding box center [507, 361] width 112 height 38
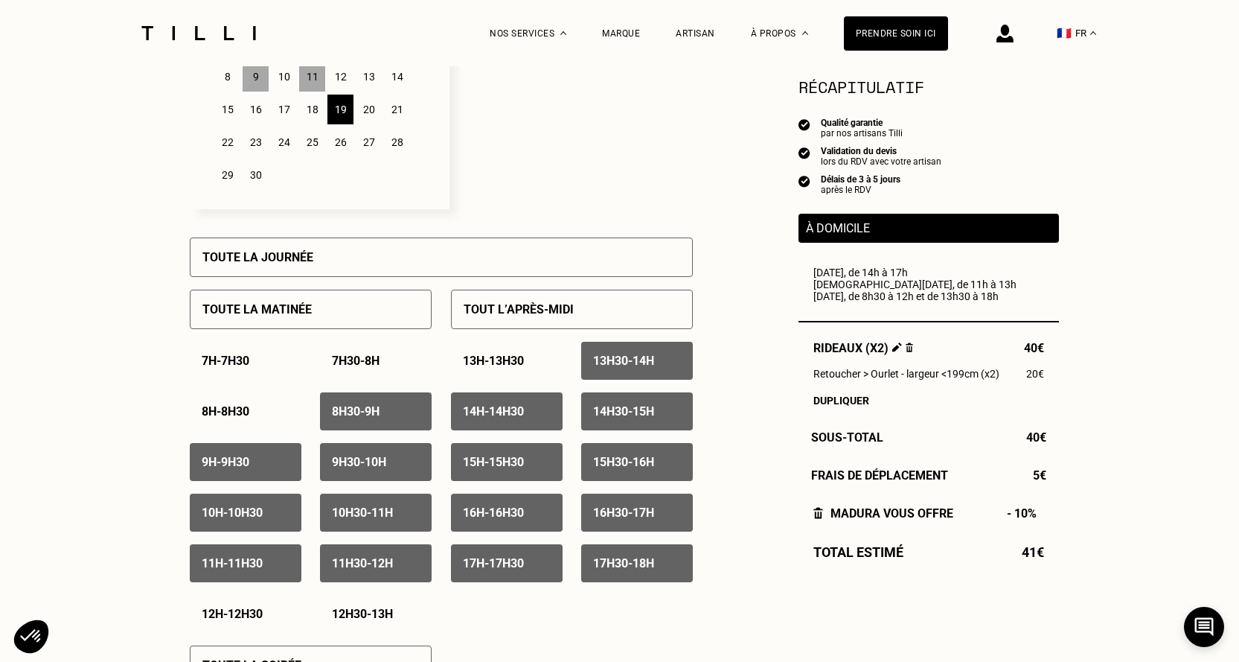
click at [627, 365] on p "13h30 - 14h" at bounding box center [623, 361] width 61 height 14
click at [487, 426] on div "14h - 14h30" at bounding box center [507, 411] width 112 height 38
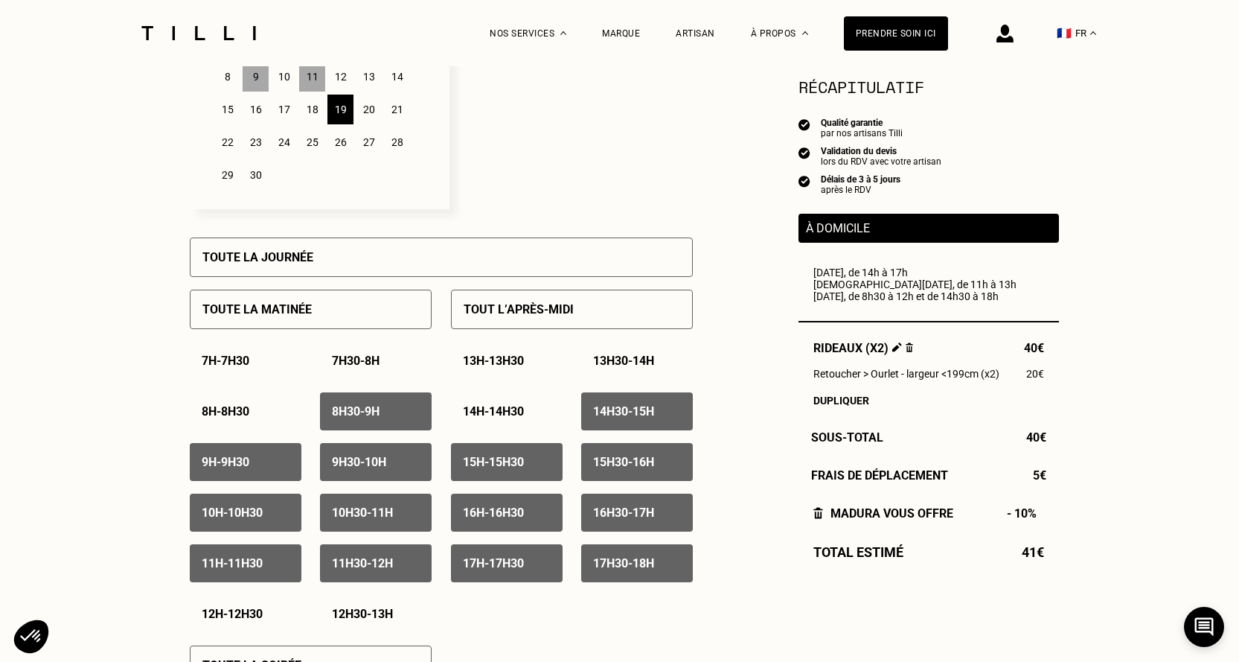
click at [380, 415] on p "8h30 - 9h" at bounding box center [356, 411] width 48 height 14
click at [548, 563] on div "17h - 17h30" at bounding box center [507, 563] width 112 height 38
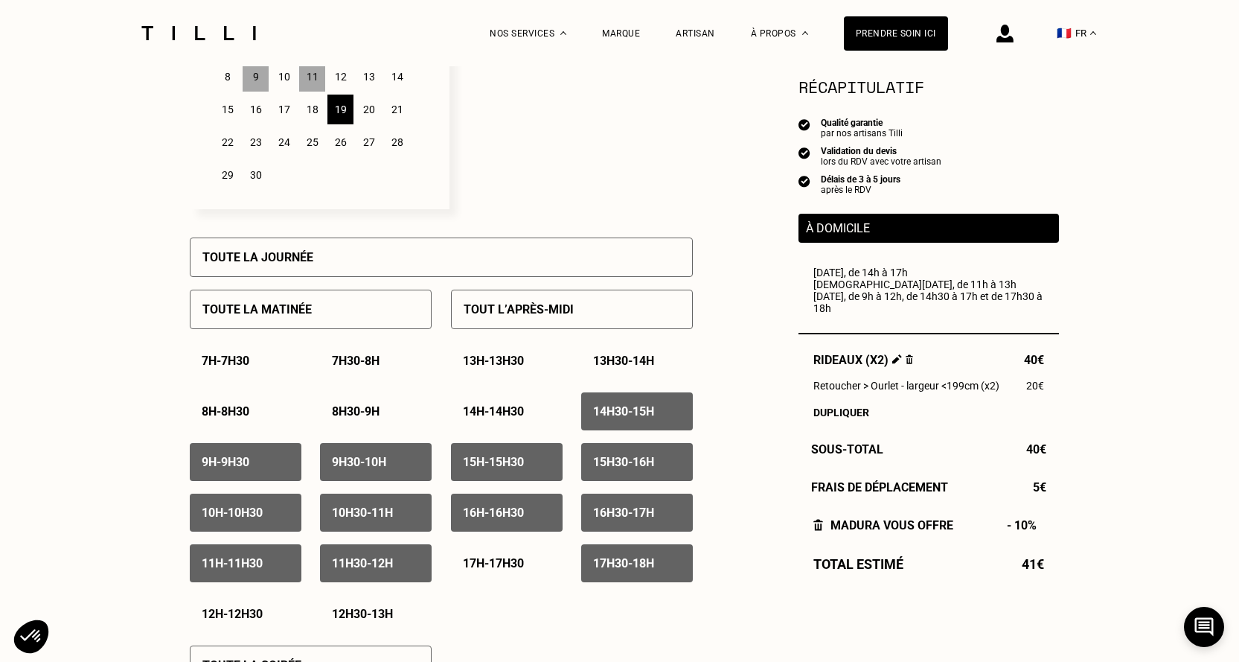
click at [642, 566] on p "17h30 - 18h" at bounding box center [623, 563] width 61 height 14
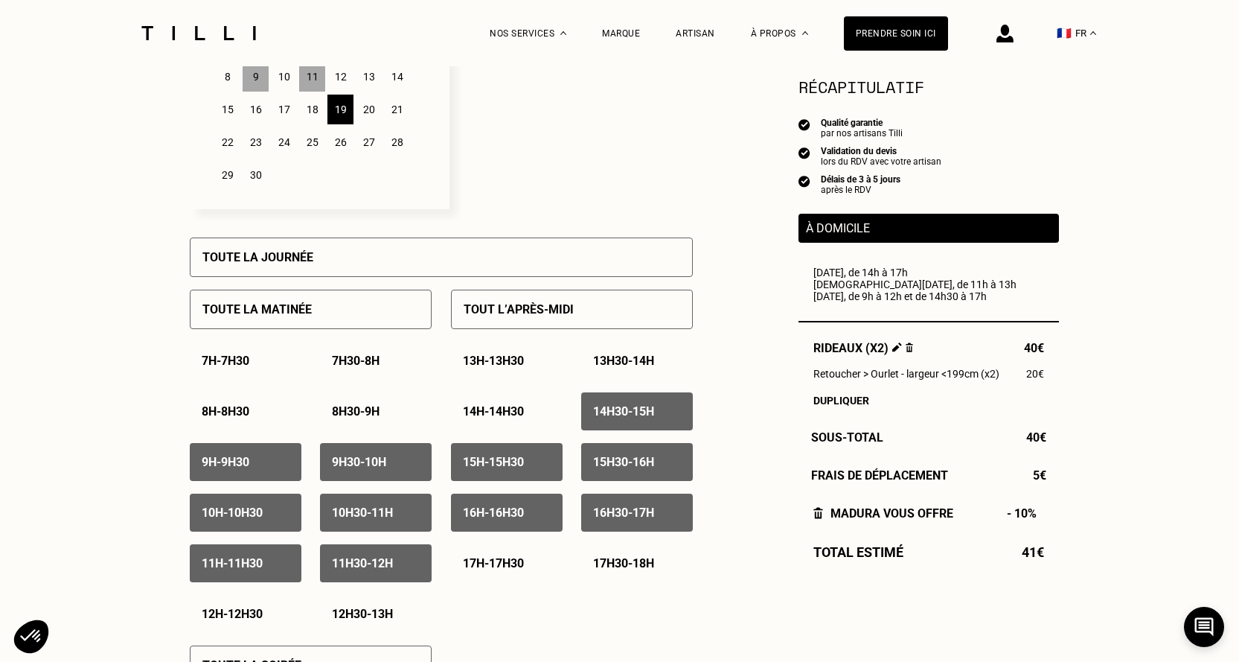
click at [664, 120] on p "Sélectionnez plusieurs dates et plusieurs créneaux pour obtenir un rendez vous …" at bounding box center [571, 73] width 243 height 272
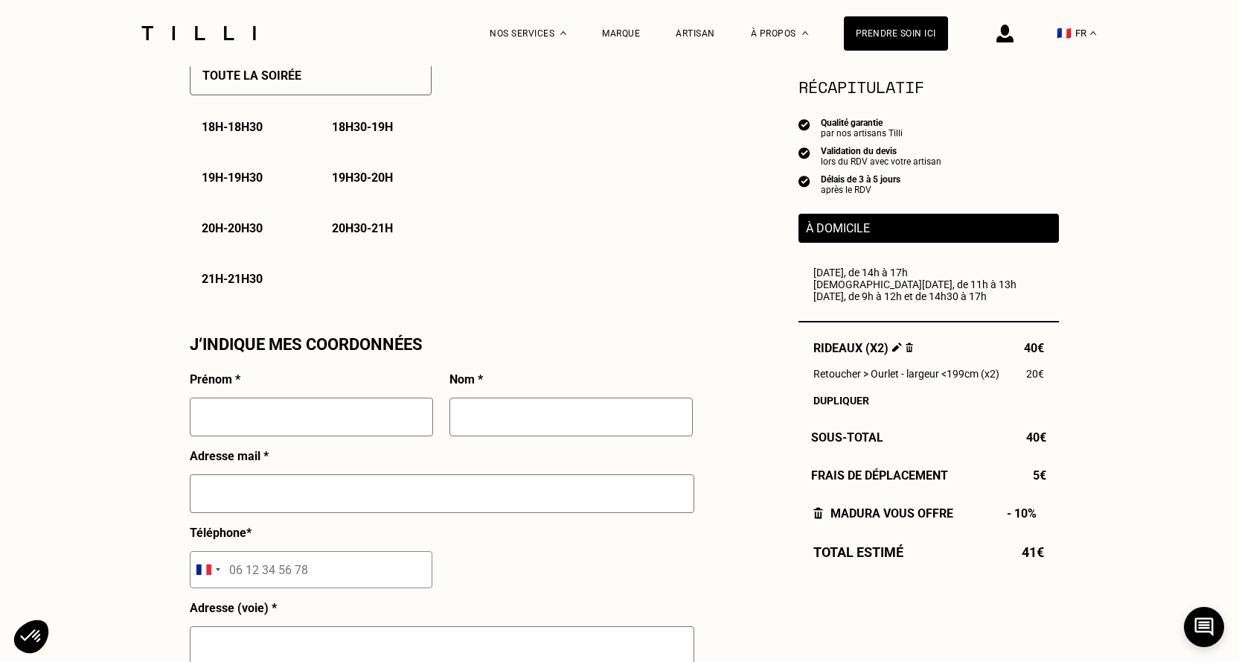
scroll to position [1116, 0]
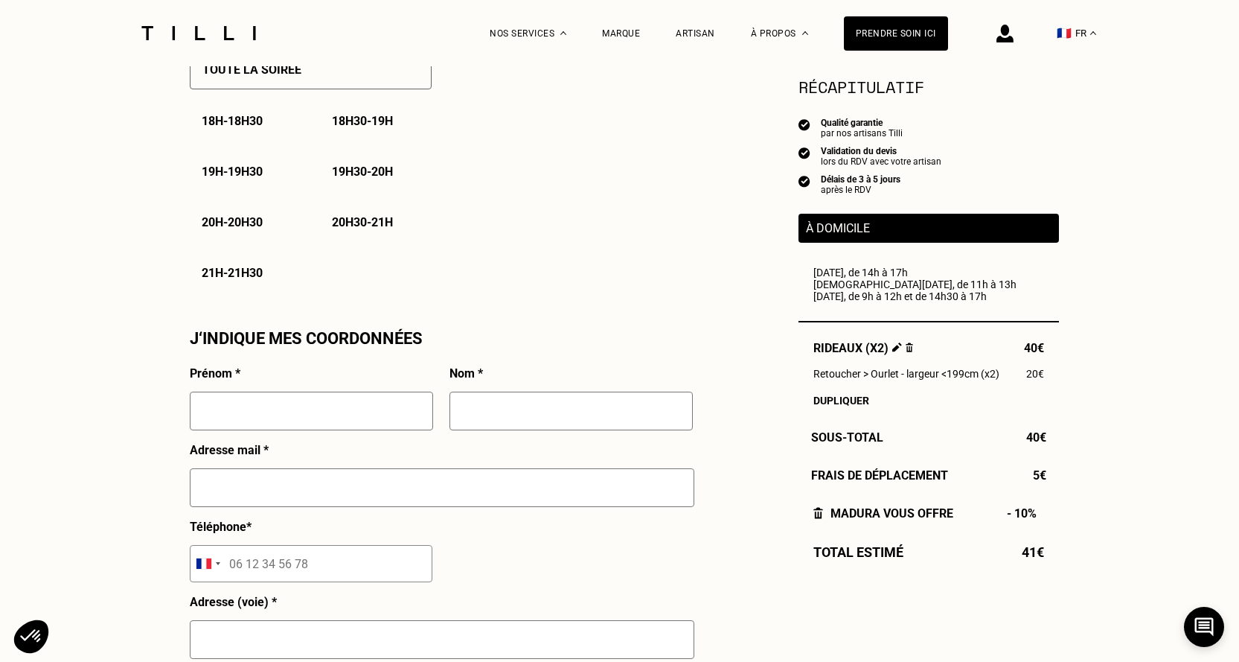
click at [386, 421] on input "text" at bounding box center [311, 410] width 243 height 39
type input "Dorothee"
type input "Vin"
type input "[DOMAIN_NAME][EMAIL_ADDRESS][DOMAIN_NAME]"
type input "07 83 40 60 73"
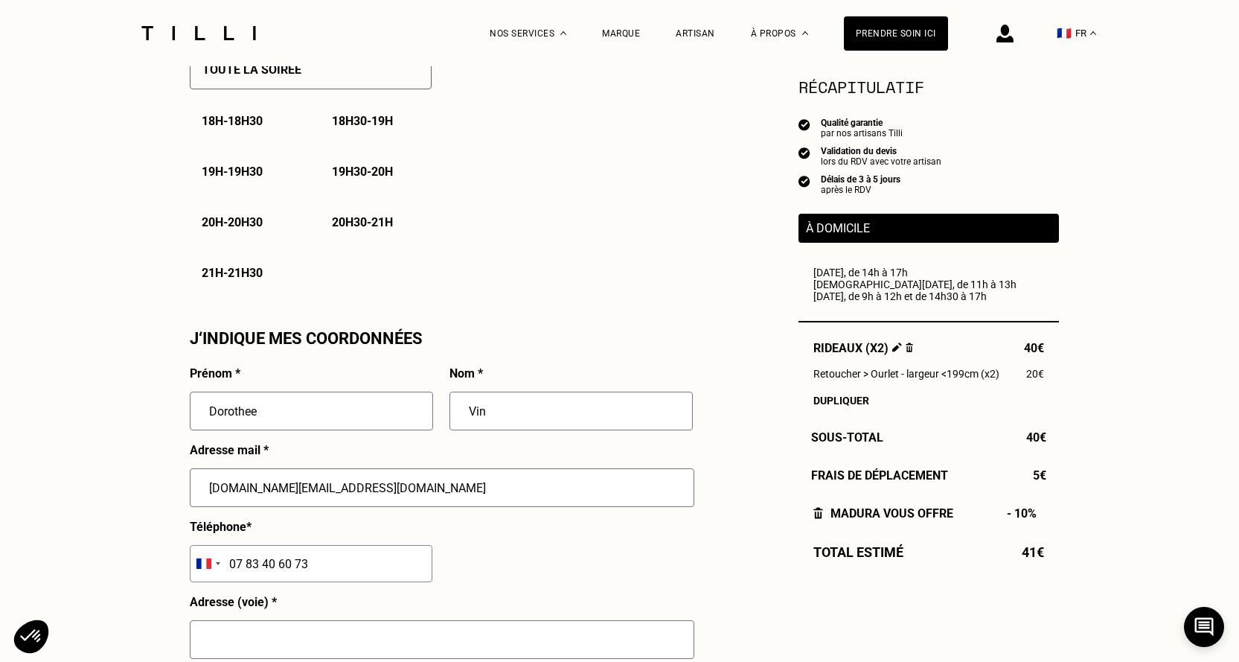
type input "[STREET_ADDRESS][PERSON_NAME]"
type input "MARCQ EN BAROEUL"
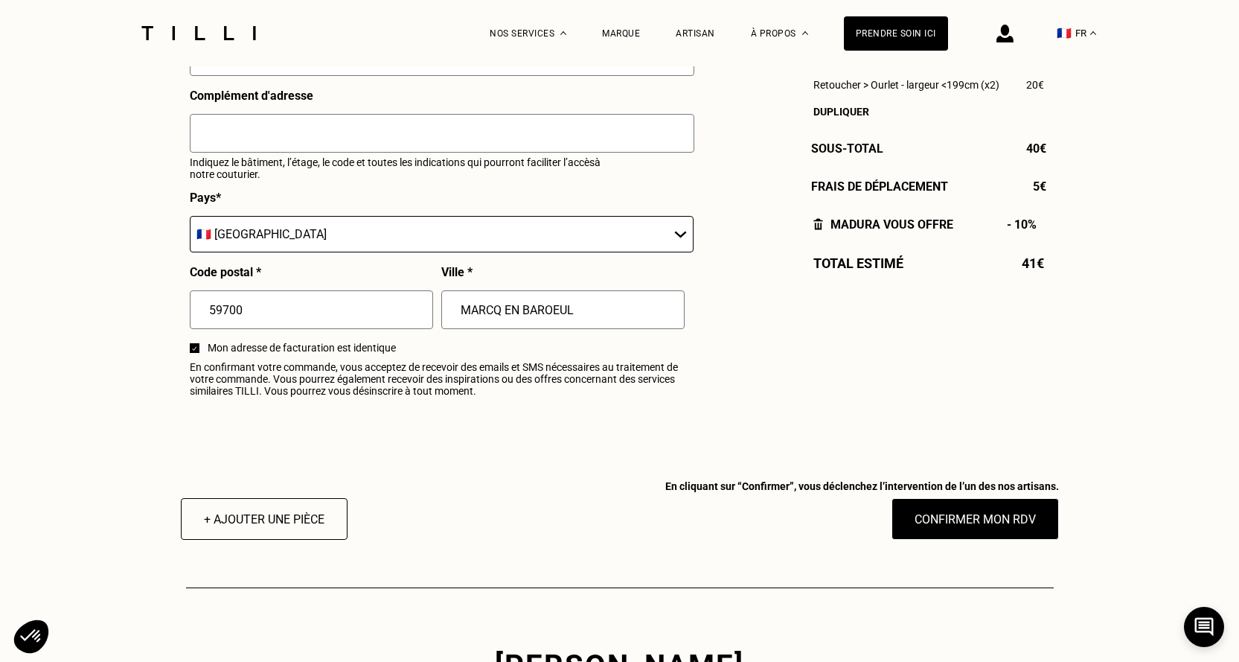
scroll to position [1786, 0]
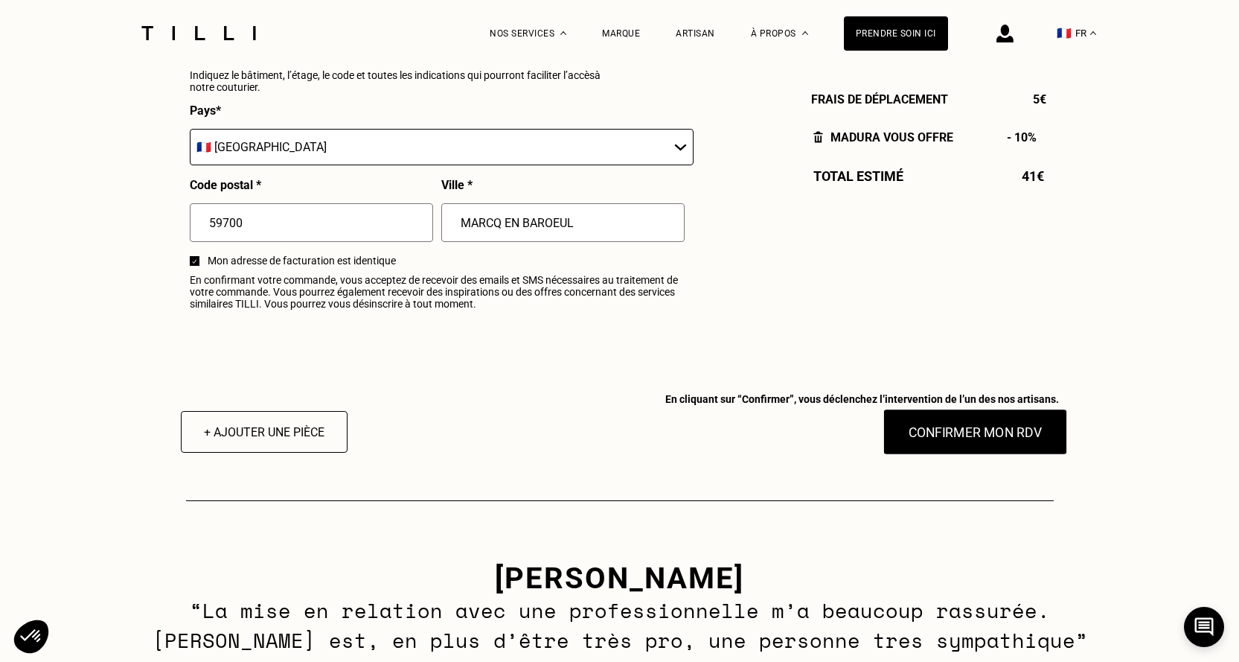
click at [1009, 438] on button "Confirmer mon RDV" at bounding box center [975, 432] width 185 height 46
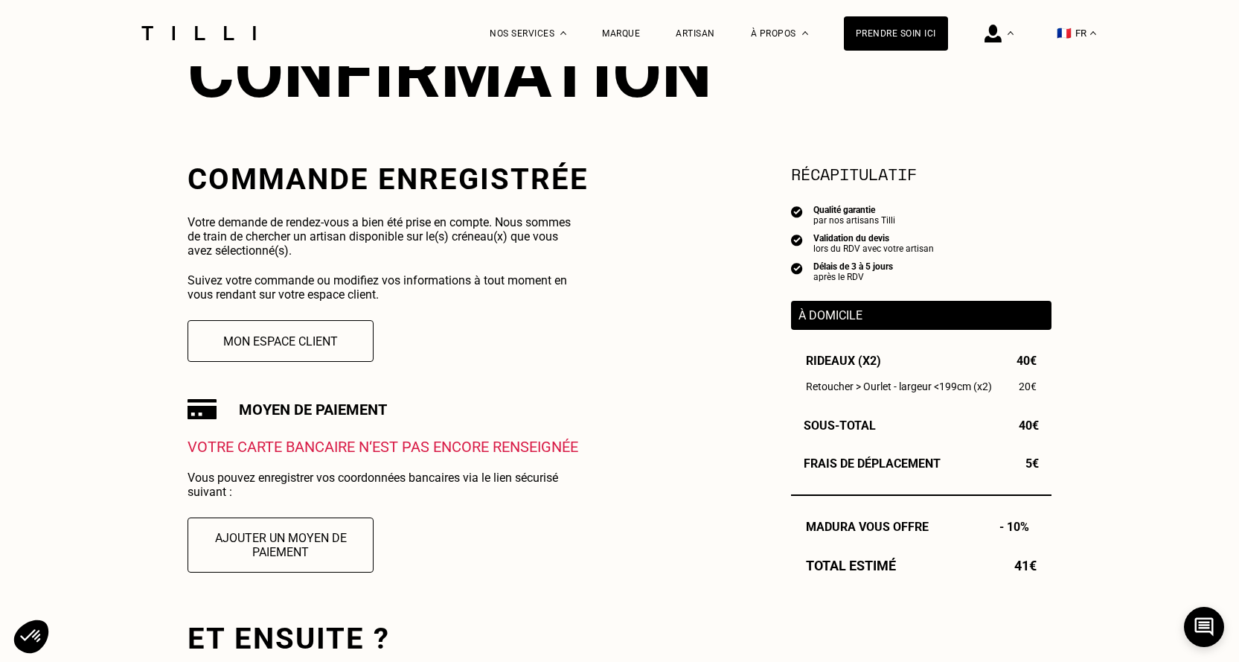
scroll to position [223, 0]
